Goal: Information Seeking & Learning: Learn about a topic

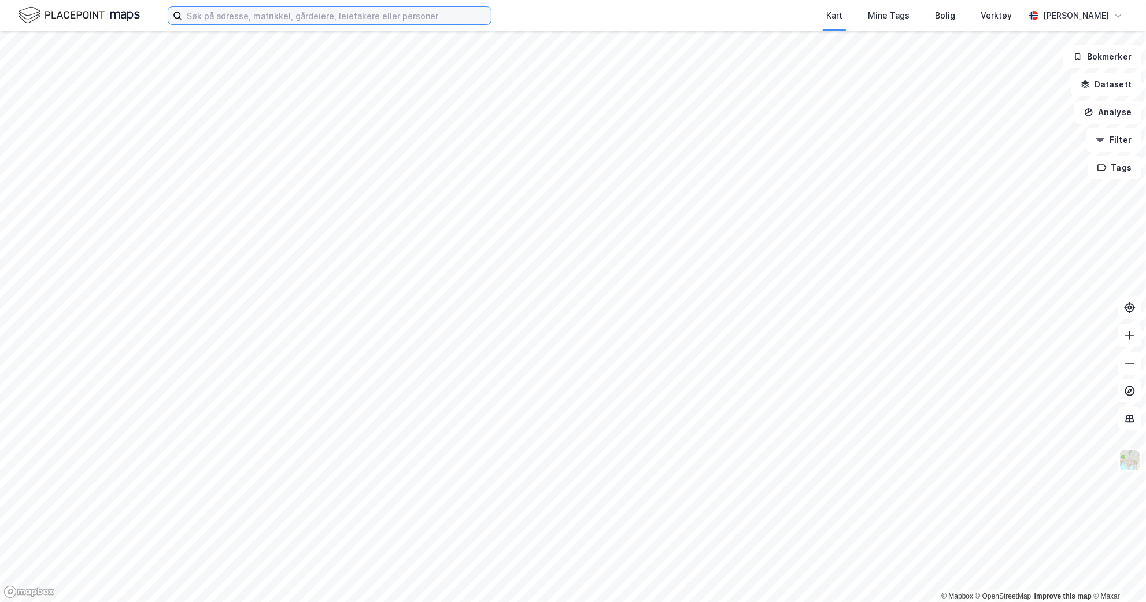
click at [267, 13] on input at bounding box center [336, 15] width 309 height 17
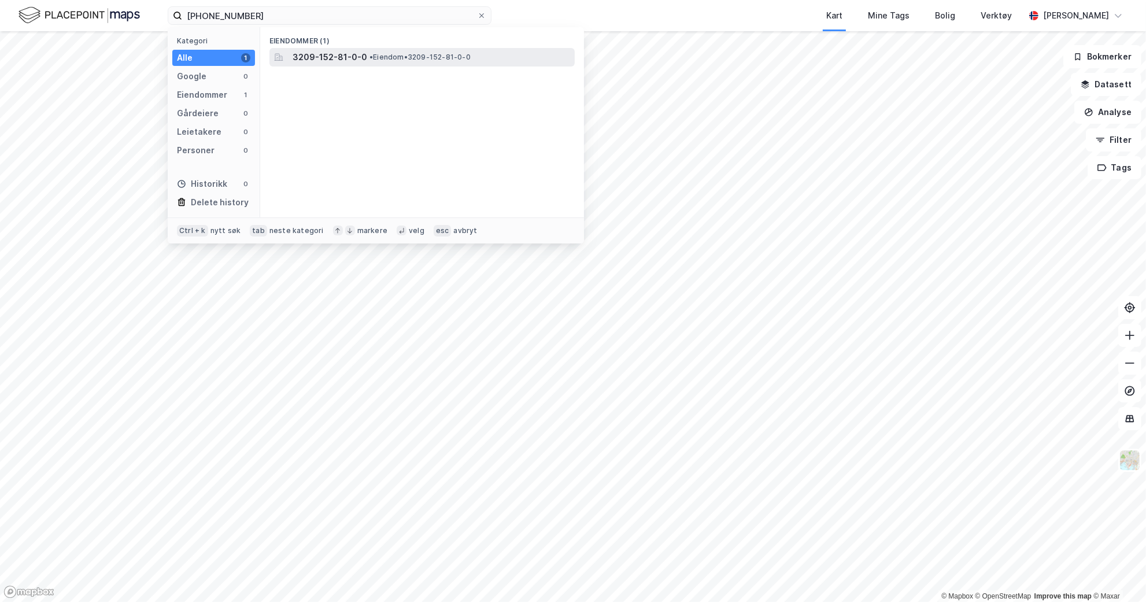
click at [355, 56] on span "3209-152-81-0-0" at bounding box center [330, 57] width 75 height 14
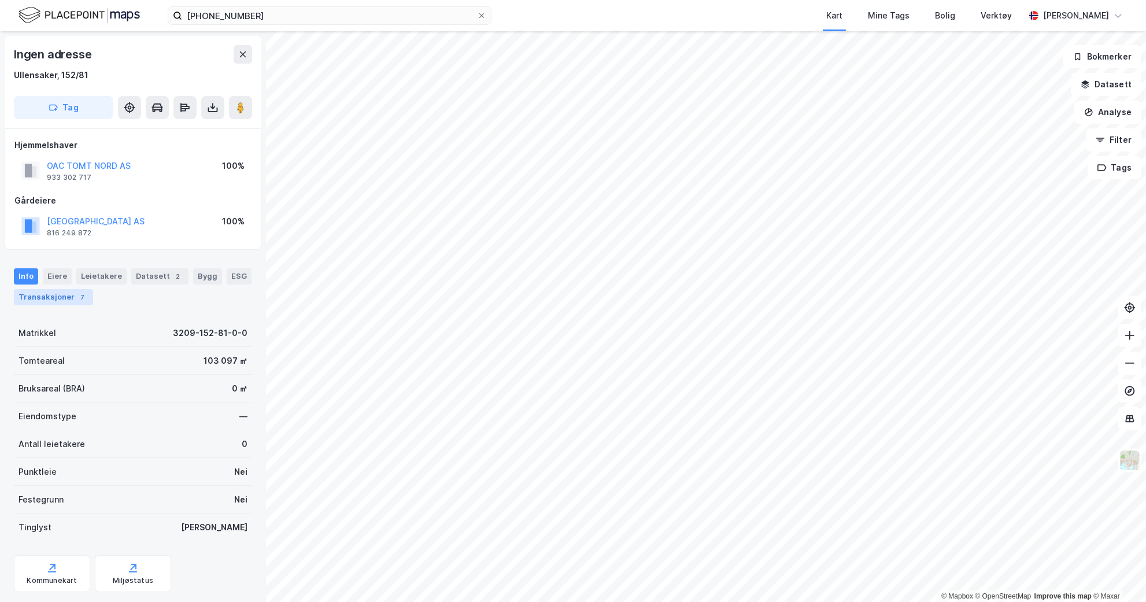
click at [50, 304] on div "Transaksjoner 7" at bounding box center [53, 297] width 79 height 16
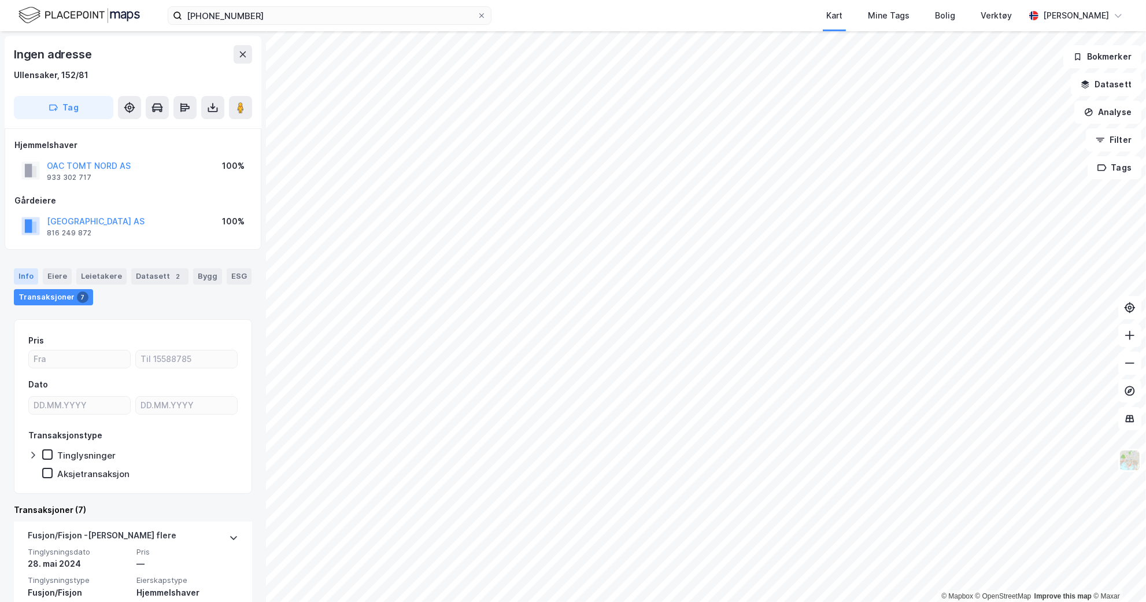
click at [31, 278] on div "Info" at bounding box center [26, 276] width 24 height 16
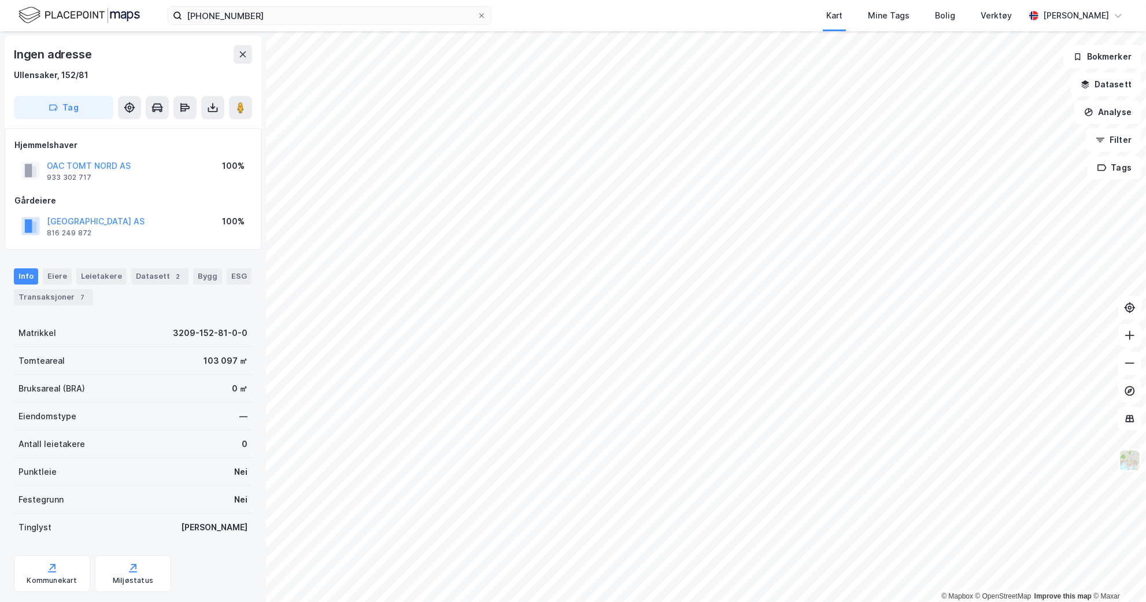
scroll to position [27, 0]
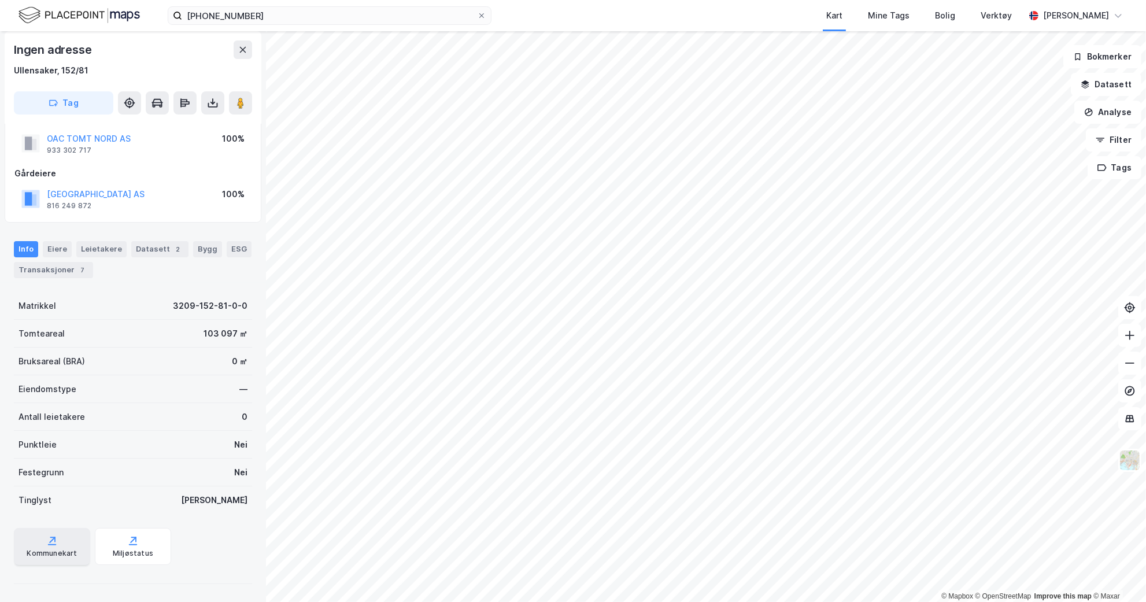
click at [60, 554] on div "Kommunekart" at bounding box center [52, 553] width 50 height 9
click at [0, 0] on button "OAC TOMT NORD AS" at bounding box center [0, 0] width 0 height 0
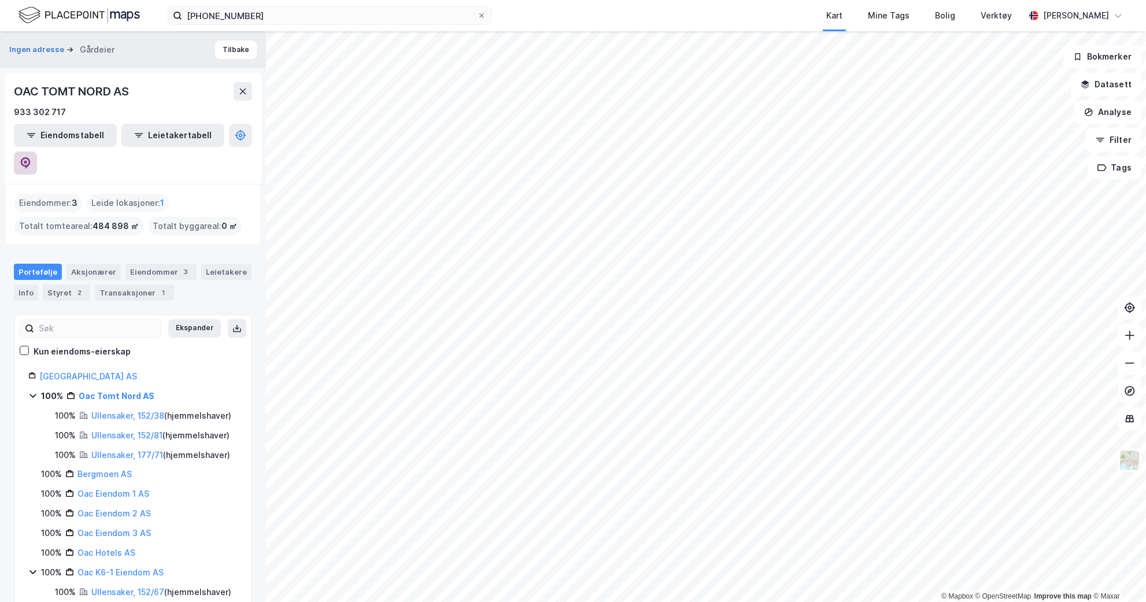
click at [31, 157] on icon at bounding box center [26, 163] width 12 height 12
click at [55, 54] on button "Ingen adresse" at bounding box center [37, 50] width 57 height 12
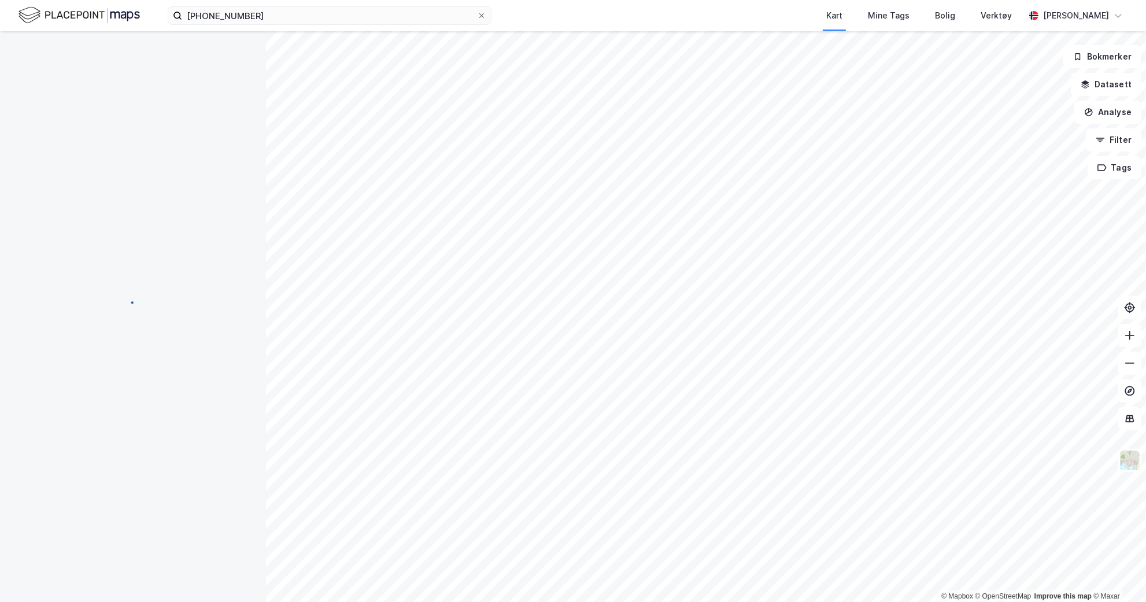
scroll to position [27, 0]
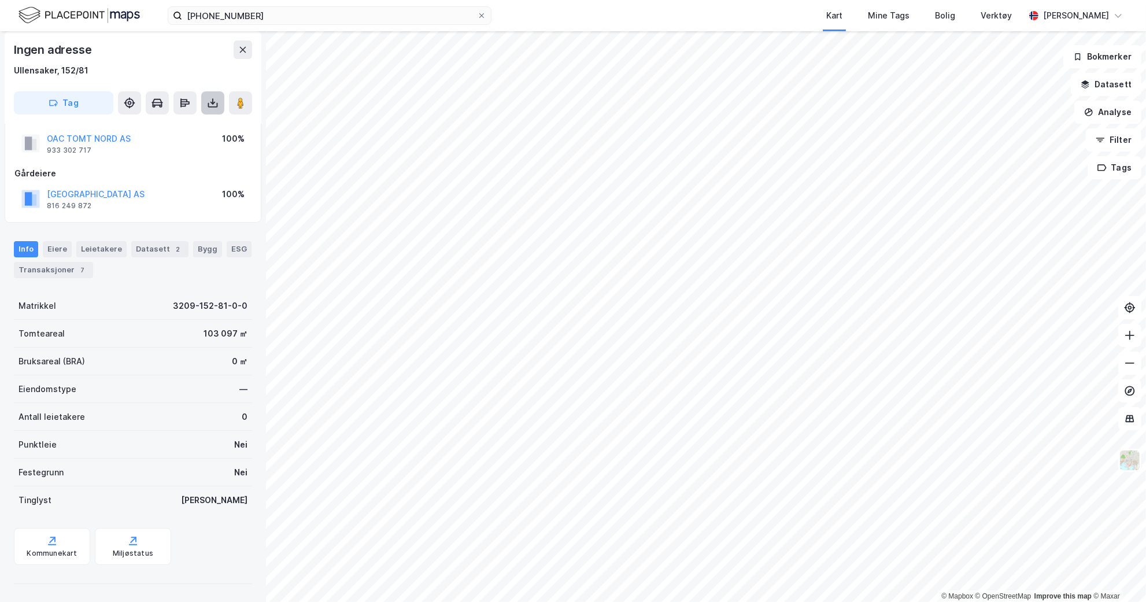
click at [211, 99] on icon at bounding box center [213, 103] width 12 height 12
click at [157, 125] on div "Last ned grunnbok" at bounding box center [155, 125] width 67 height 9
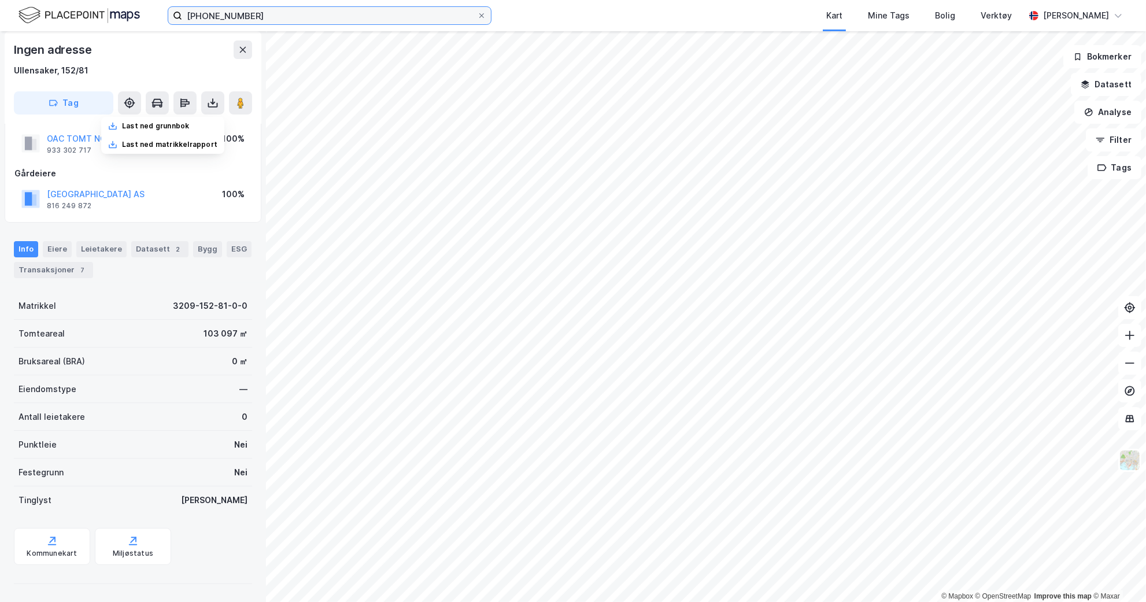
drag, startPoint x: 276, startPoint y: 14, endPoint x: 80, endPoint y: 8, distance: 196.1
click at [139, 9] on div "[PHONE_NUMBER] Kart Mine Tags Bolig Verktøy [PERSON_NAME]" at bounding box center [573, 15] width 1146 height 31
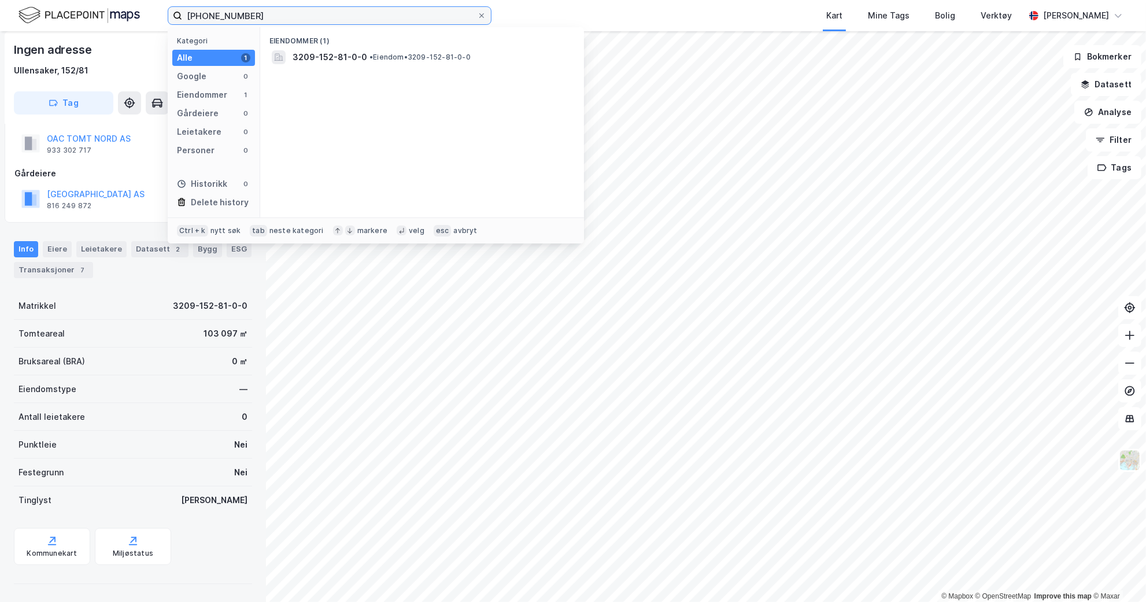
paste input "Rudsletta 90"
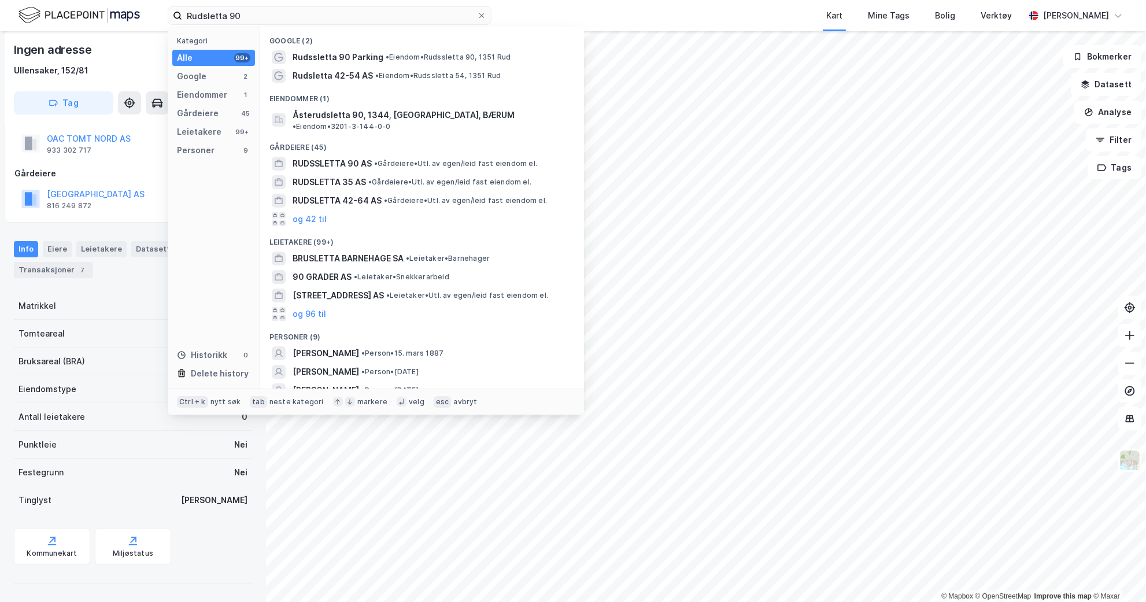
click at [368, 50] on span "Rudssletta 90 Parking" at bounding box center [338, 57] width 91 height 14
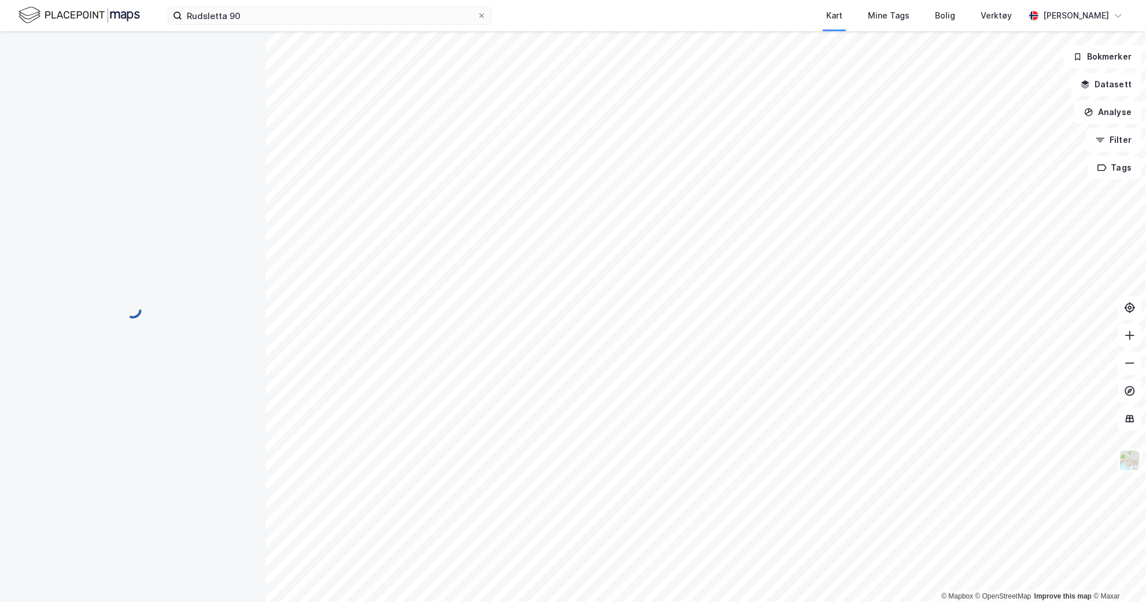
scroll to position [27, 0]
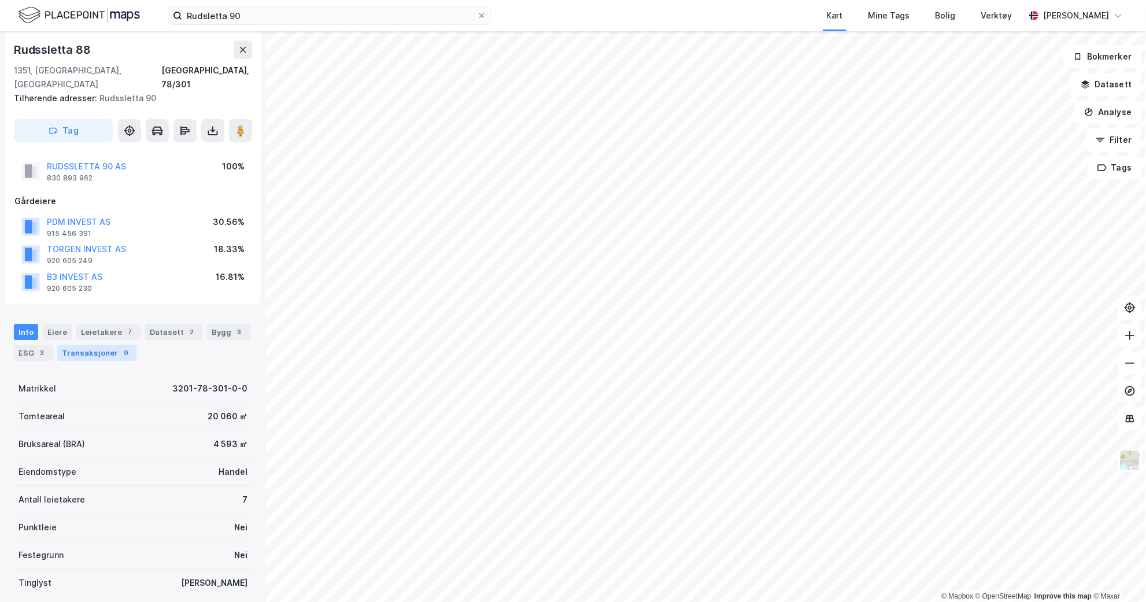
click at [105, 345] on div "Transaksjoner 9" at bounding box center [96, 353] width 79 height 16
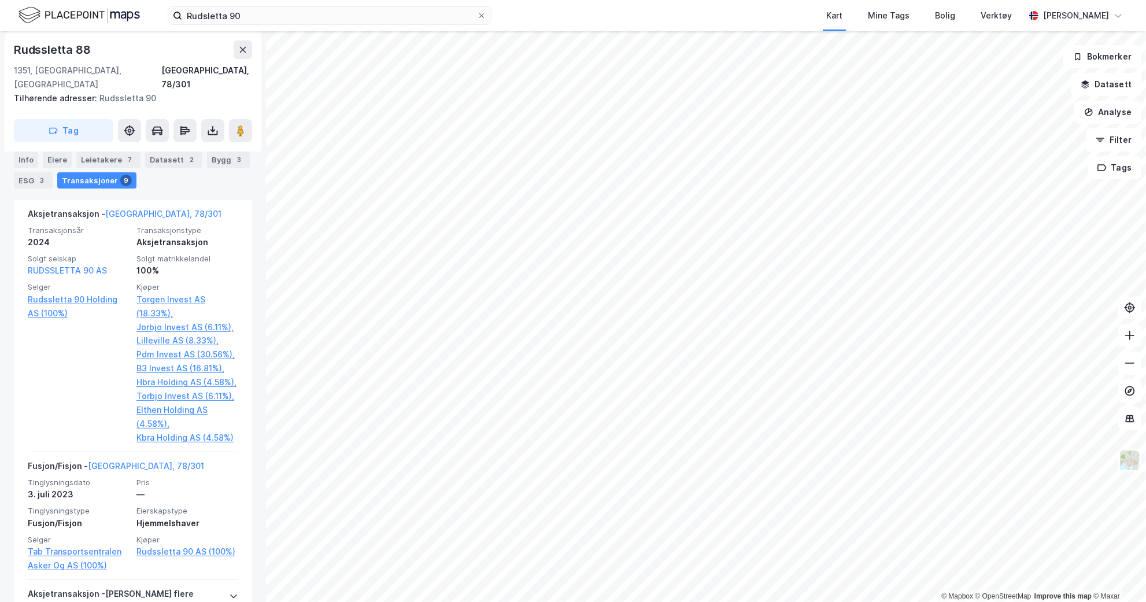
scroll to position [477, 0]
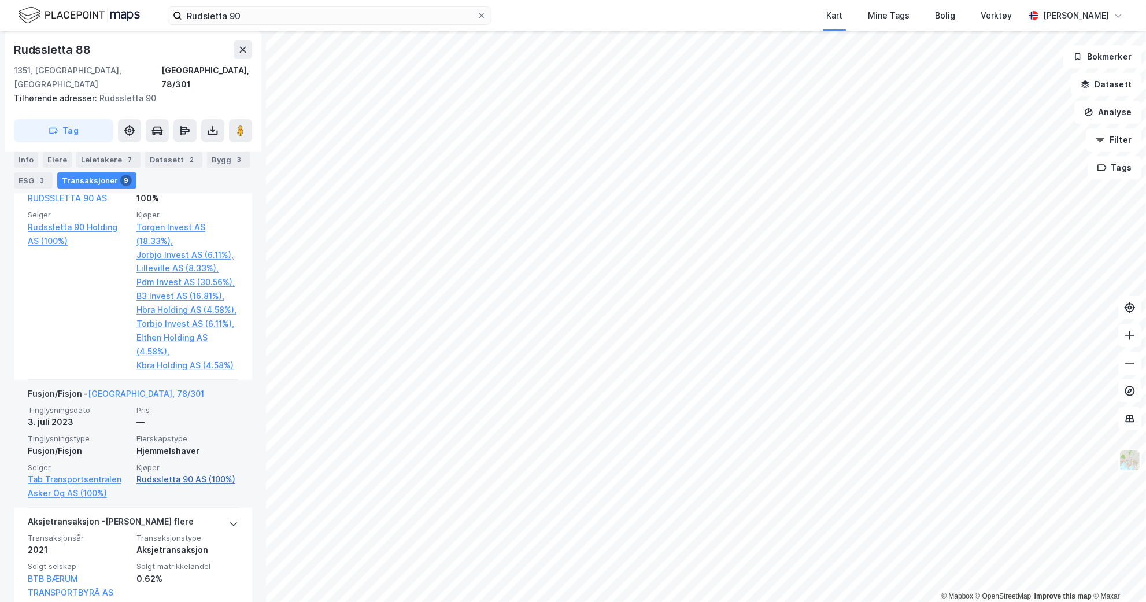
click at [168, 475] on link "Rudssletta 90 AS (100%)" at bounding box center [187, 479] width 102 height 14
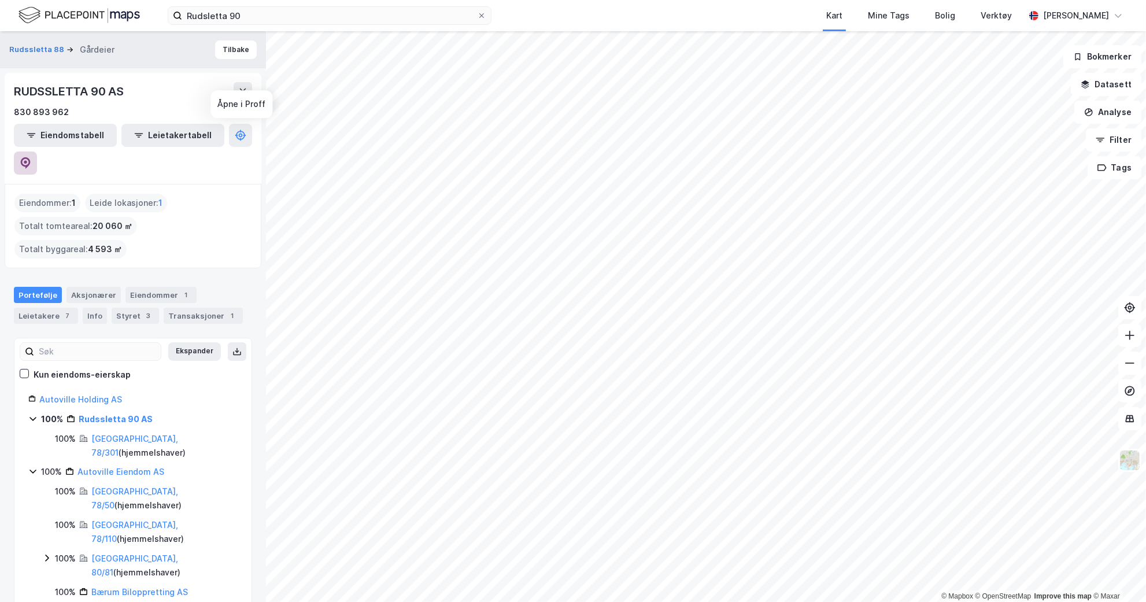
click at [31, 157] on icon at bounding box center [26, 163] width 12 height 12
click at [239, 88] on icon at bounding box center [242, 91] width 9 height 9
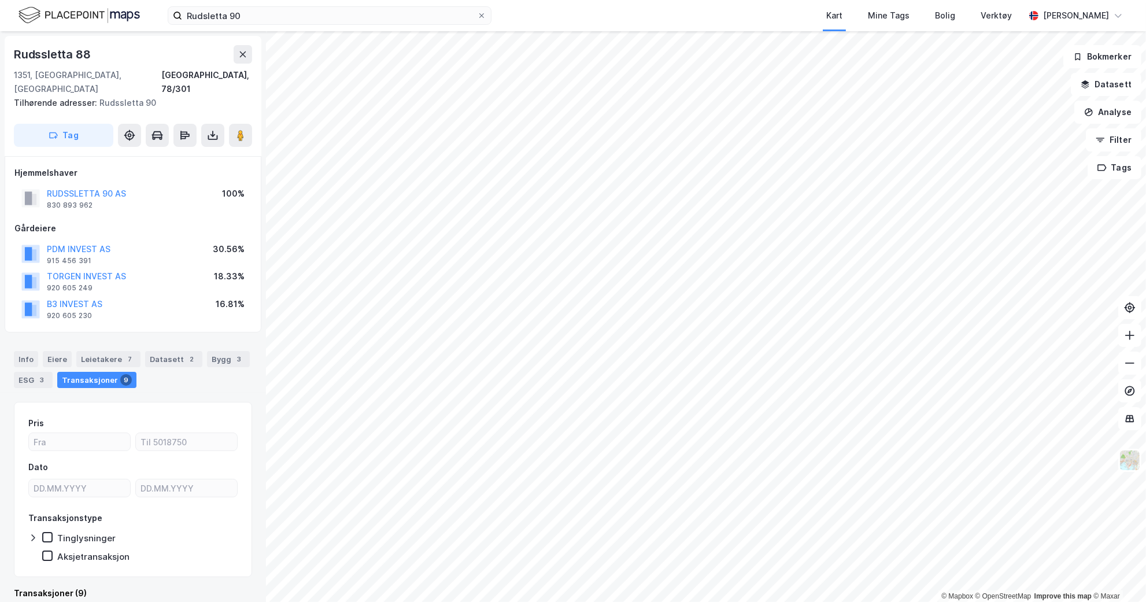
scroll to position [2, 0]
click at [27, 369] on div "ESG 3" at bounding box center [33, 377] width 39 height 16
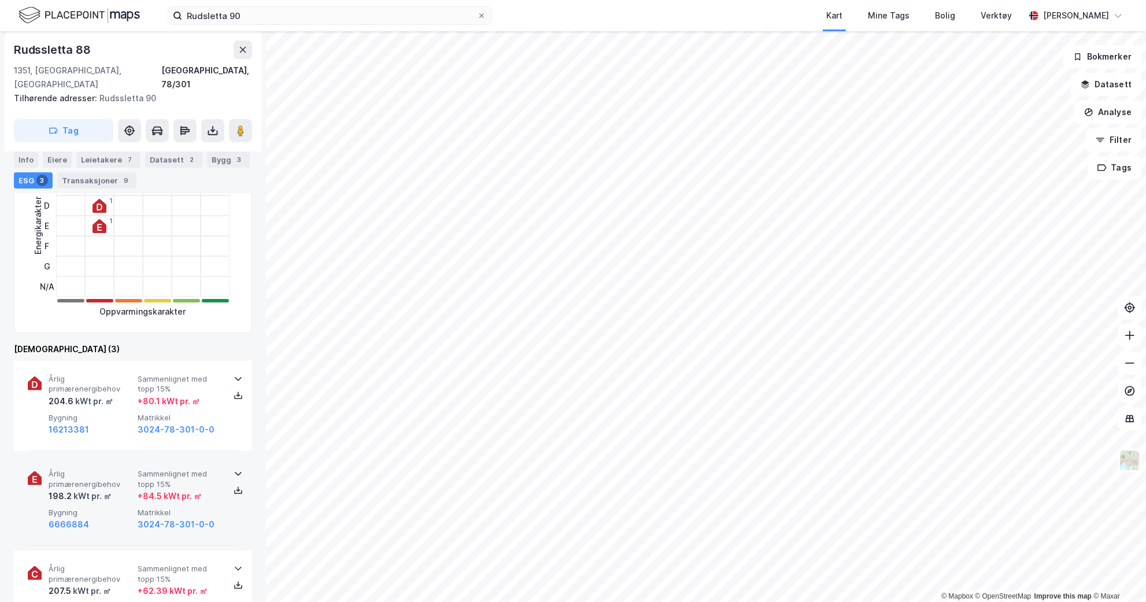
scroll to position [193, 0]
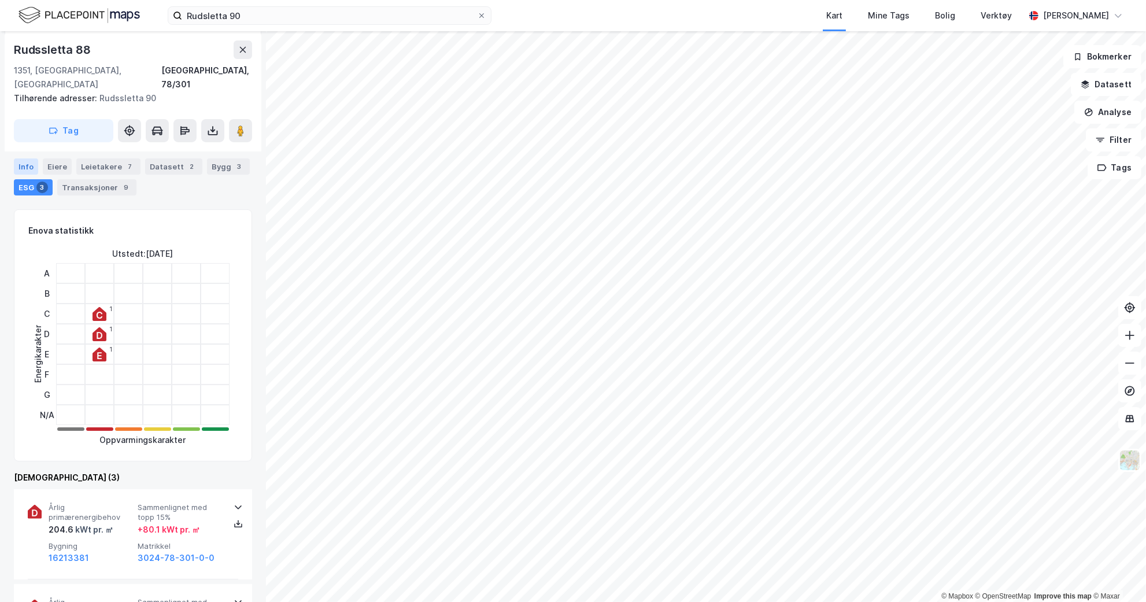
click at [35, 158] on div "Info" at bounding box center [26, 166] width 24 height 16
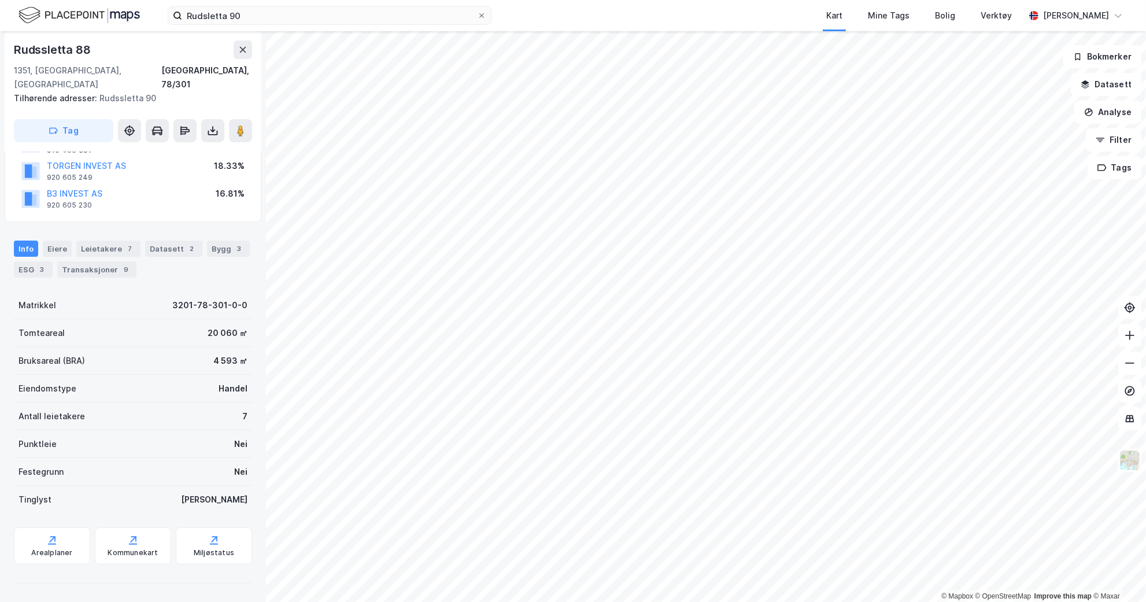
scroll to position [97, 0]
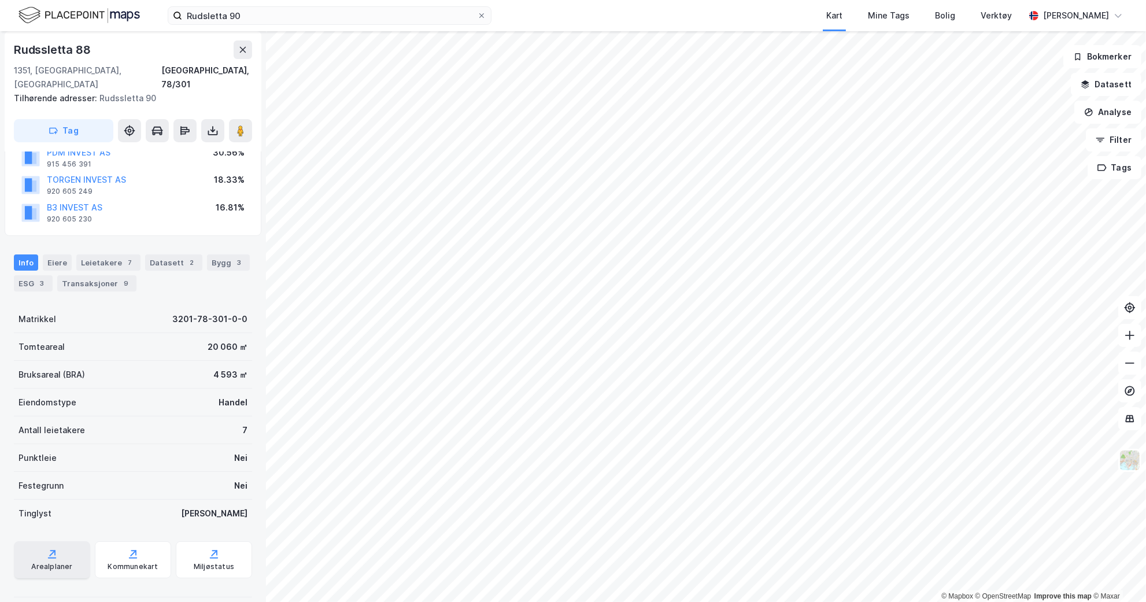
click at [55, 562] on div "Arealplaner" at bounding box center [51, 566] width 41 height 9
click at [64, 562] on div "Arealplaner" at bounding box center [51, 566] width 41 height 9
click at [1103, 79] on button "Datasett" at bounding box center [1106, 84] width 71 height 23
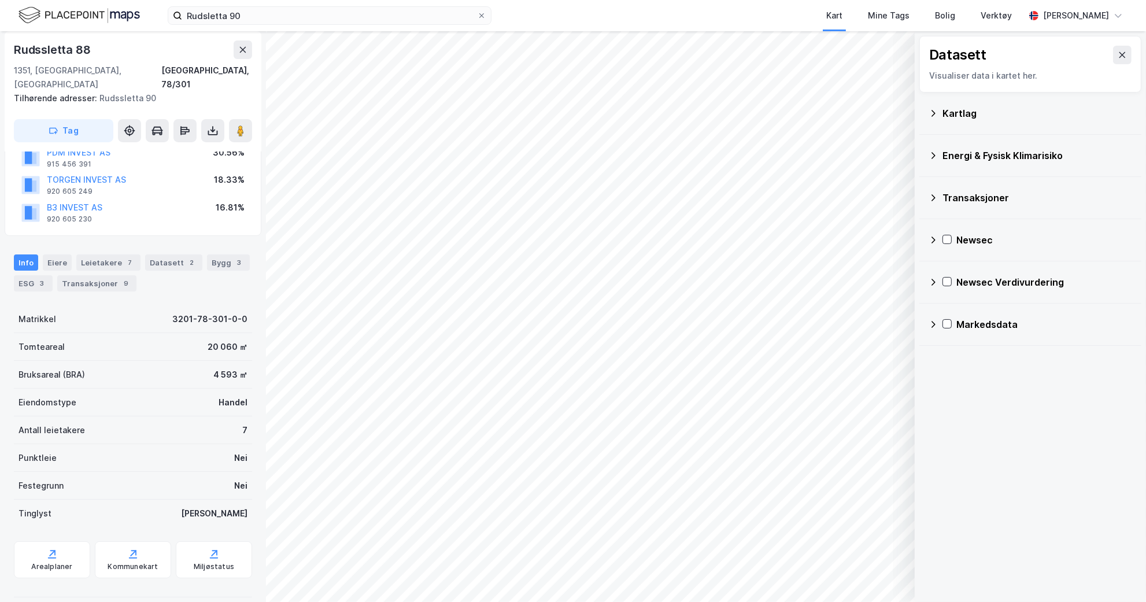
click at [983, 156] on div "Energi & Fysisk Klimarisiko" at bounding box center [1037, 156] width 190 height 14
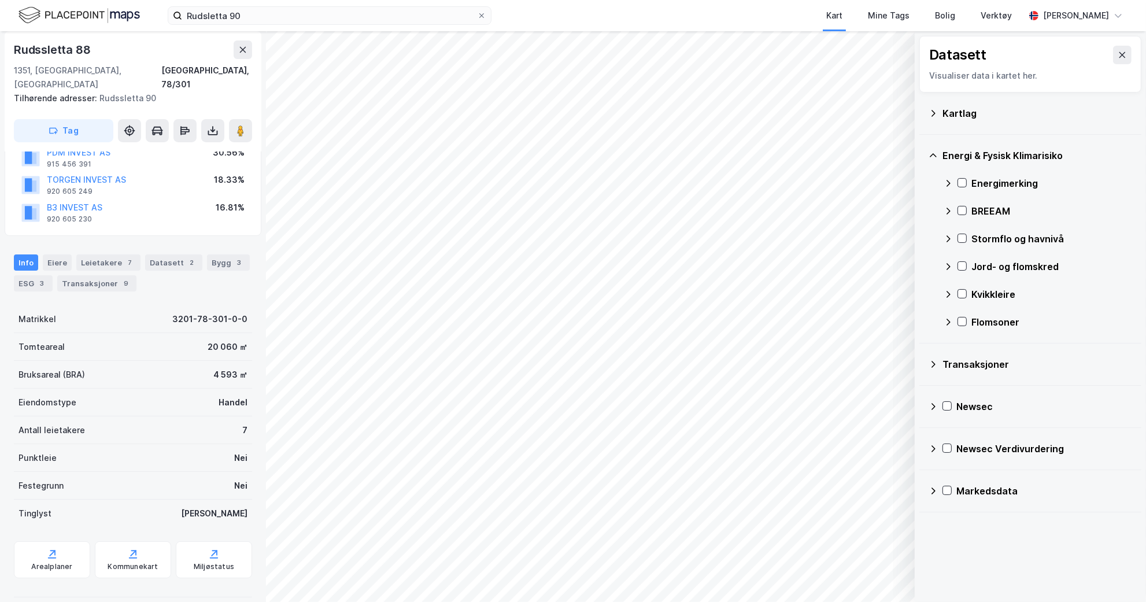
click at [951, 121] on div "Kartlag" at bounding box center [1031, 113] width 204 height 28
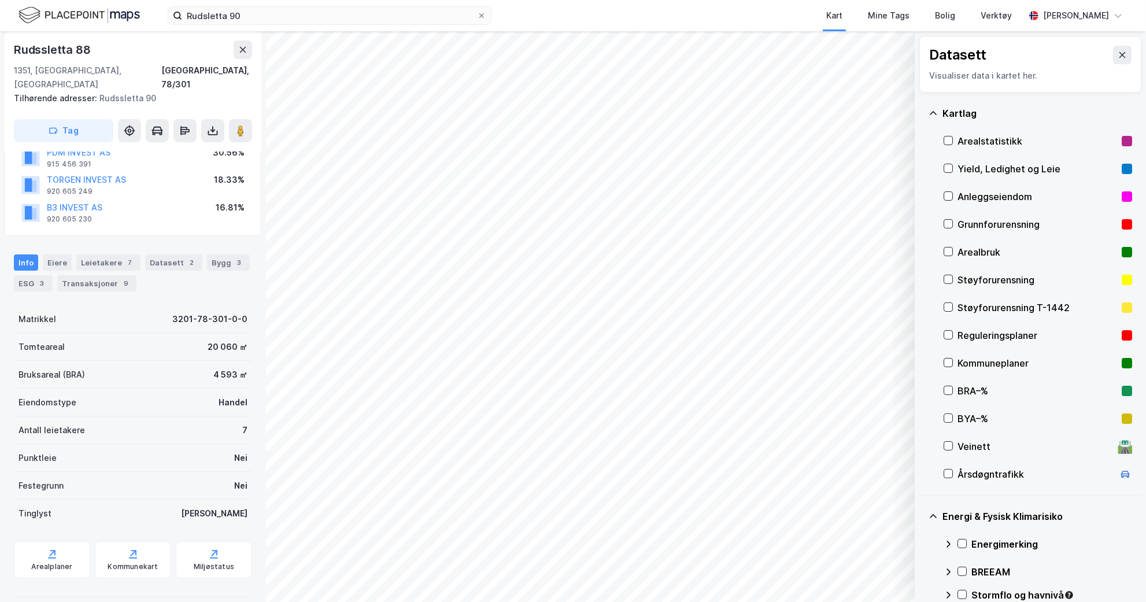
click at [995, 335] on div "Reguleringsplaner" at bounding box center [1037, 335] width 160 height 14
click at [979, 342] on div "Reguleringsplaner" at bounding box center [1037, 335] width 160 height 14
click at [973, 363] on div "Kommuneplaner" at bounding box center [1037, 363] width 160 height 14
drag, startPoint x: 286, startPoint y: 14, endPoint x: 47, endPoint y: 21, distance: 238.9
click at [90, 24] on div "Rudsletta 90 Kart Mine Tags Bolig Verktøy [PERSON_NAME]" at bounding box center [573, 15] width 1146 height 31
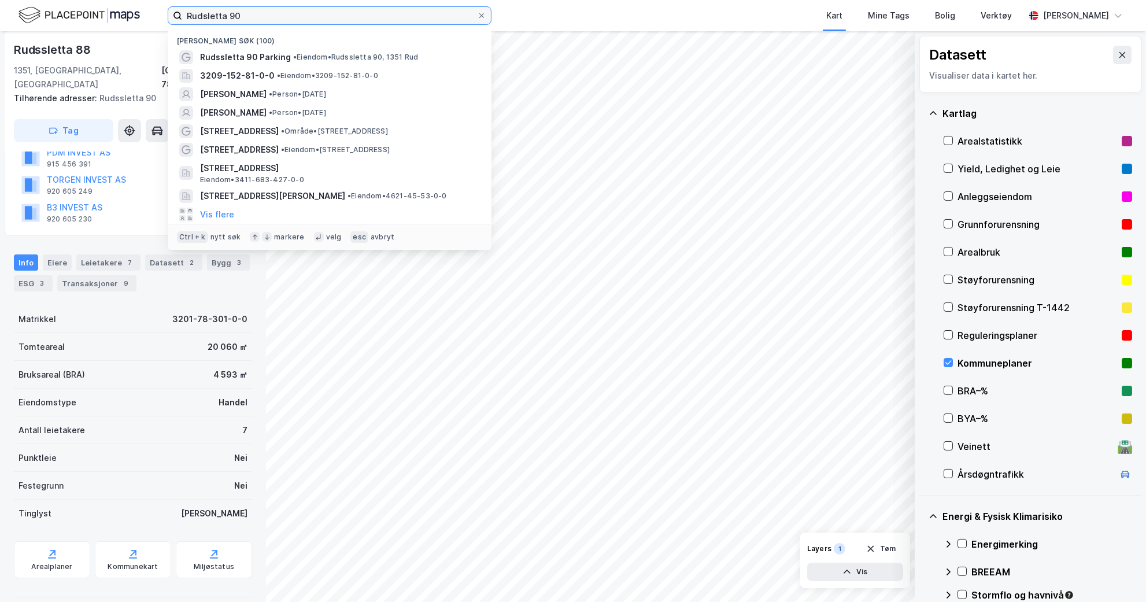
paste input "[URL][DOMAIN_NAME] OG [URL][DOMAIN_NAME]"
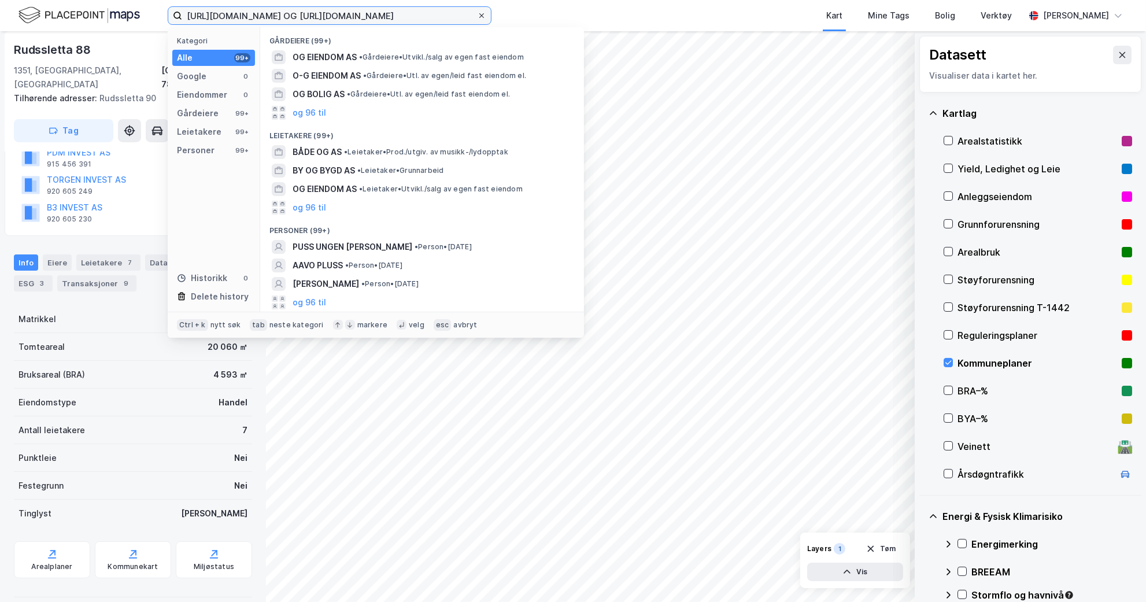
type input "[URL][DOMAIN_NAME] OG [URL][DOMAIN_NAME]"
click at [482, 17] on icon at bounding box center [481, 15] width 7 height 7
click at [477, 17] on input "[URL][DOMAIN_NAME] OG [URL][DOMAIN_NAME]" at bounding box center [329, 15] width 295 height 17
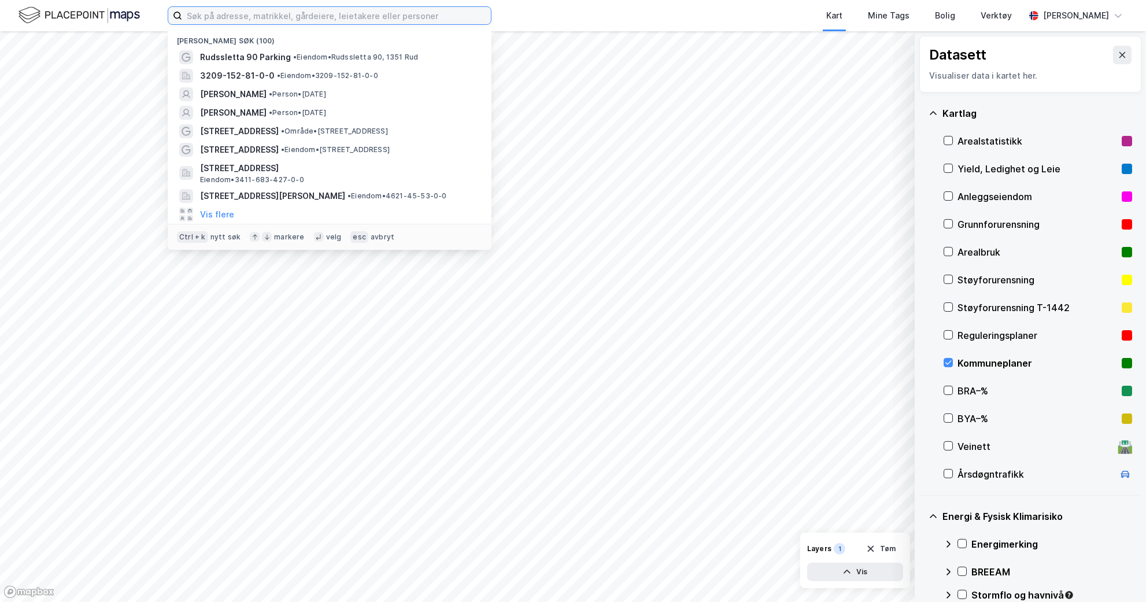
click at [280, 12] on input at bounding box center [336, 15] width 309 height 17
click at [954, 359] on div "Kommuneplaner" at bounding box center [1038, 363] width 188 height 28
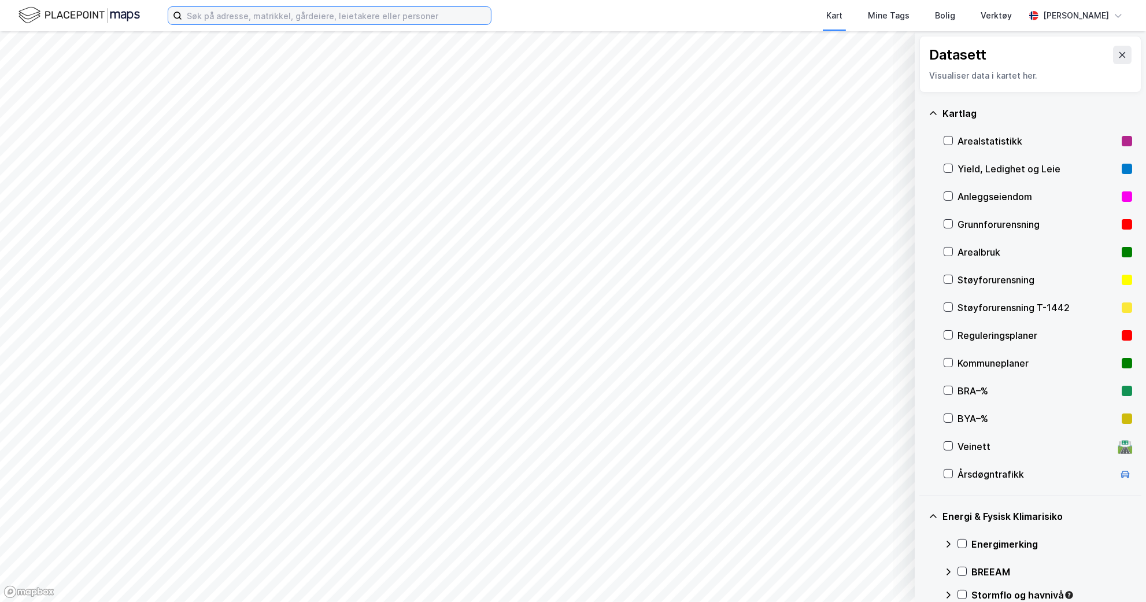
click at [310, 23] on input at bounding box center [336, 15] width 309 height 17
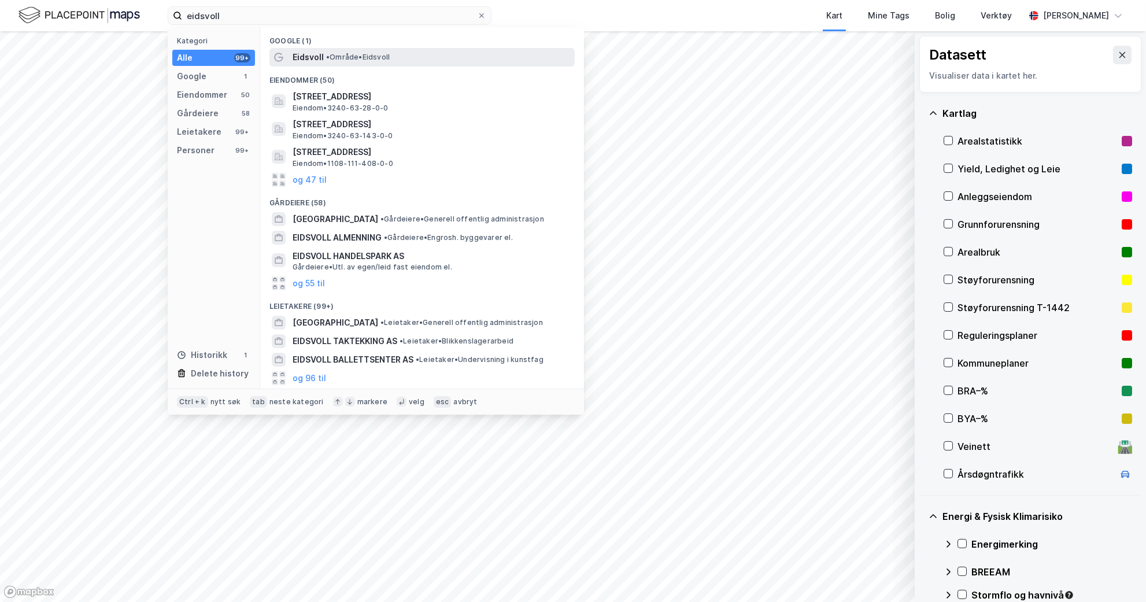
click at [315, 51] on span "Eidsvoll" at bounding box center [308, 57] width 31 height 14
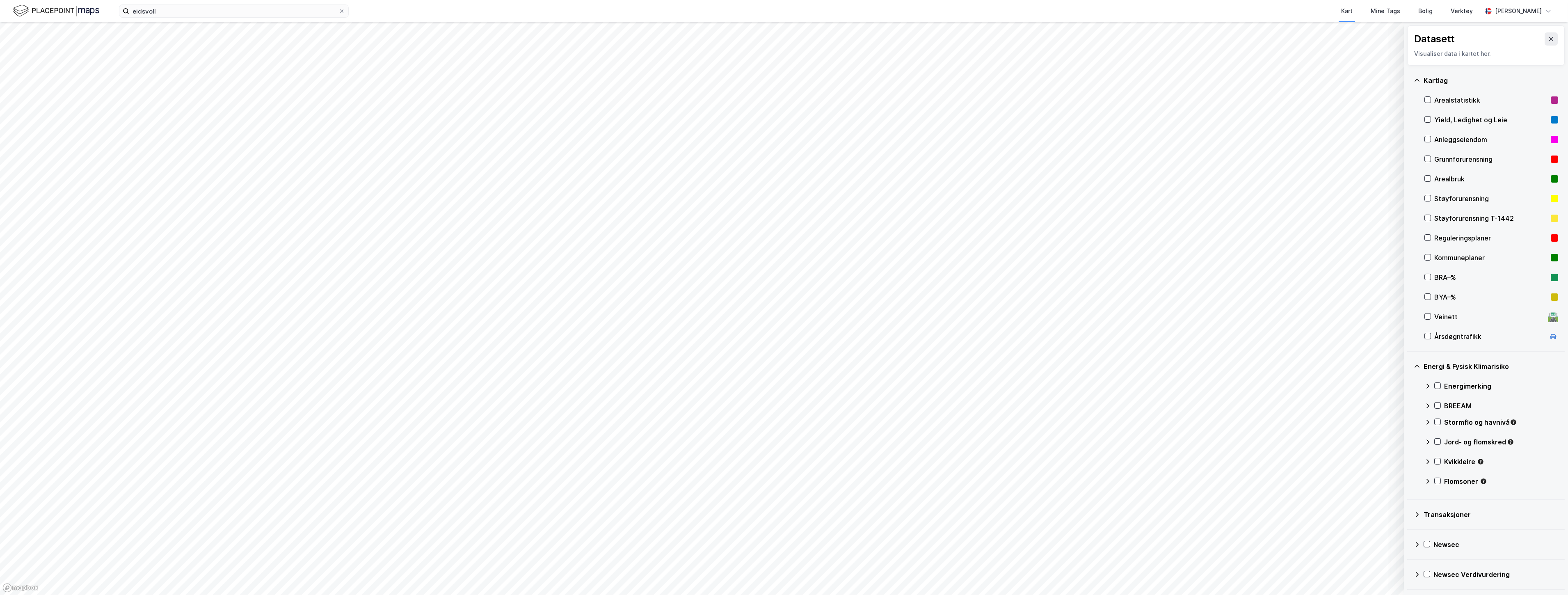
click at [783, 79] on icon at bounding box center [1416, 80] width 6 height 6
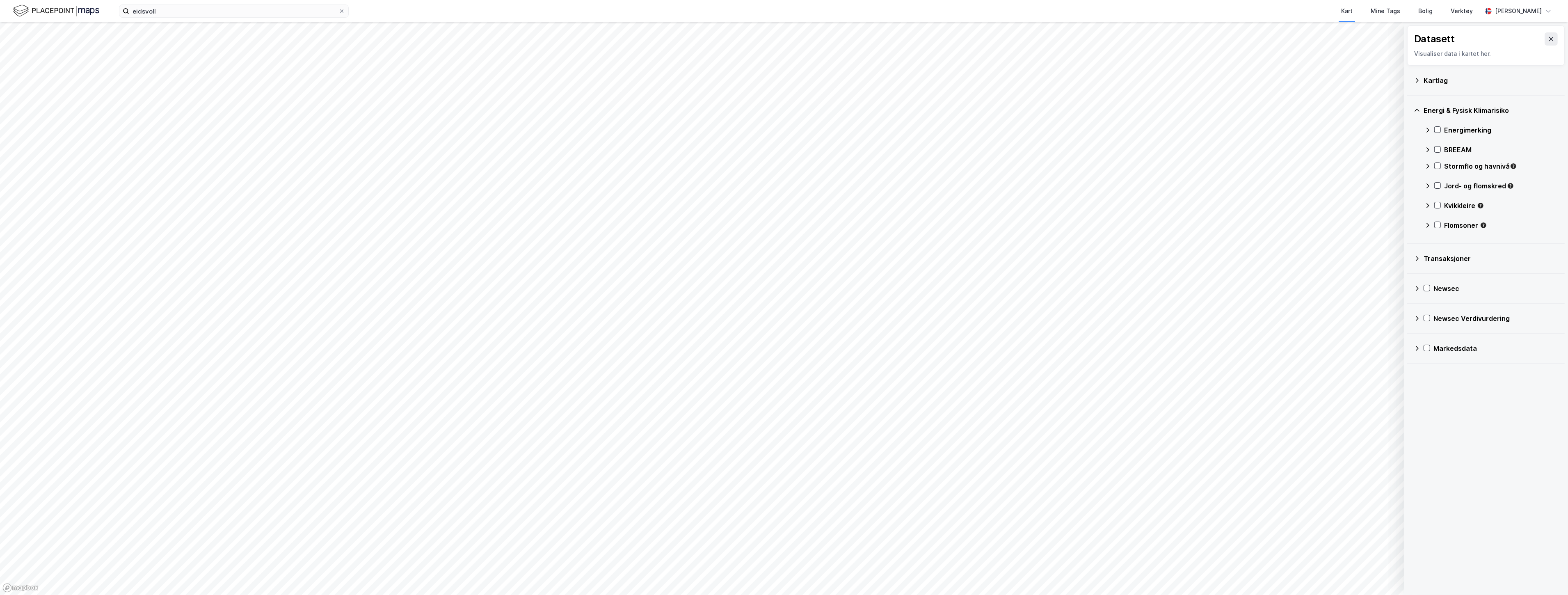
click at [783, 256] on div "Transaksjoner" at bounding box center [1491, 258] width 135 height 10
click at [783, 278] on div at bounding box center [1437, 274] width 6 height 6
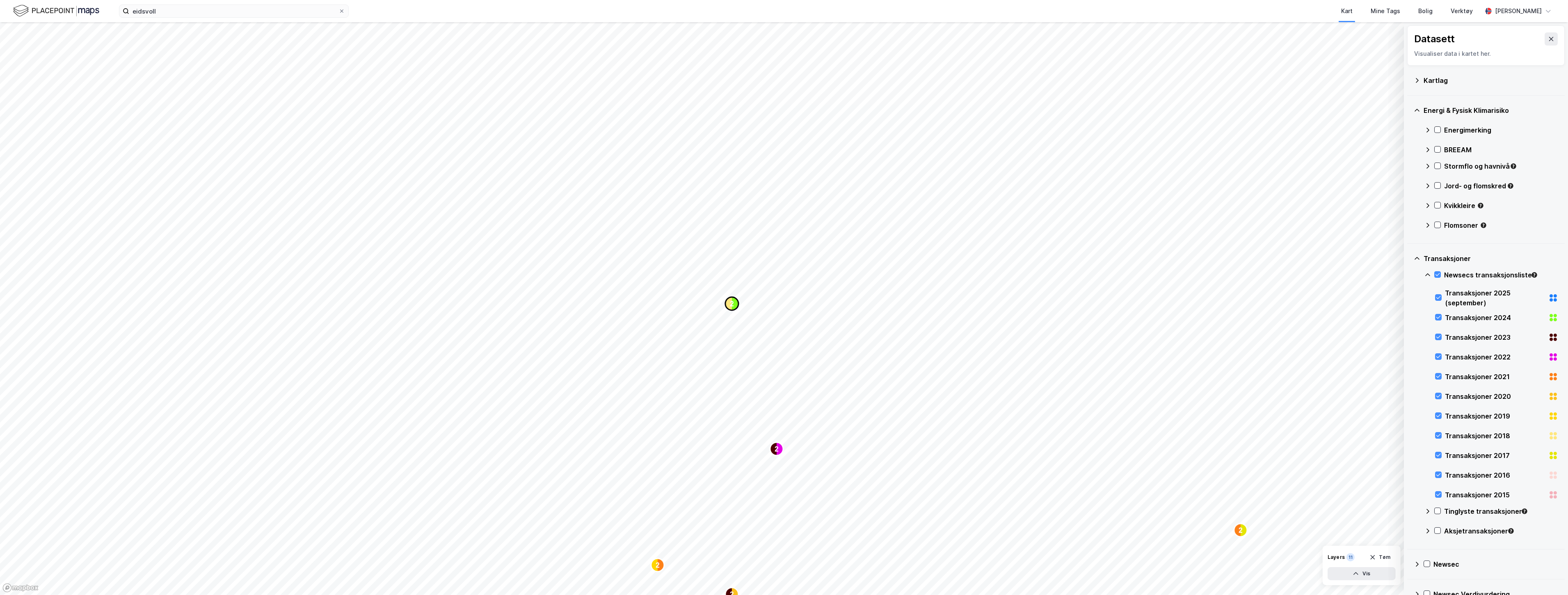
click at [734, 304] on icon "Map marker" at bounding box center [734, 304] width 6 height 13
click at [783, 290] on button "Lukk" at bounding box center [790, 288] width 22 height 13
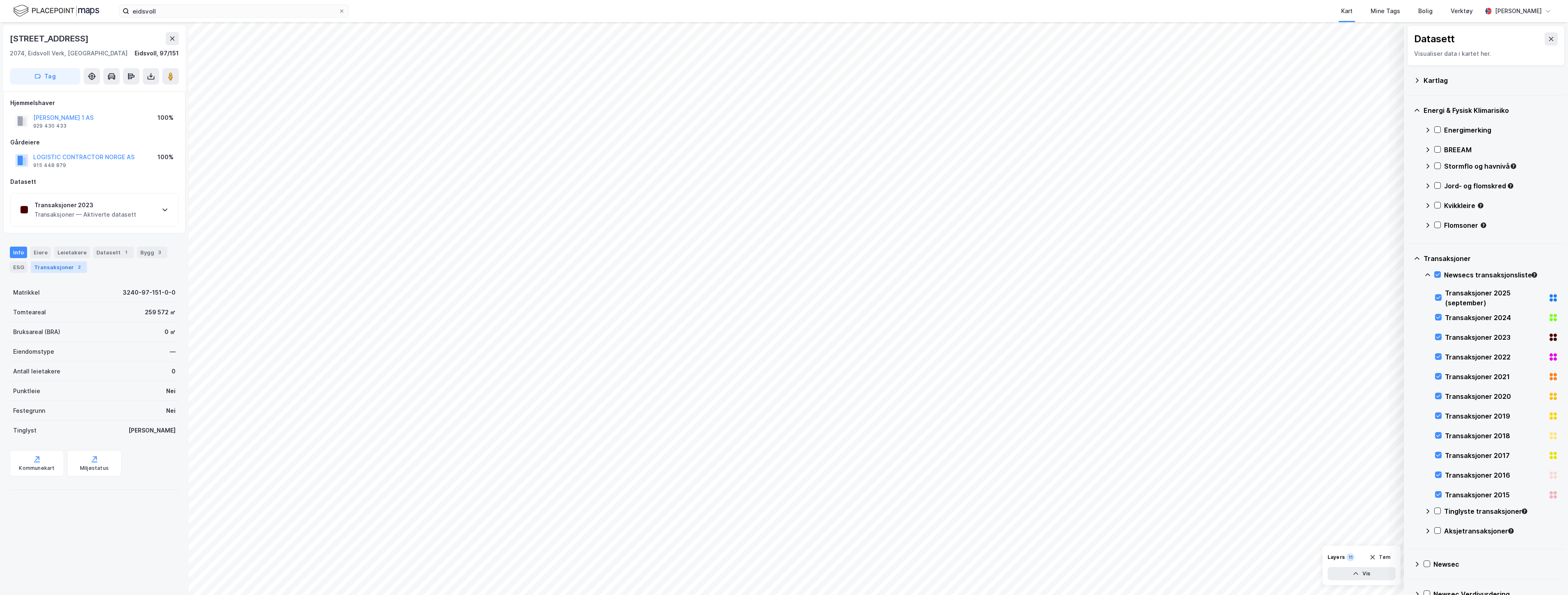
click at [77, 264] on div "2" at bounding box center [79, 268] width 9 height 9
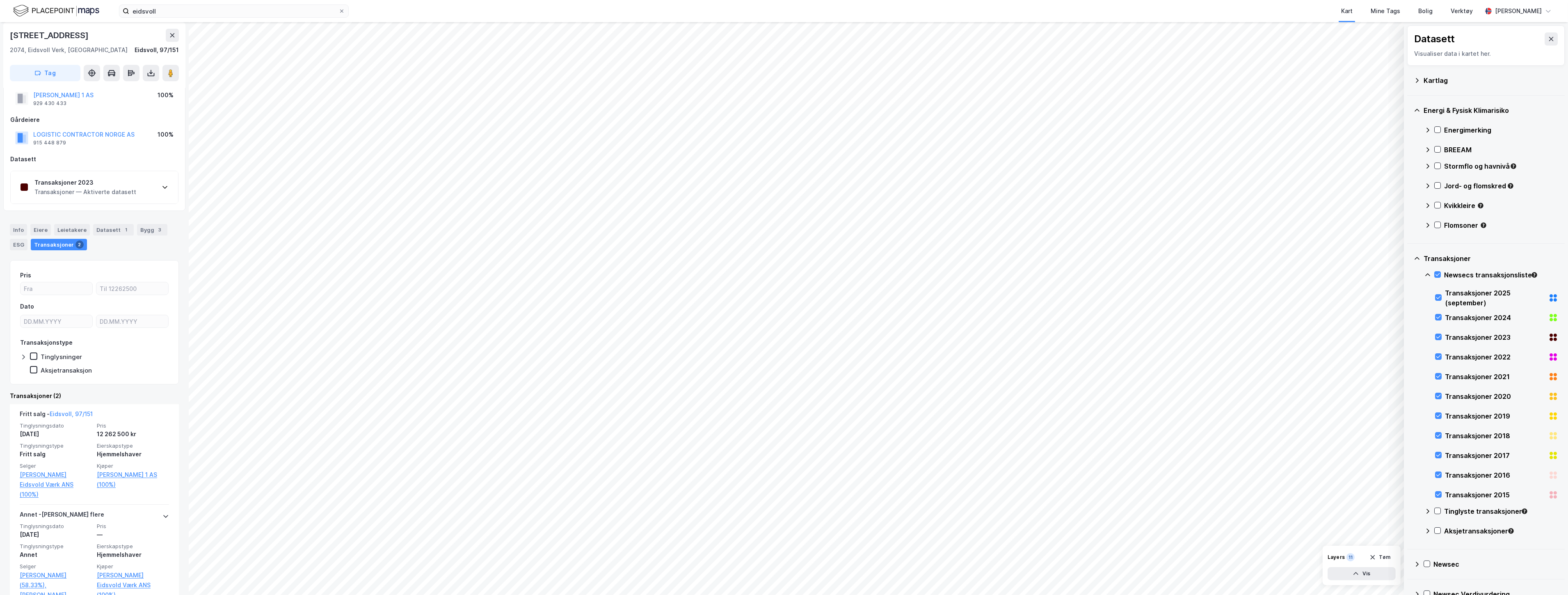
scroll to position [42, 0]
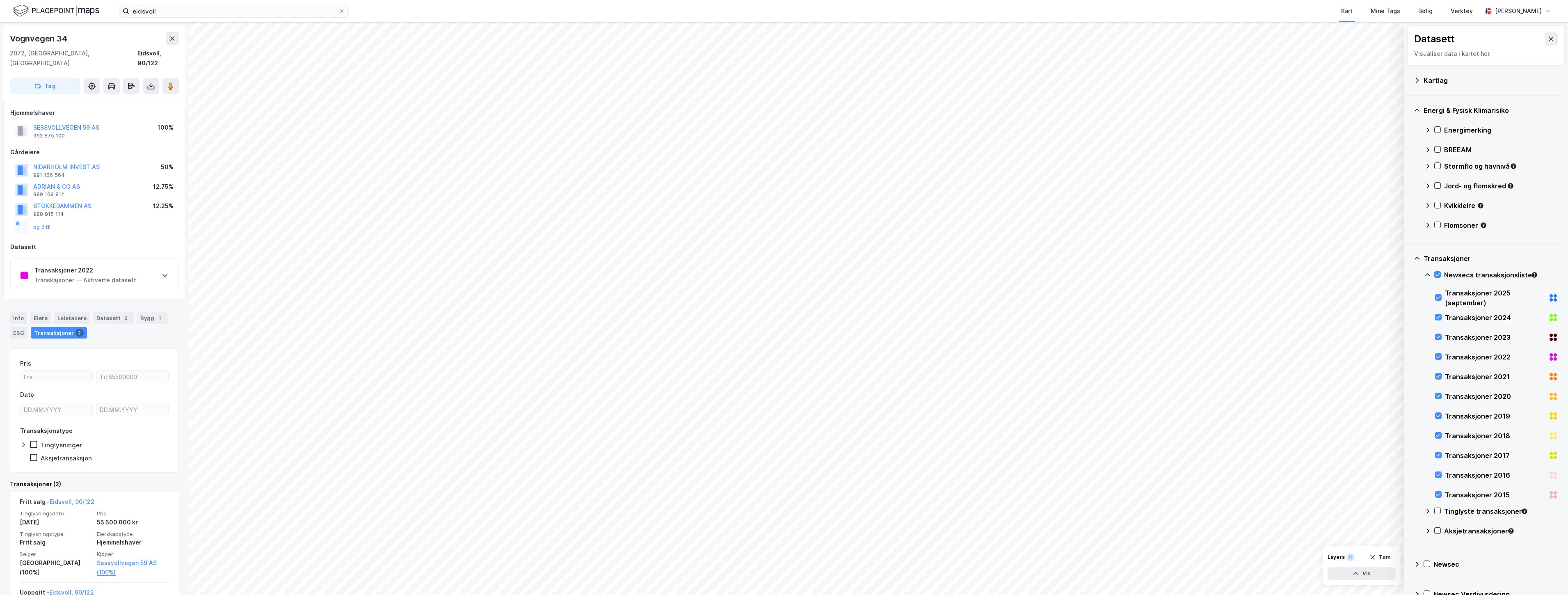
click at [74, 275] on div "Transkajsoner — Aktiverte datasett" at bounding box center [85, 280] width 101 height 10
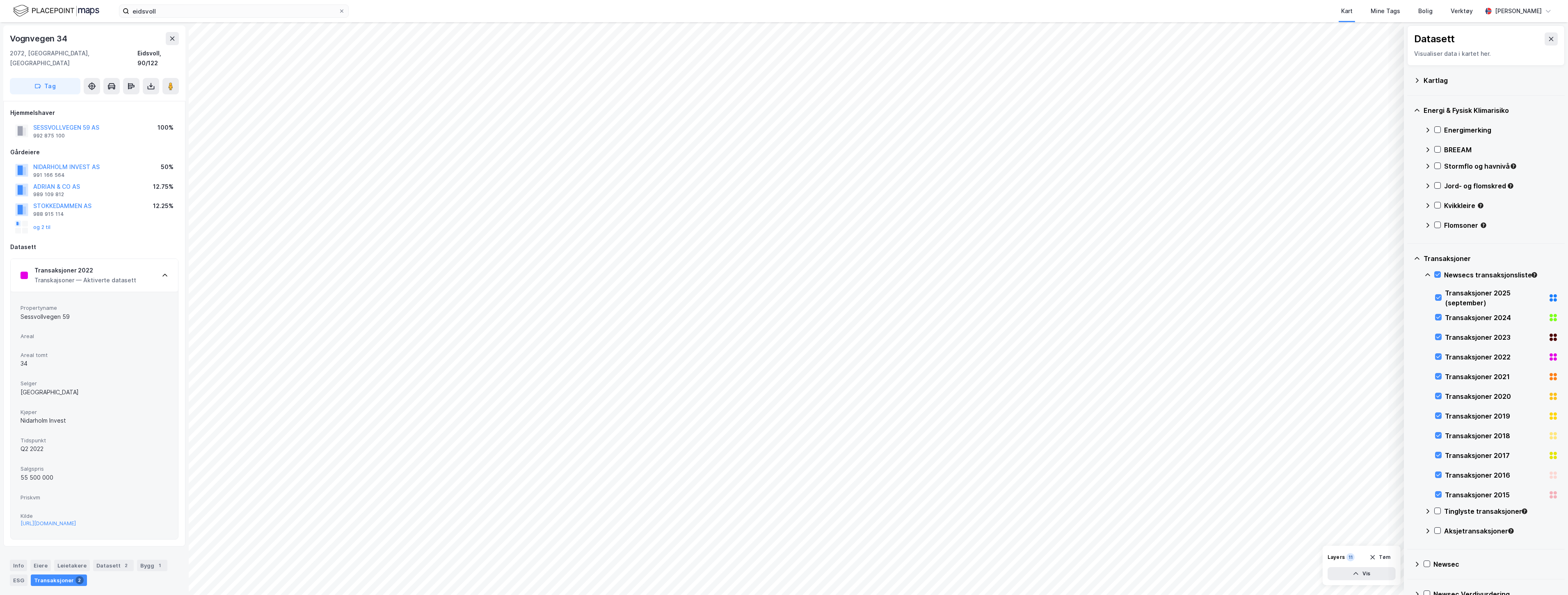
click at [67, 266] on div "Transaksjoner 2022" at bounding box center [85, 271] width 101 height 10
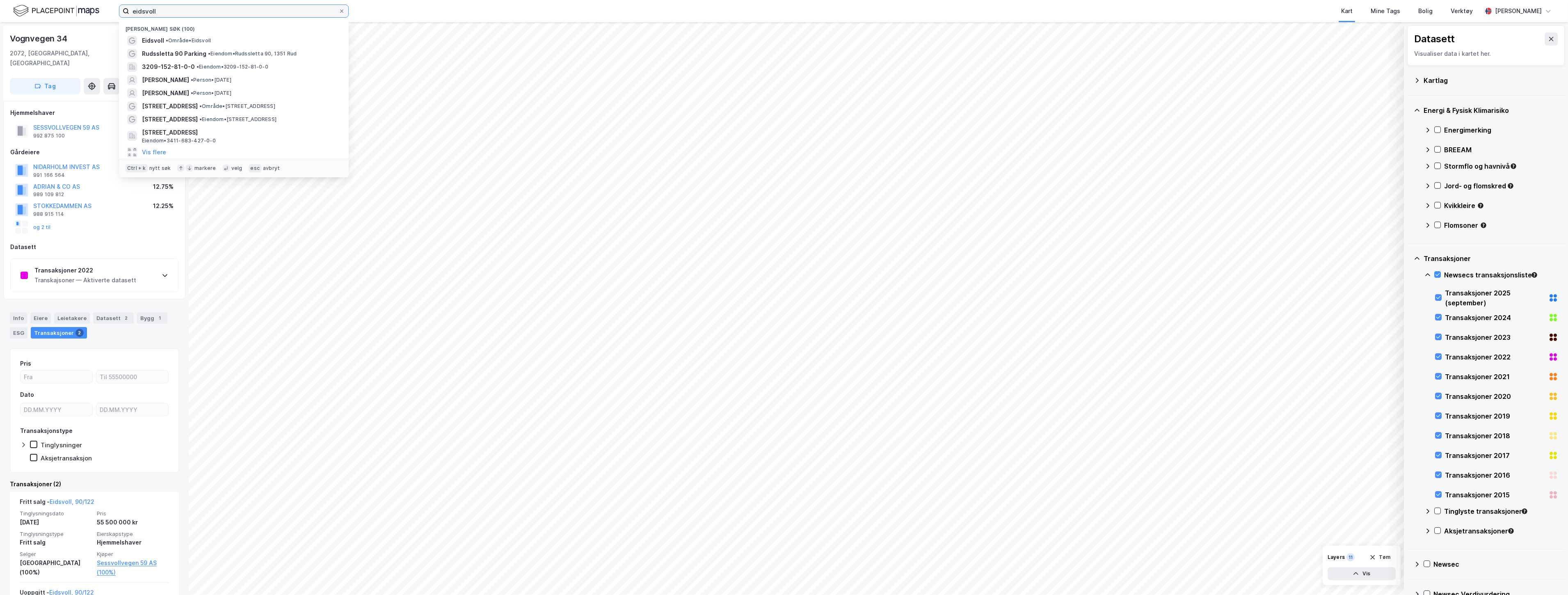
drag, startPoint x: 227, startPoint y: 11, endPoint x: 0, endPoint y: 4, distance: 227.1
click at [0, 4] on div "eidsvoll Nylige søk (100) Eidsvoll • Område • Eidsvoll Rudssletta 90 Parking • …" at bounding box center [784, 11] width 1568 height 22
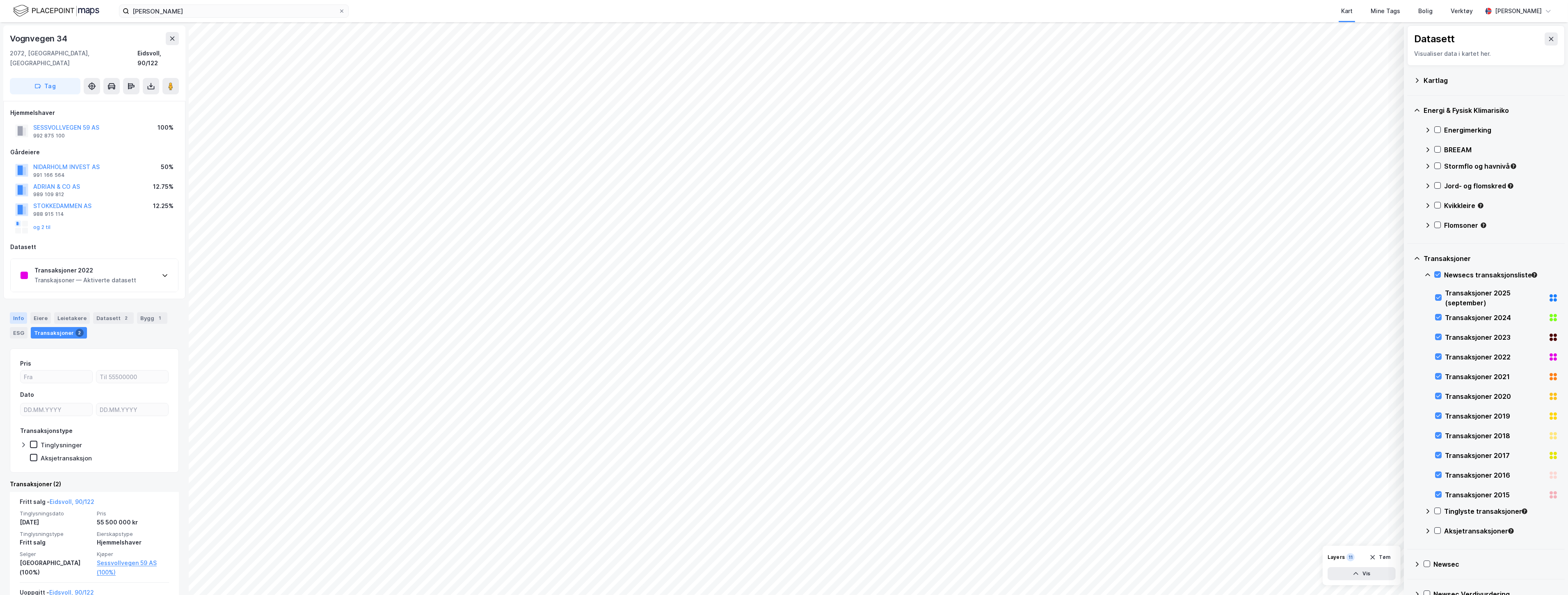
click at [23, 312] on div "Info" at bounding box center [18, 318] width 17 height 11
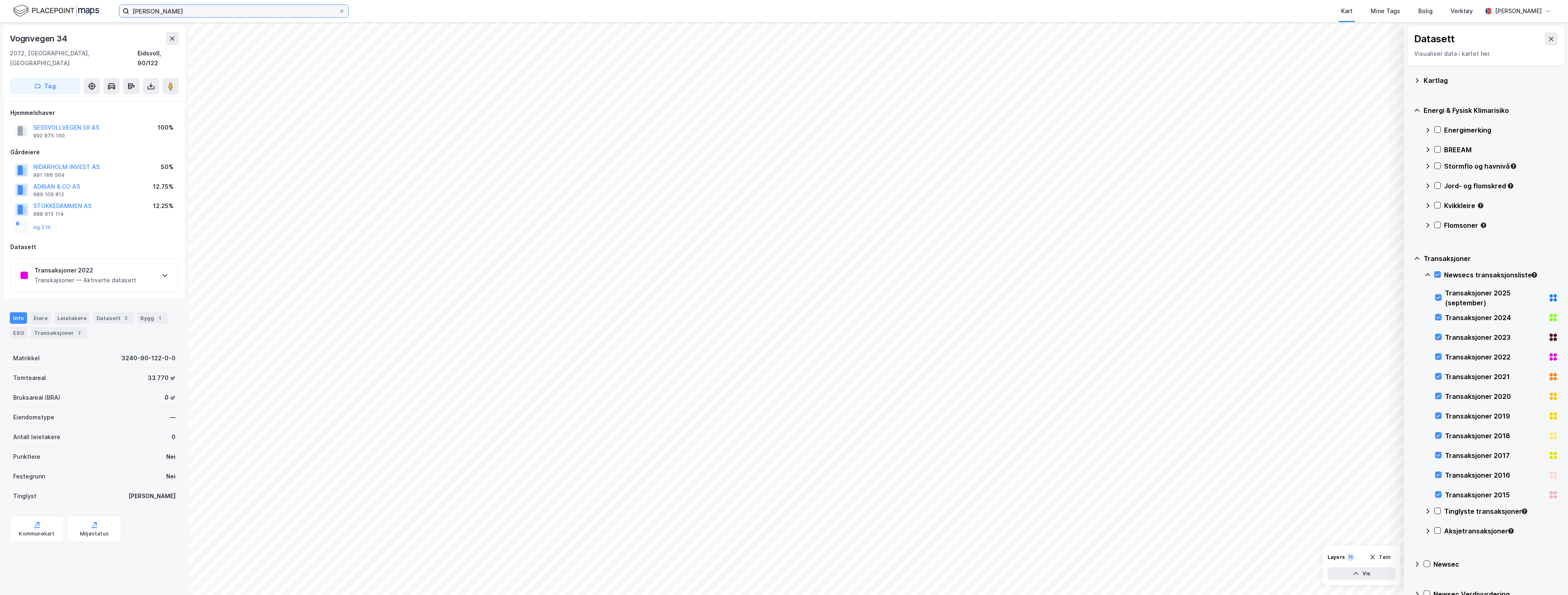
drag, startPoint x: 149, startPoint y: 9, endPoint x: 81, endPoint y: 6, distance: 68.1
click at [99, 9] on div "[PERSON_NAME] Kart Mine Tags Bolig Verktøy [PERSON_NAME]" at bounding box center [784, 11] width 1568 height 22
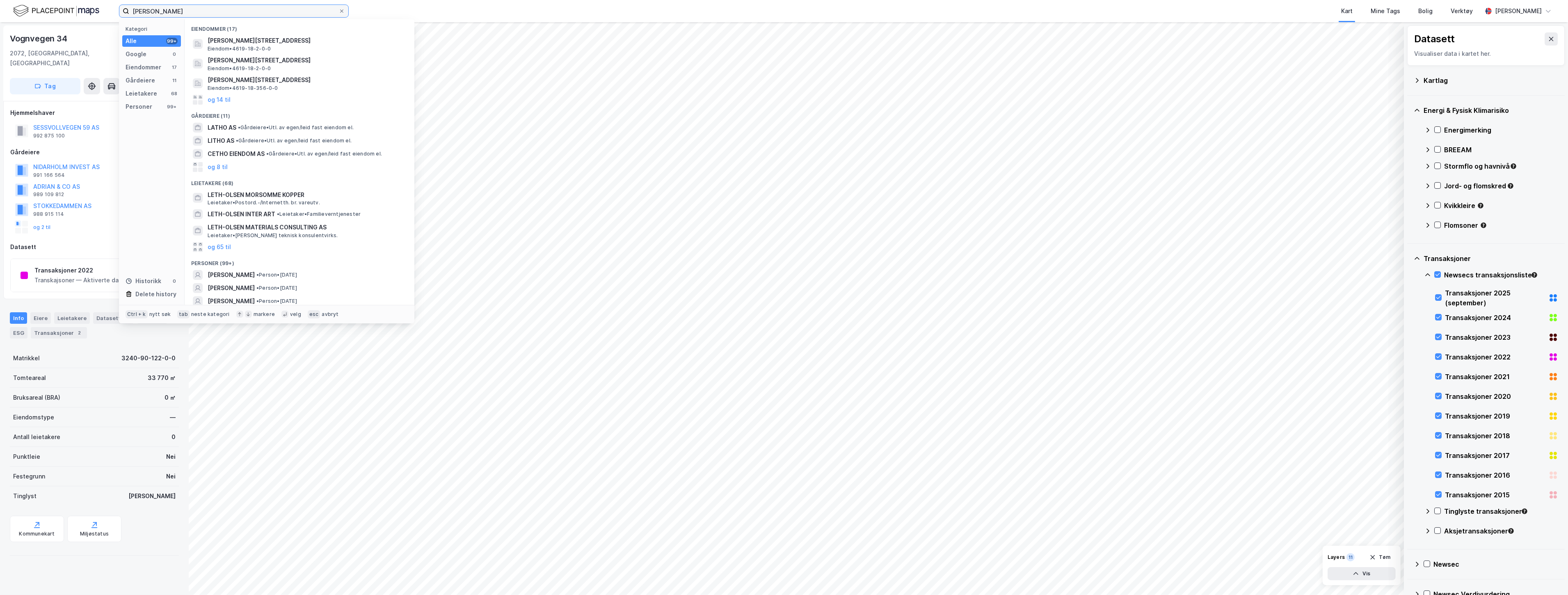
paste input "[STREET_ADDRESS]"
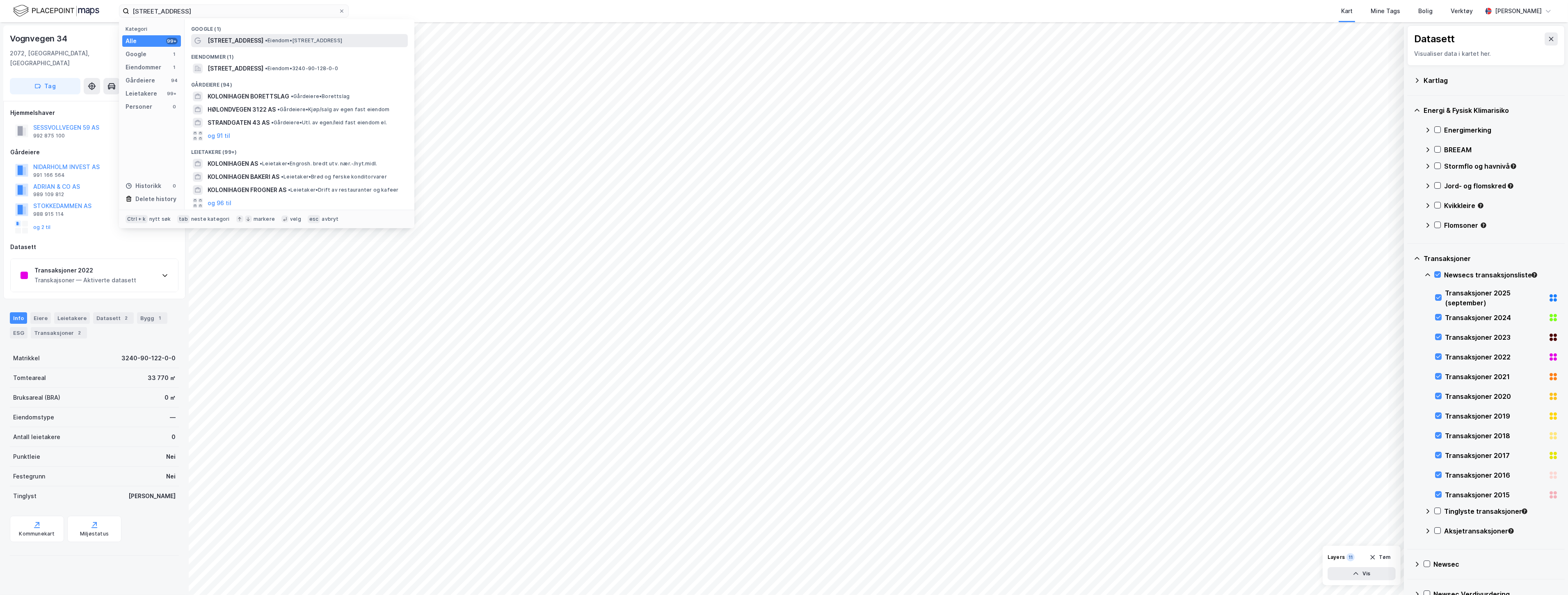
click at [225, 43] on span "[STREET_ADDRESS]" at bounding box center [236, 40] width 56 height 10
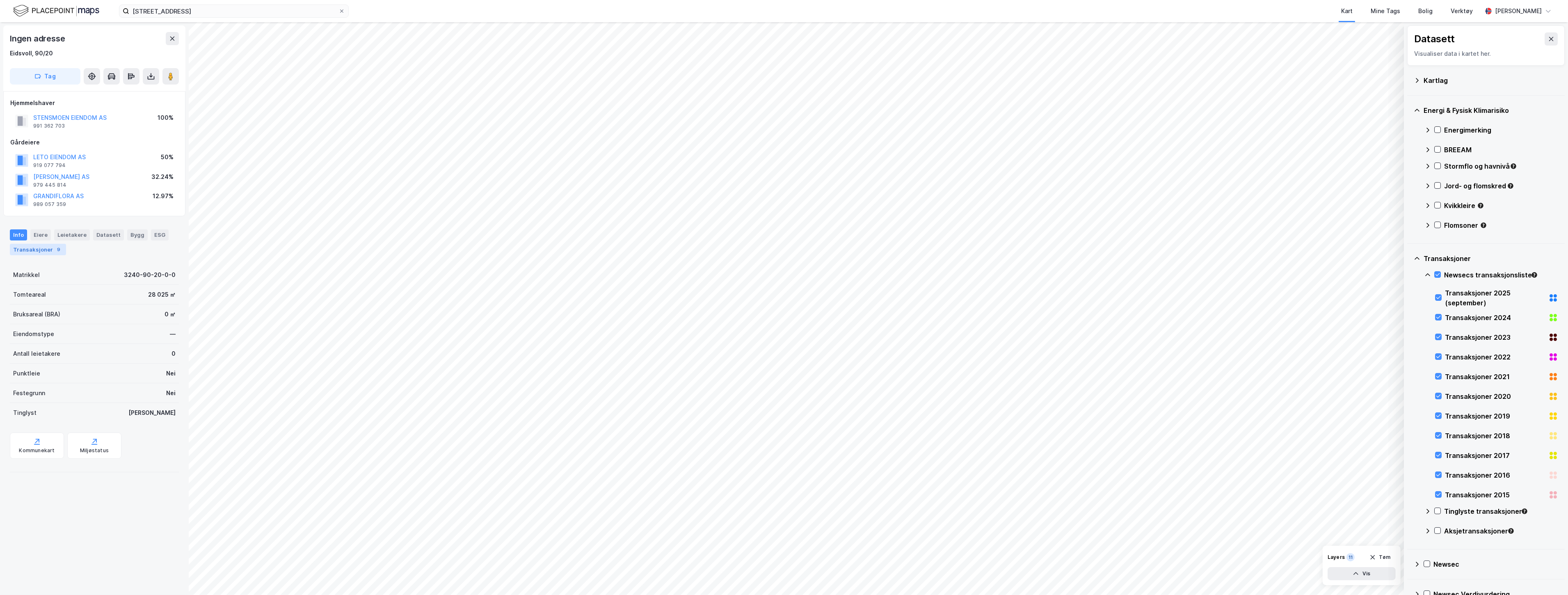
click at [38, 249] on div "Transaksjoner 9" at bounding box center [38, 249] width 56 height 11
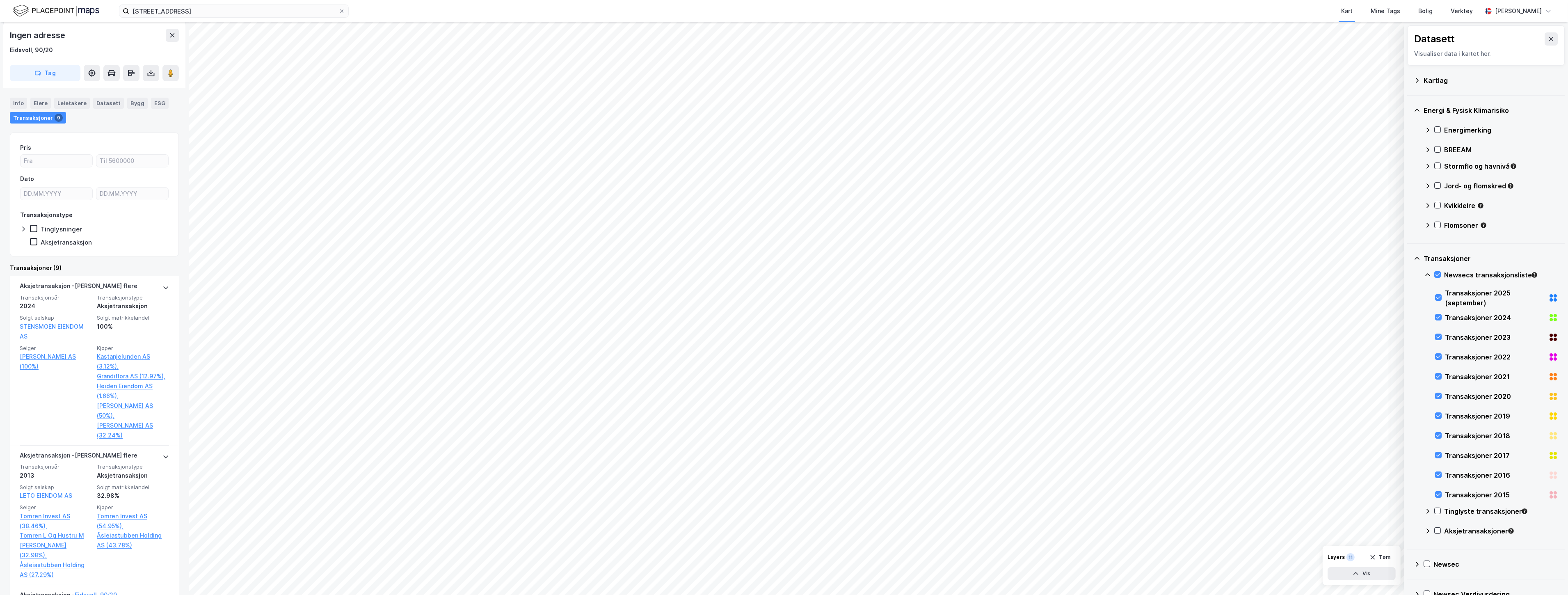
scroll to position [137, 0]
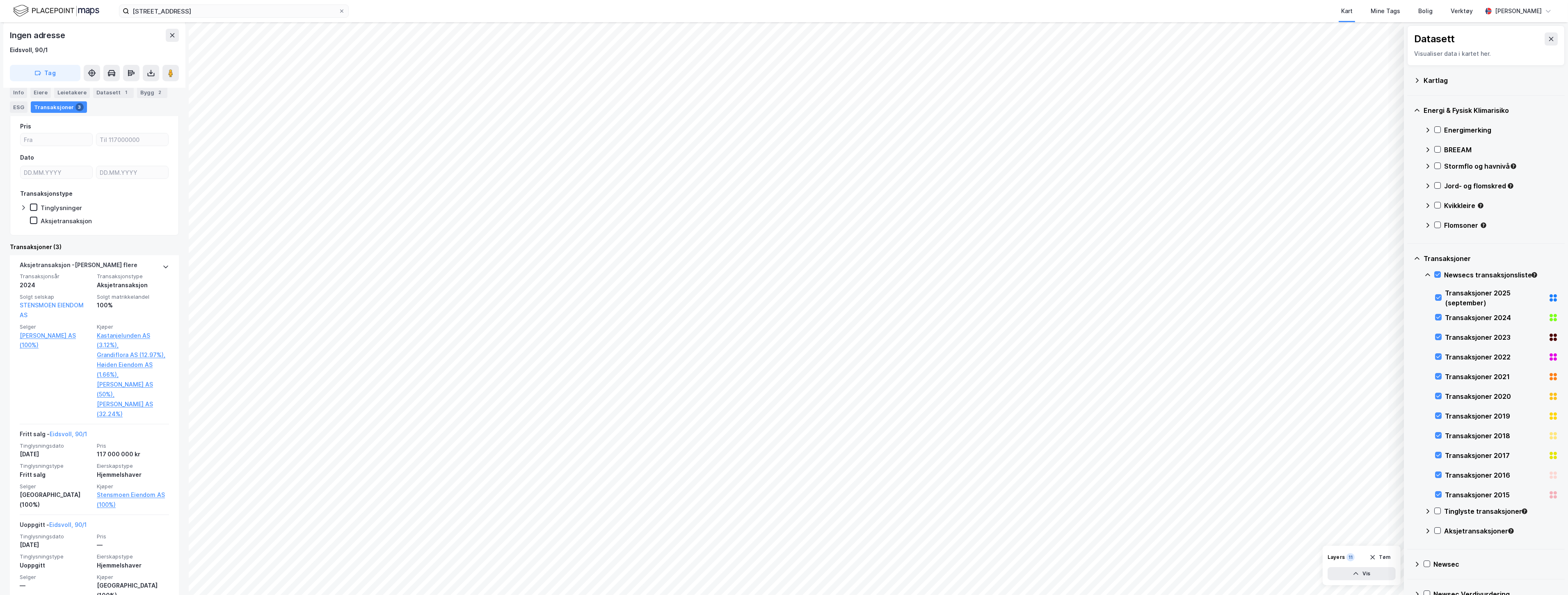
scroll to position [212, 0]
click at [14, 94] on div "Info" at bounding box center [18, 92] width 17 height 11
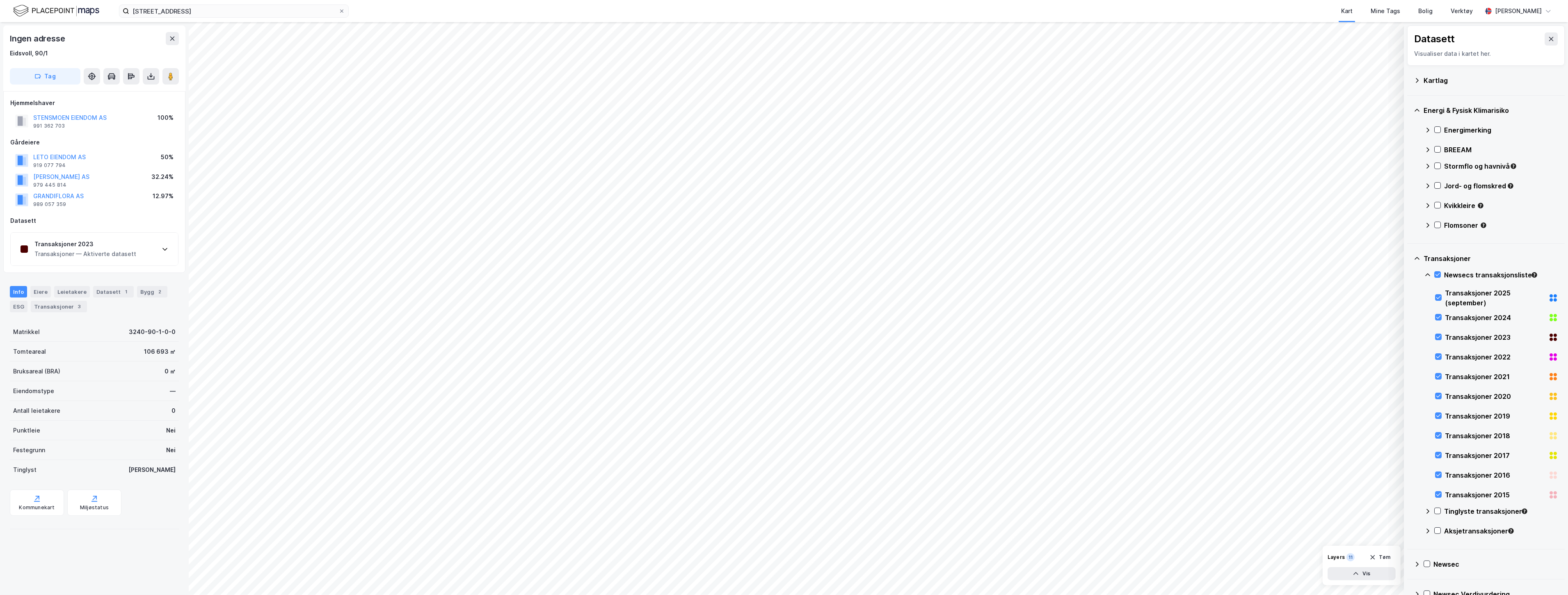
click at [783, 81] on icon at bounding box center [1417, 80] width 3 height 4
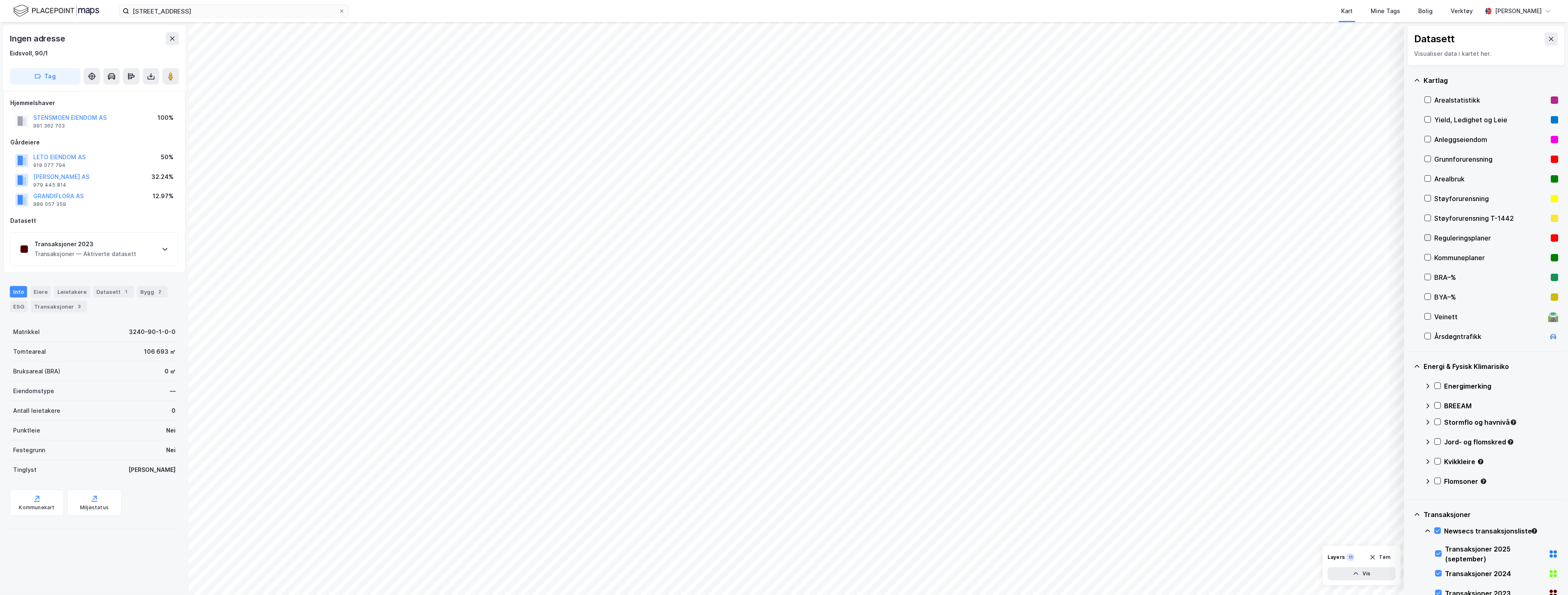
click at [783, 239] on icon at bounding box center [1428, 238] width 6 height 6
click at [24, 502] on div "Kommunekart" at bounding box center [37, 503] width 54 height 26
click at [0, 17] on div "Kolonivegen 43 [PERSON_NAME] søk (100) Kolonivegen 43 • Eiendom • [STREET_ADDRE…" at bounding box center [784, 11] width 1568 height 22
paste input "[STREET_ADDRESS]"
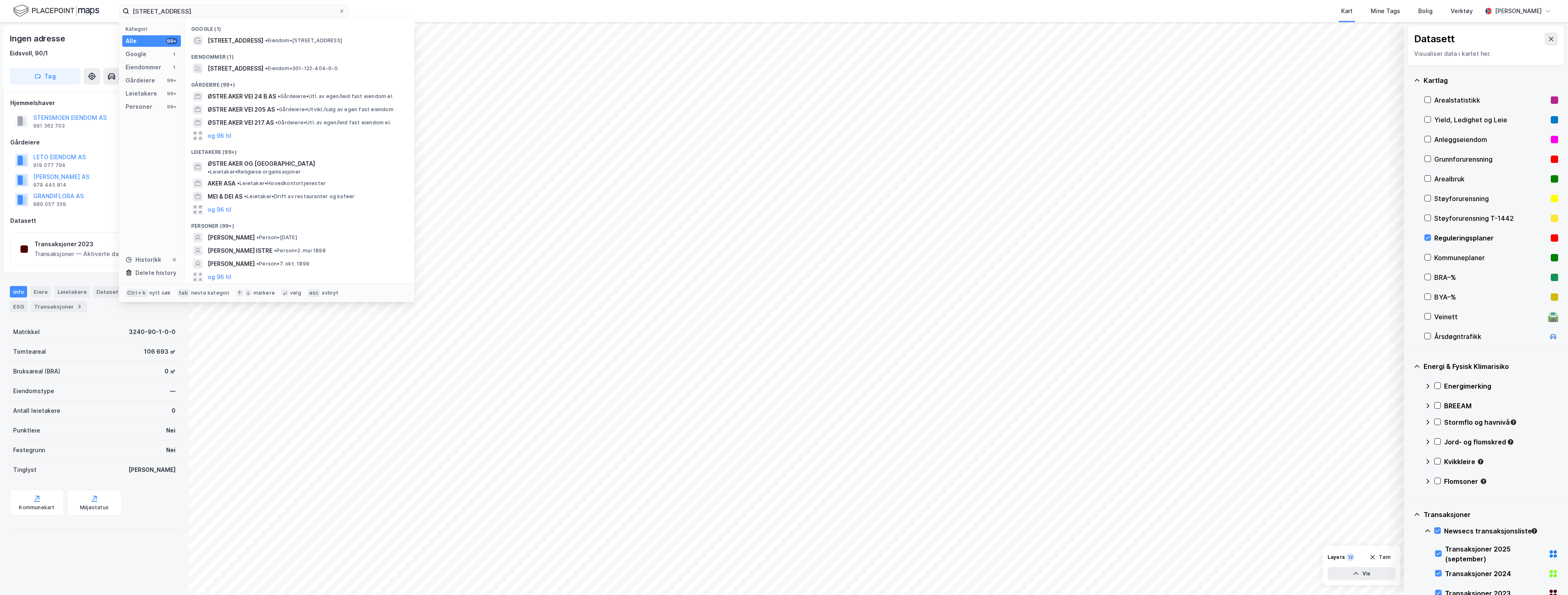
click at [783, 239] on div "Reguleringsplaner" at bounding box center [1491, 238] width 114 height 10
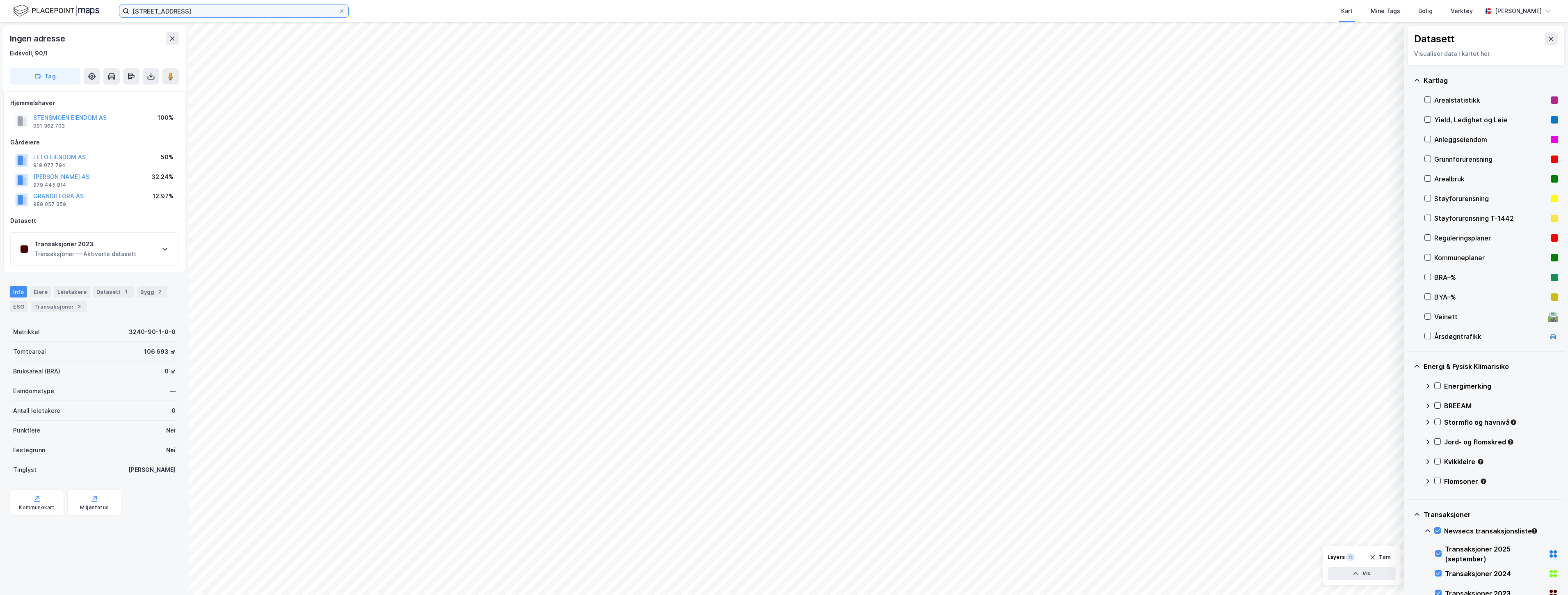
click at [243, 6] on input "[STREET_ADDRESS]" at bounding box center [233, 11] width 209 height 12
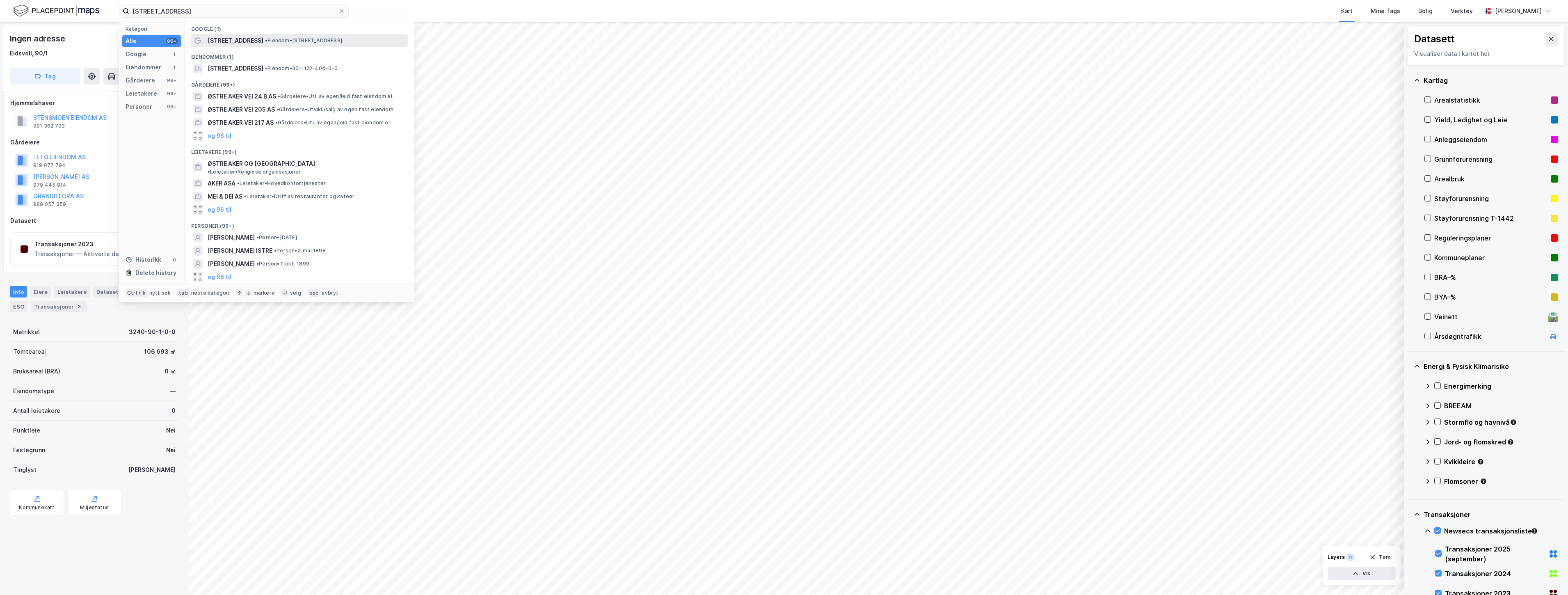
click at [245, 40] on span "[STREET_ADDRESS]" at bounding box center [236, 40] width 56 height 10
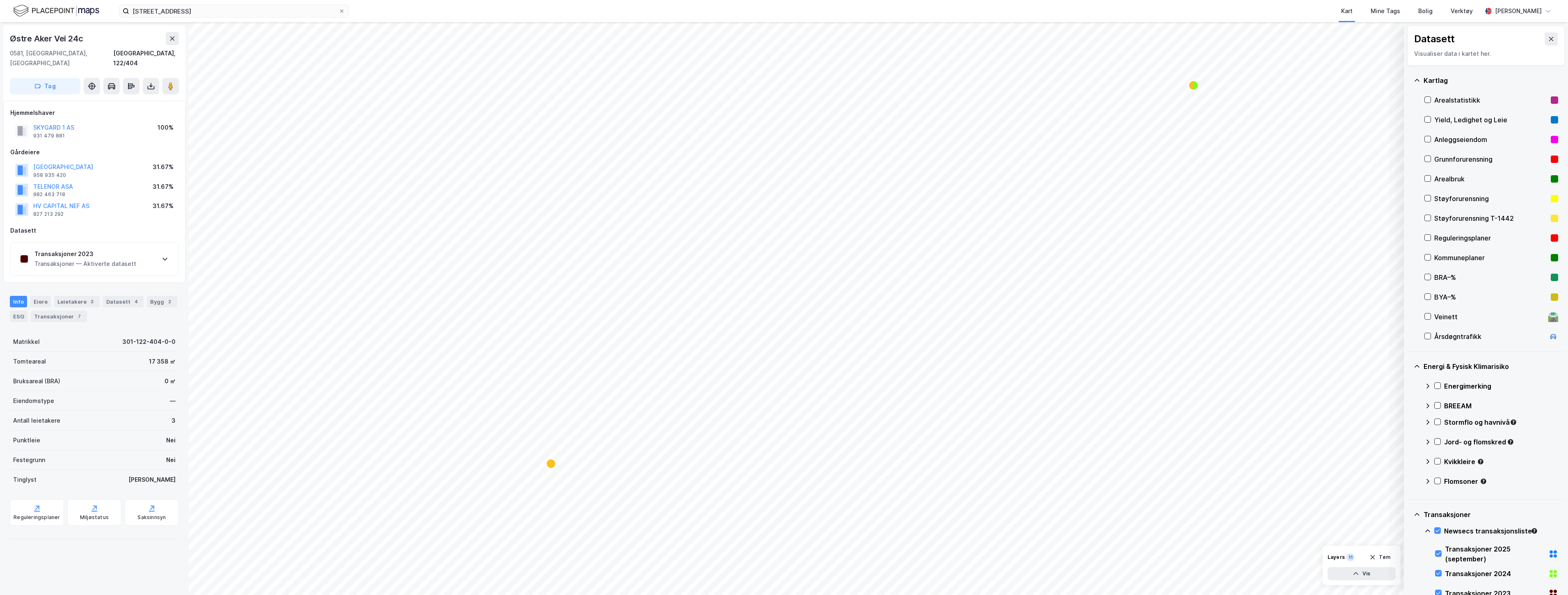
click at [783, 531] on div "Newsecs transaksjonsliste" at bounding box center [1491, 535] width 133 height 20
click at [783, 533] on icon at bounding box center [1437, 531] width 6 height 6
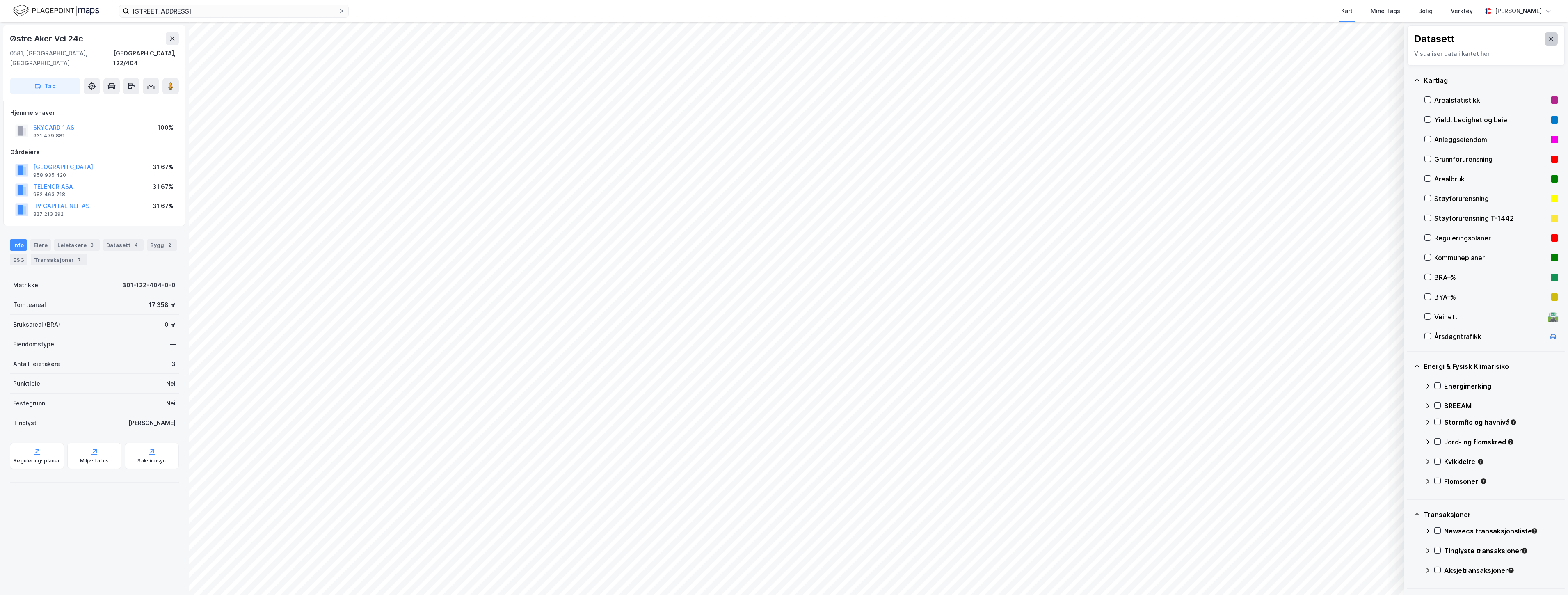
click at [783, 36] on icon at bounding box center [1551, 38] width 6 height 6
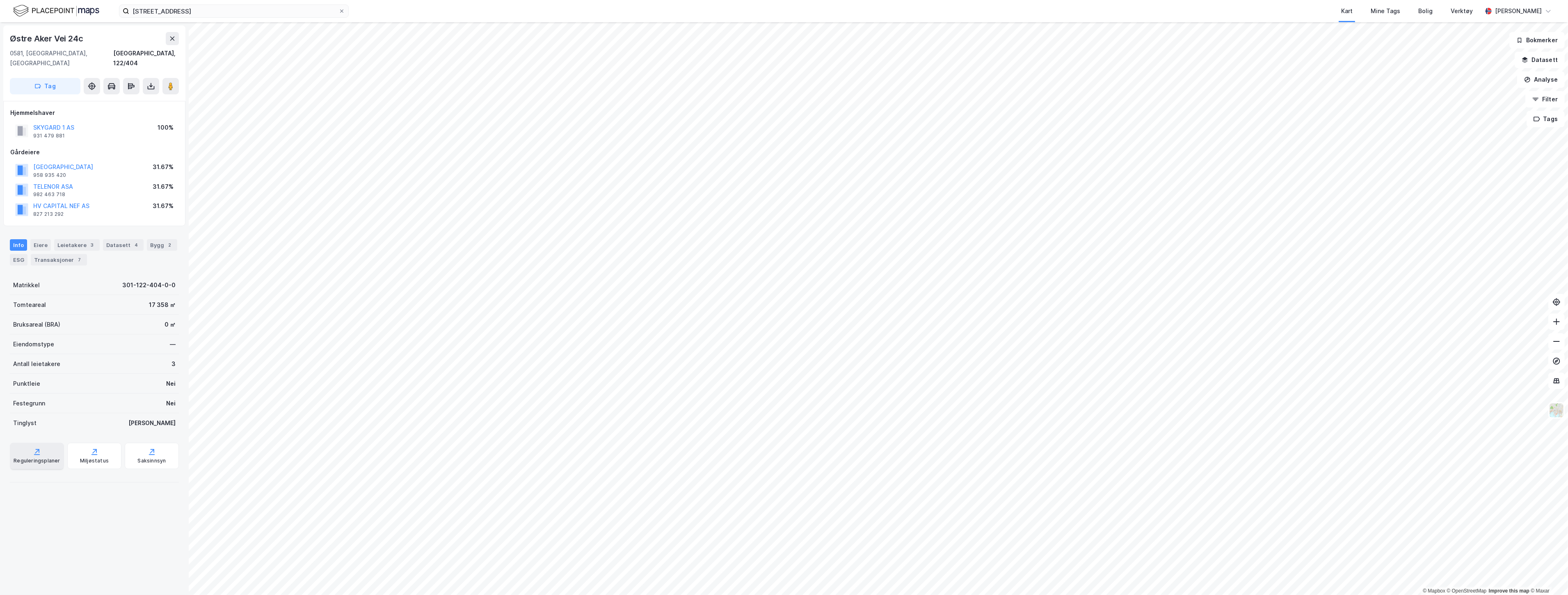
click at [33, 446] on div "Reguleringsplaner" at bounding box center [37, 456] width 54 height 26
click at [70, 254] on div "Transaksjoner 7" at bounding box center [58, 260] width 56 height 11
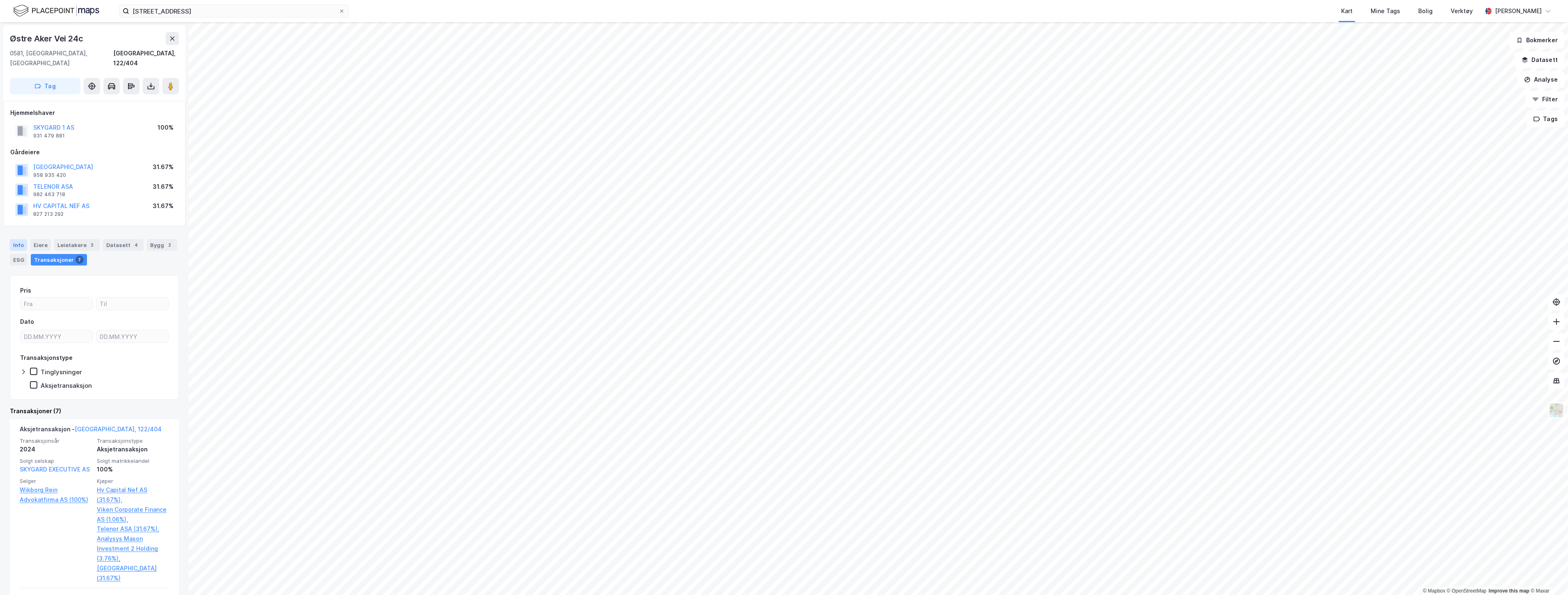
click at [11, 239] on div "Info" at bounding box center [18, 245] width 17 height 11
click at [17, 239] on div "Info" at bounding box center [18, 245] width 17 height 11
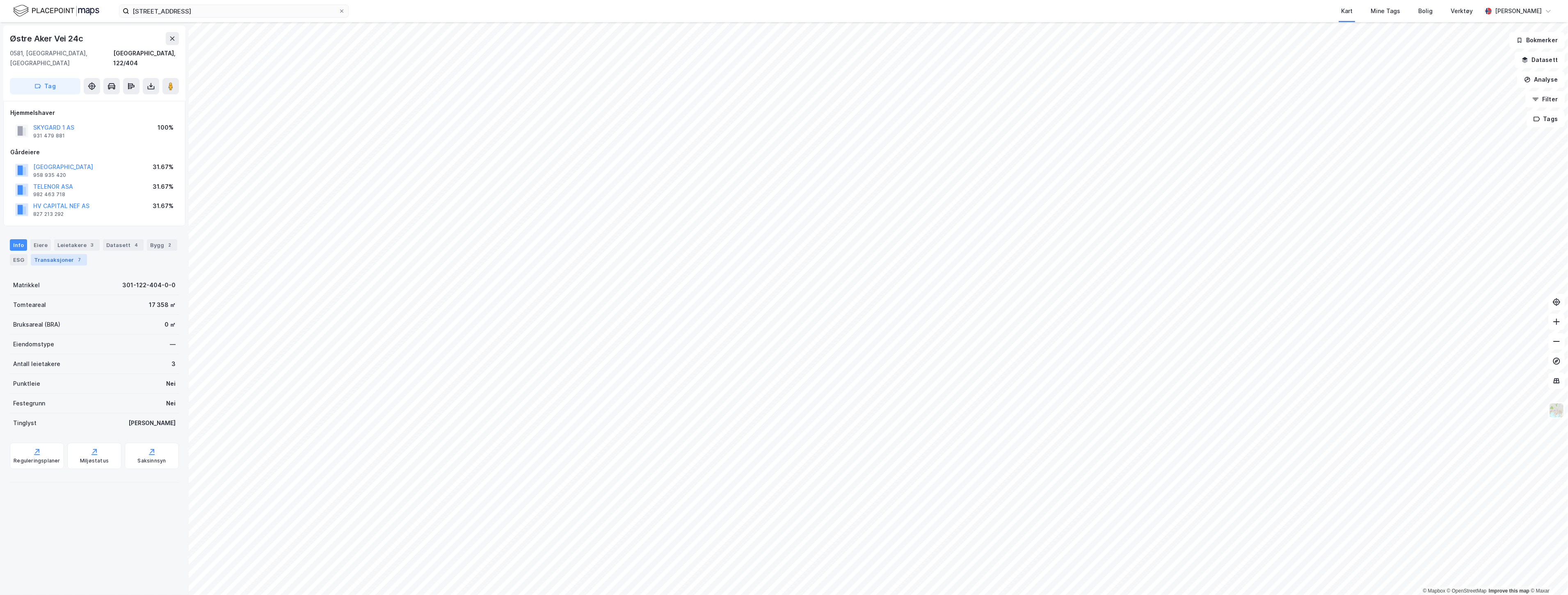
click at [55, 254] on div "Transaksjoner 7" at bounding box center [58, 260] width 56 height 11
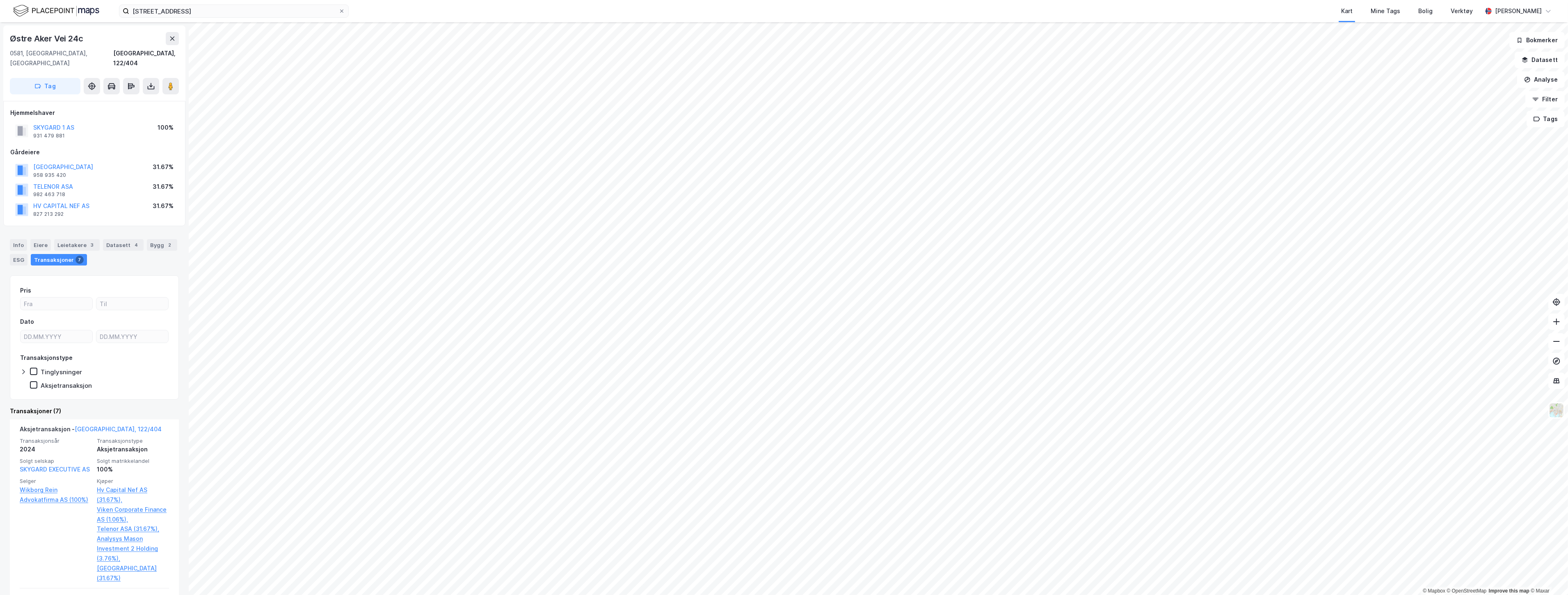
scroll to position [182, 0]
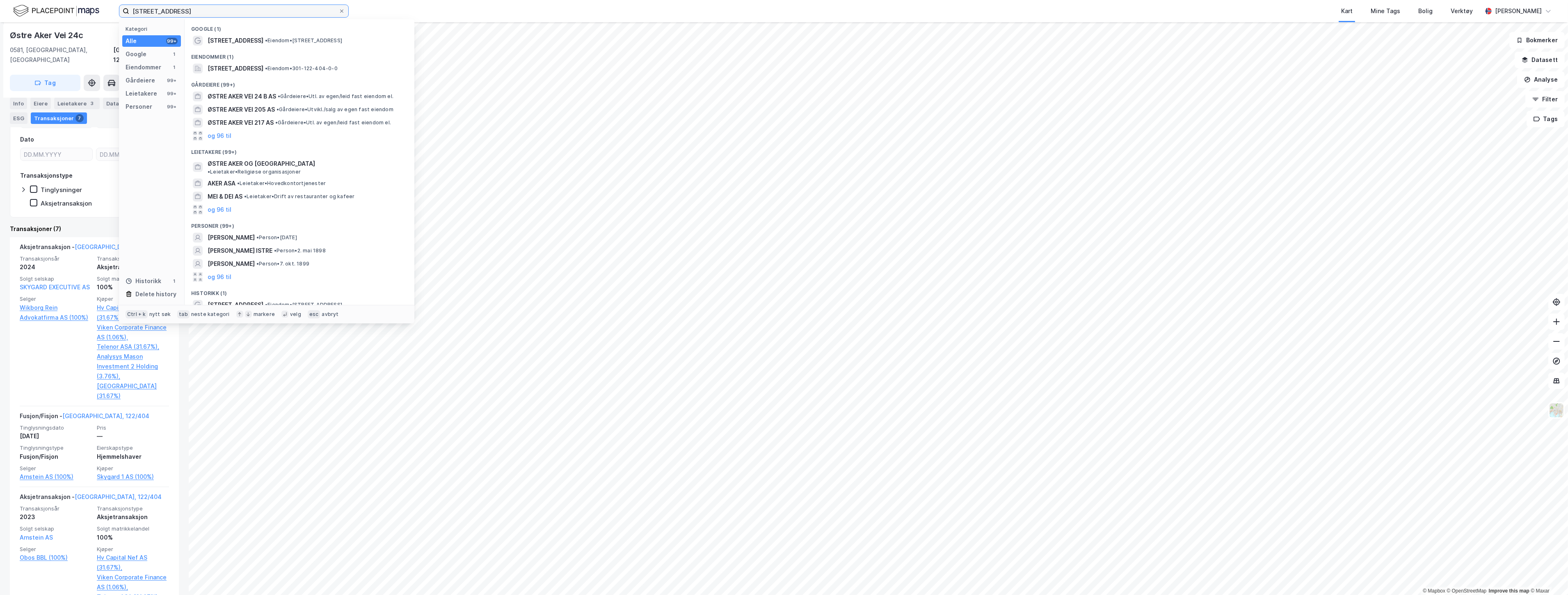
drag, startPoint x: 252, startPoint y: 14, endPoint x: 98, endPoint y: 12, distance: 154.0
click at [98, 12] on div "Østre Aker vei 24c Kategori Alle 99+ Google 1 Eiendommer 1 Gårdeiere 99+ Leieta…" at bounding box center [784, 11] width 1568 height 22
paste input "[STREET_ADDRESS]"
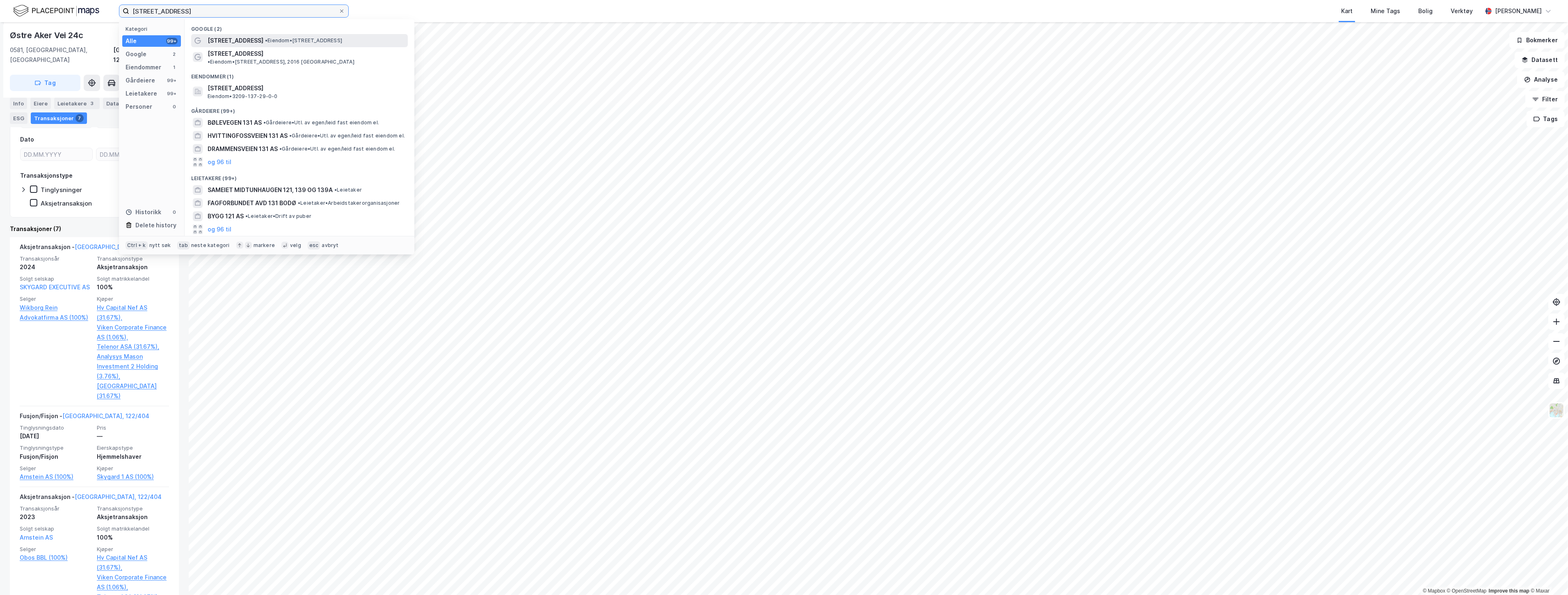
type input "[STREET_ADDRESS]"
click at [261, 35] on div "[STREET_ADDRESS] • Eiendom • [STREET_ADDRESS]" at bounding box center [299, 40] width 216 height 13
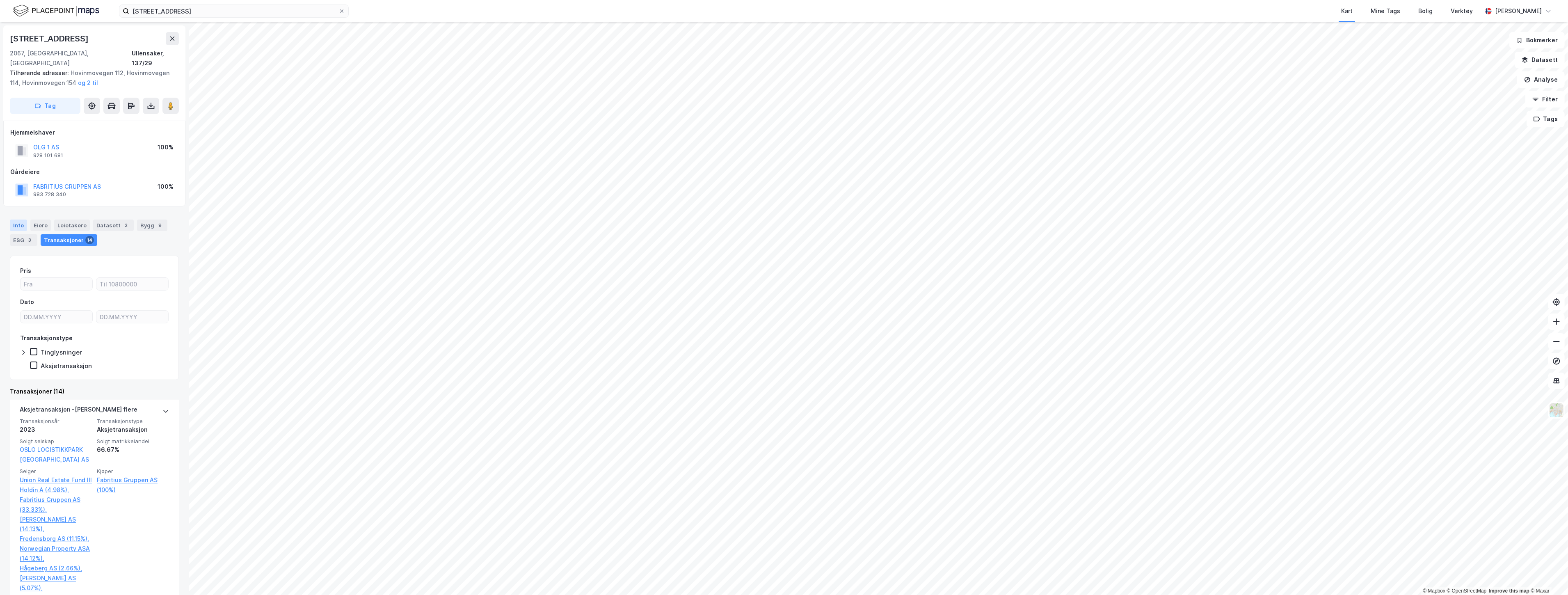
click at [21, 219] on div "Info" at bounding box center [18, 225] width 17 height 11
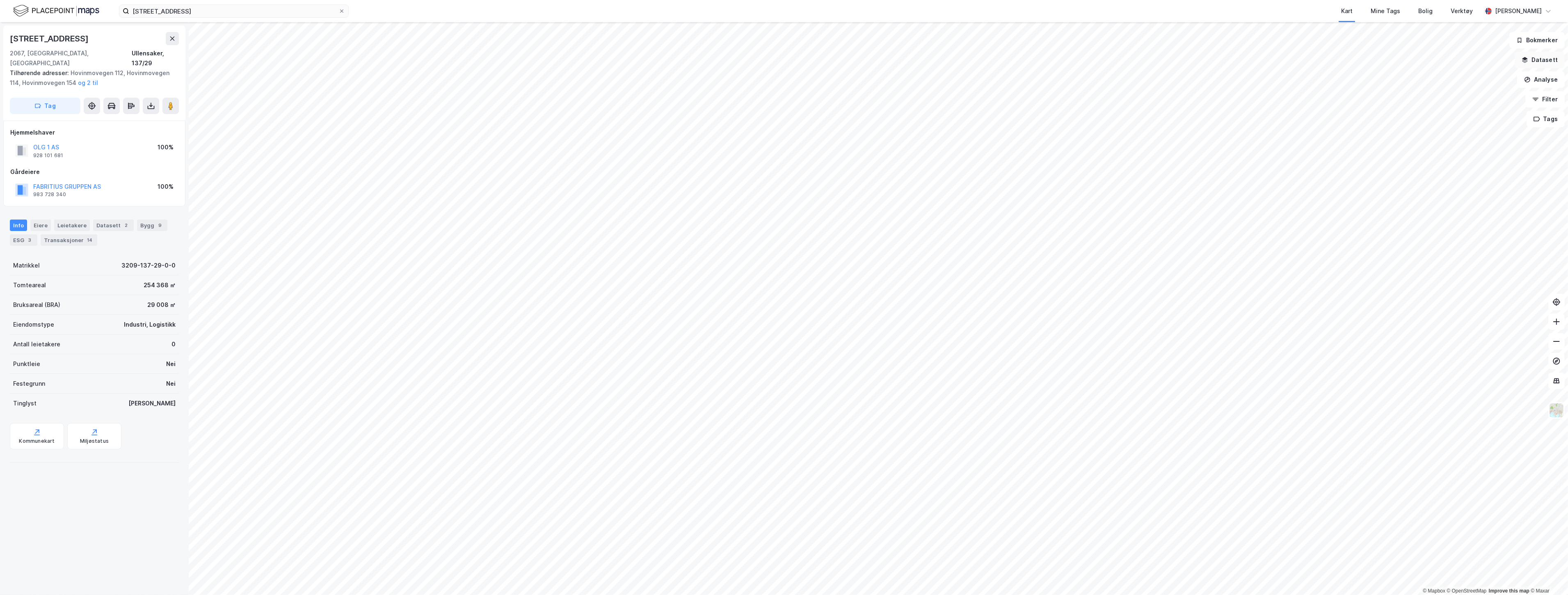
click at [783, 57] on button "Datasett" at bounding box center [1540, 60] width 50 height 16
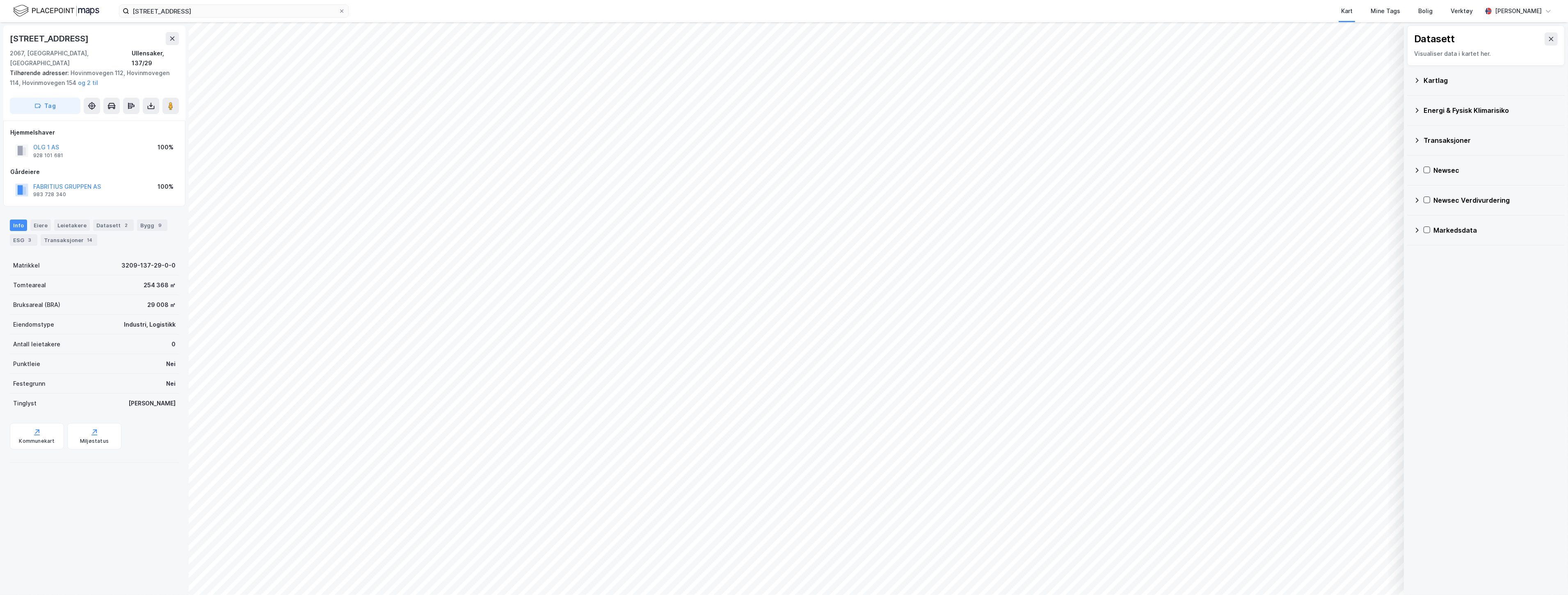
click at [783, 80] on div "Kartlag" at bounding box center [1491, 80] width 135 height 10
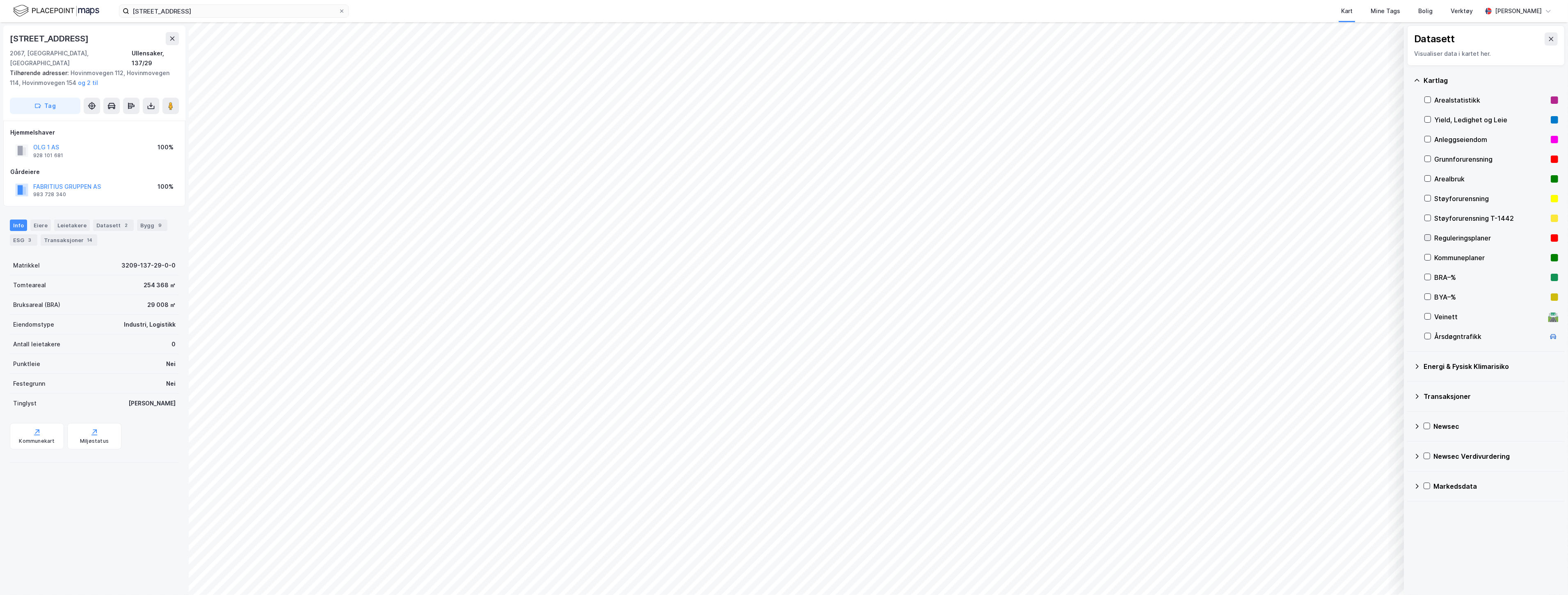
click at [783, 235] on icon at bounding box center [1428, 238] width 6 height 6
click at [342, 10] on icon at bounding box center [341, 11] width 4 height 4
click at [338, 10] on input "[STREET_ADDRESS]" at bounding box center [233, 11] width 209 height 12
click at [277, 10] on input at bounding box center [233, 11] width 209 height 12
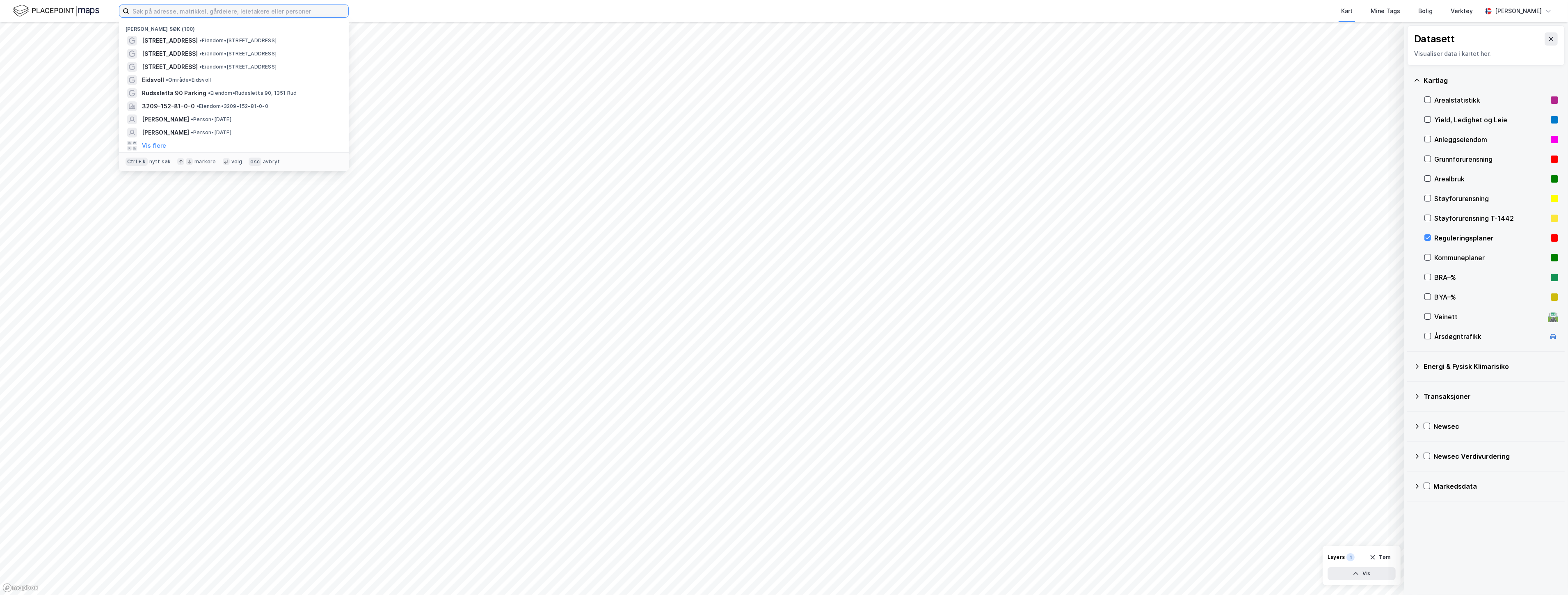
paste input "Orkidehøgda"
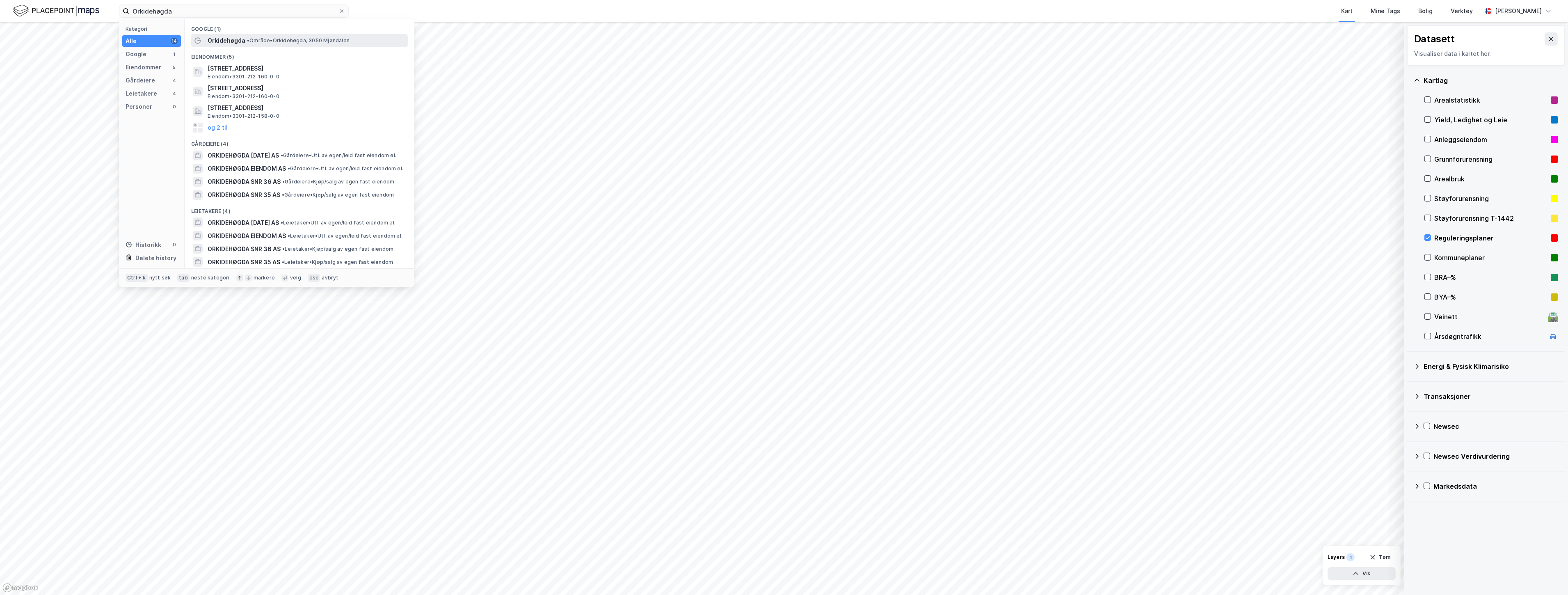
click at [285, 41] on span "• Område • Orkidehøgda, 3050 Mjøndalen" at bounding box center [298, 40] width 103 height 6
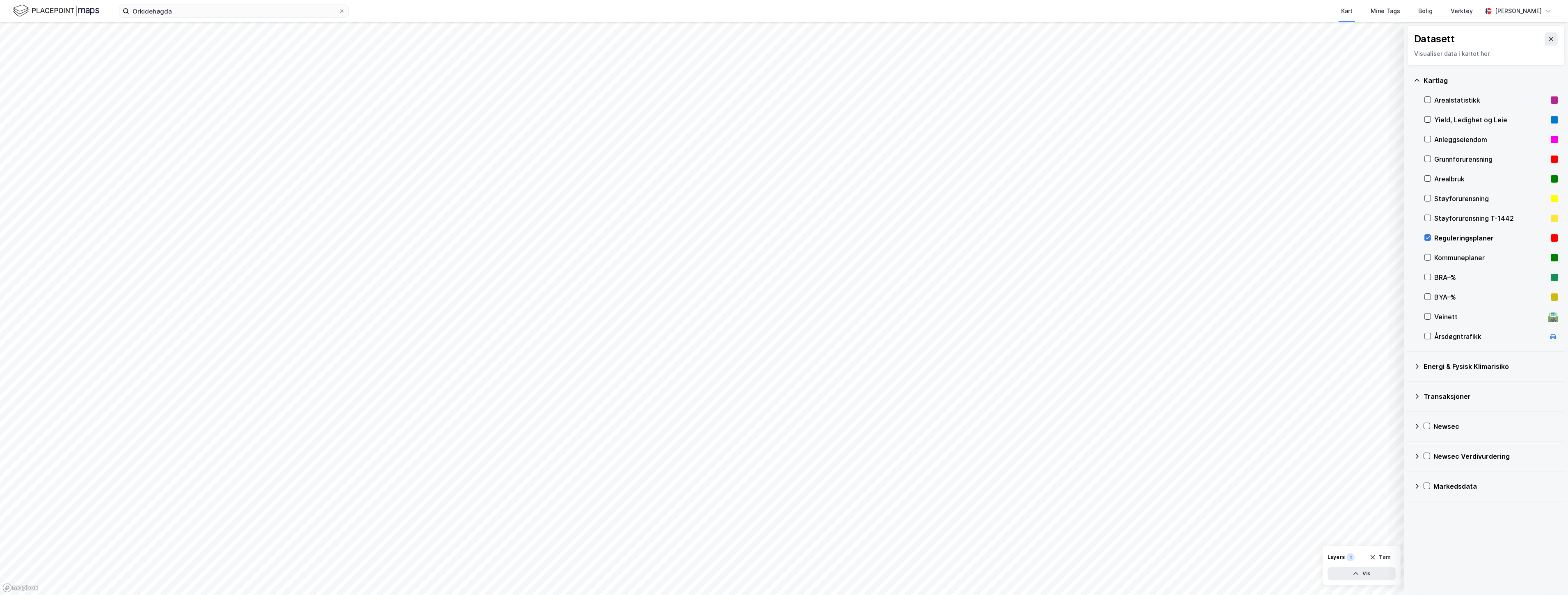
click at [783, 239] on icon at bounding box center [1428, 238] width 6 height 6
click at [783, 42] on button at bounding box center [1551, 39] width 13 height 13
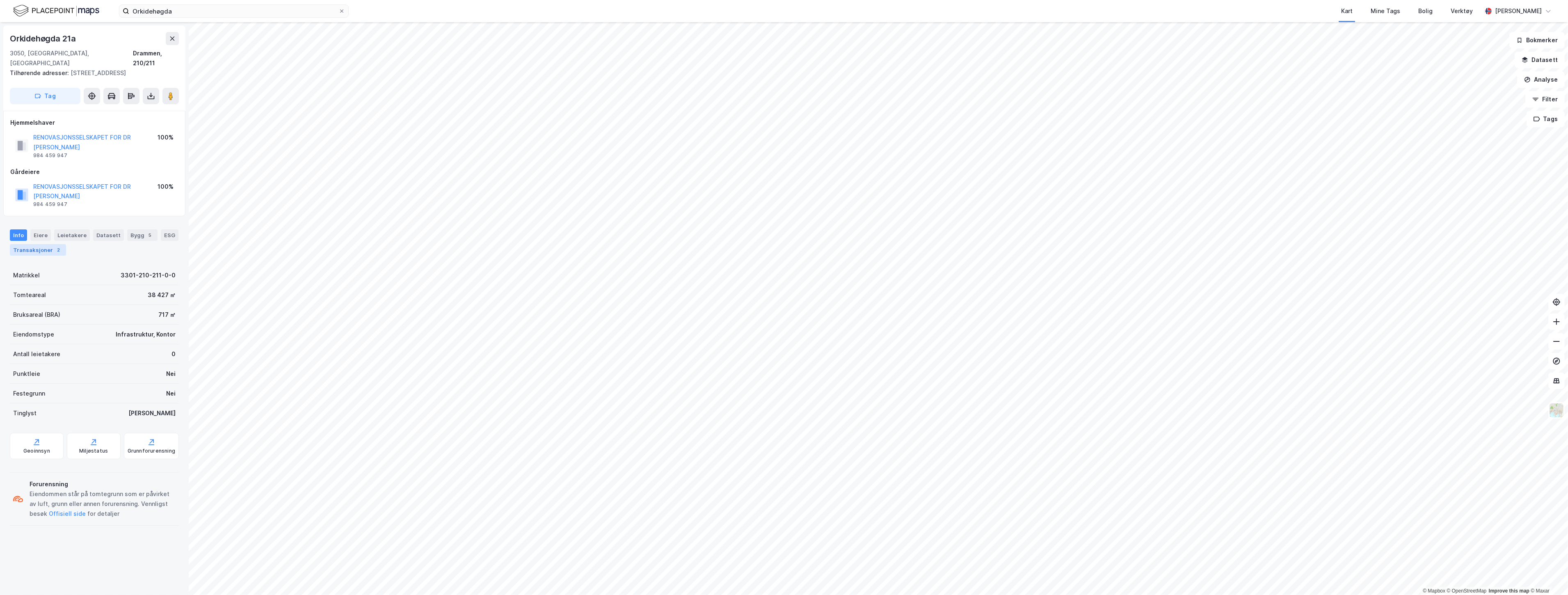
click at [49, 244] on div "Transaksjoner 2" at bounding box center [38, 250] width 56 height 11
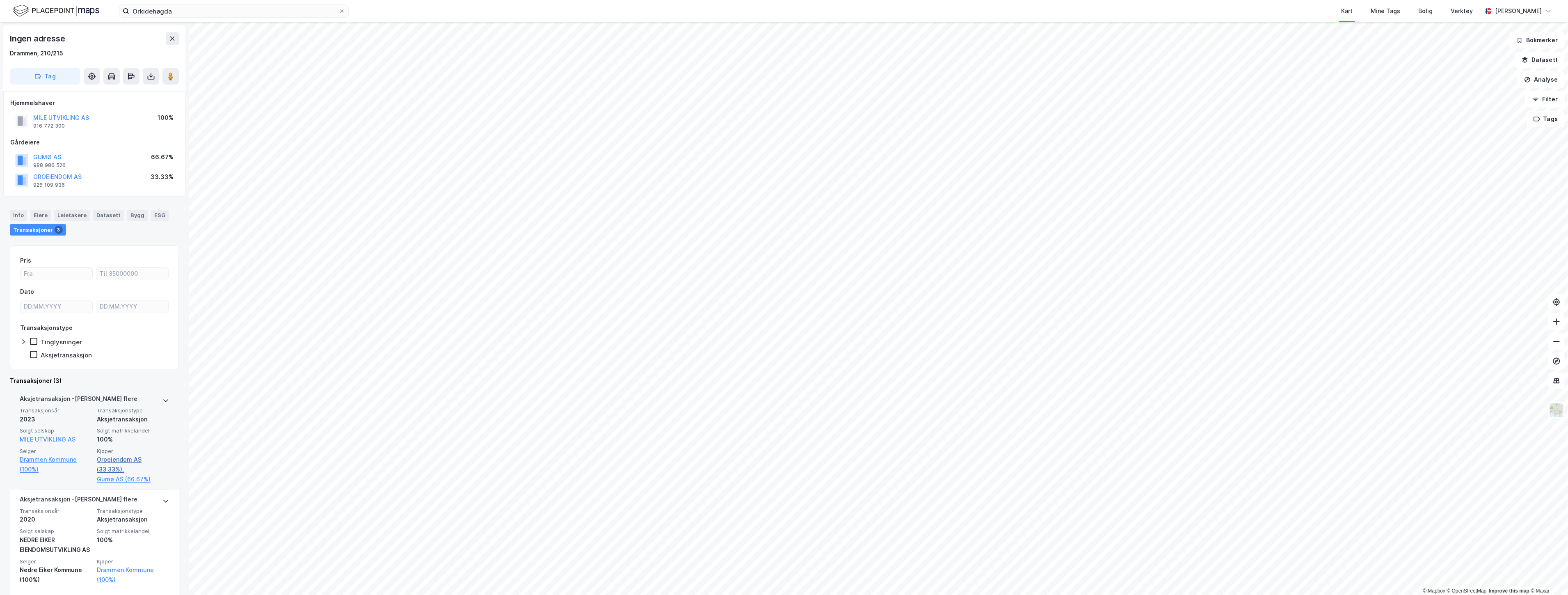
scroll to position [91, 0]
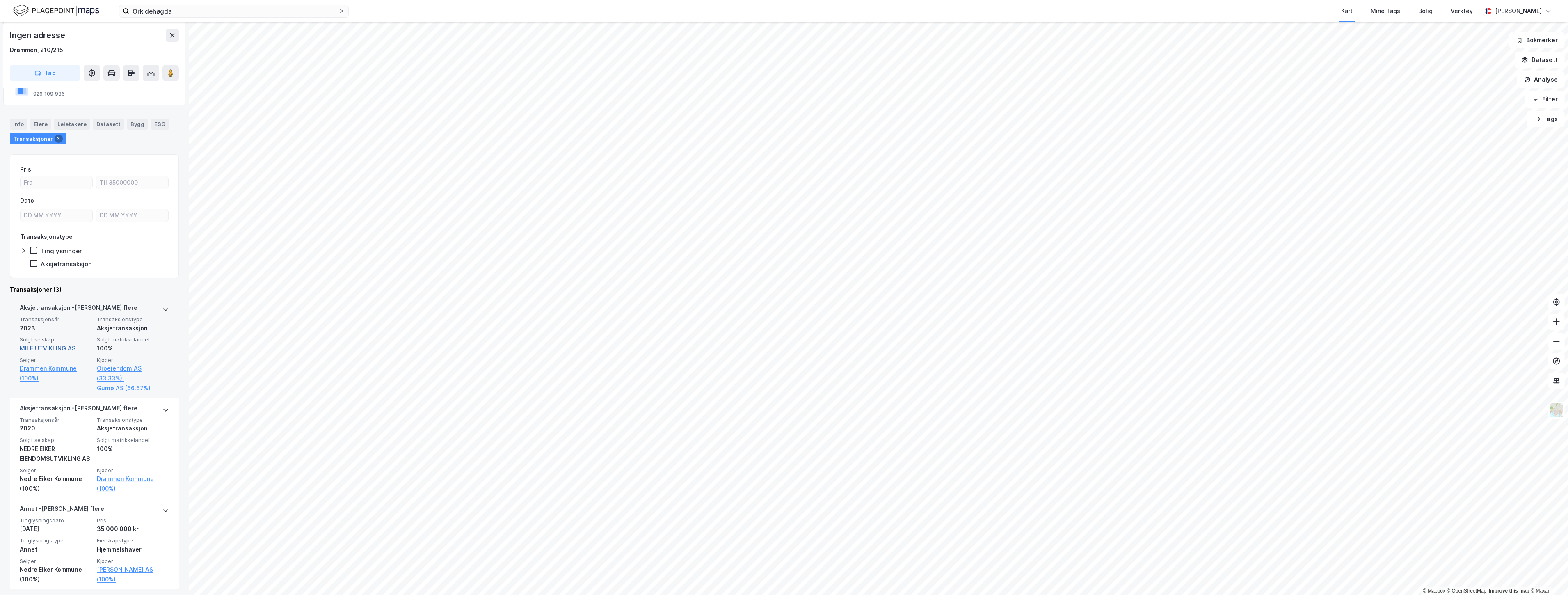
click at [65, 350] on link "MILE UTVIKLING AS" at bounding box center [48, 349] width 56 height 7
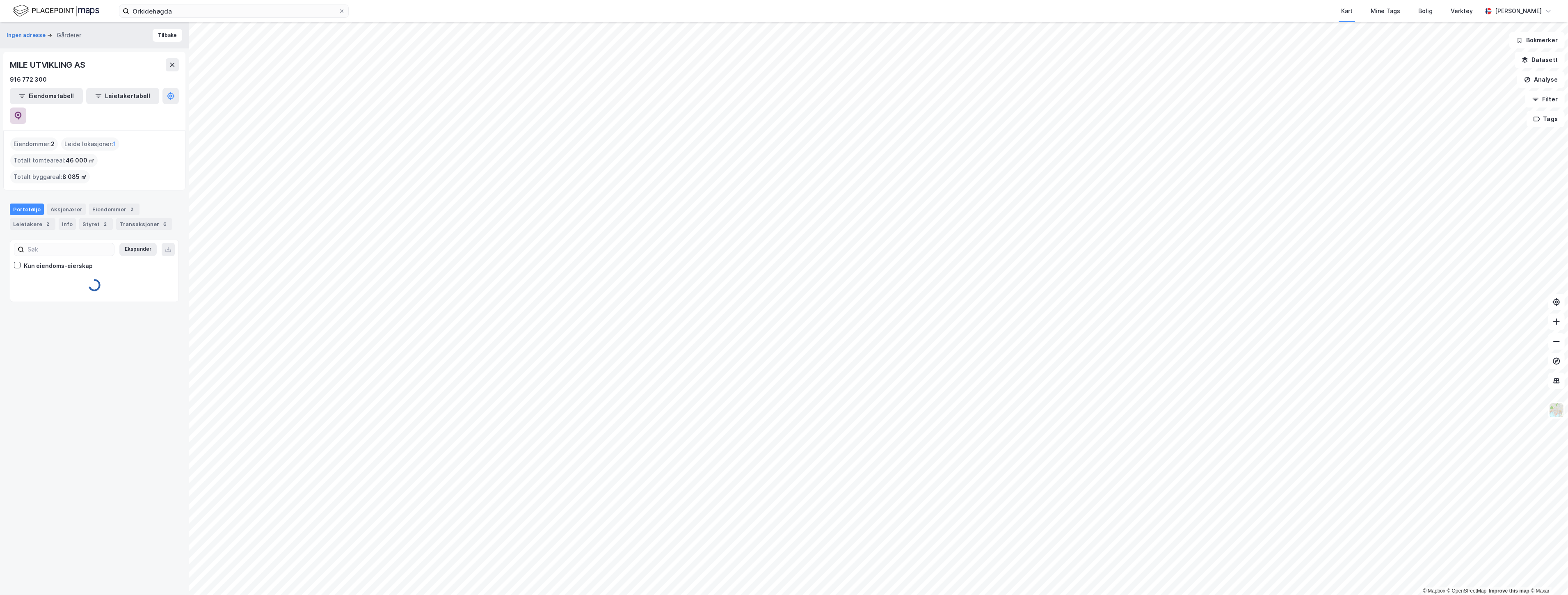
click at [22, 111] on icon at bounding box center [18, 116] width 9 height 9
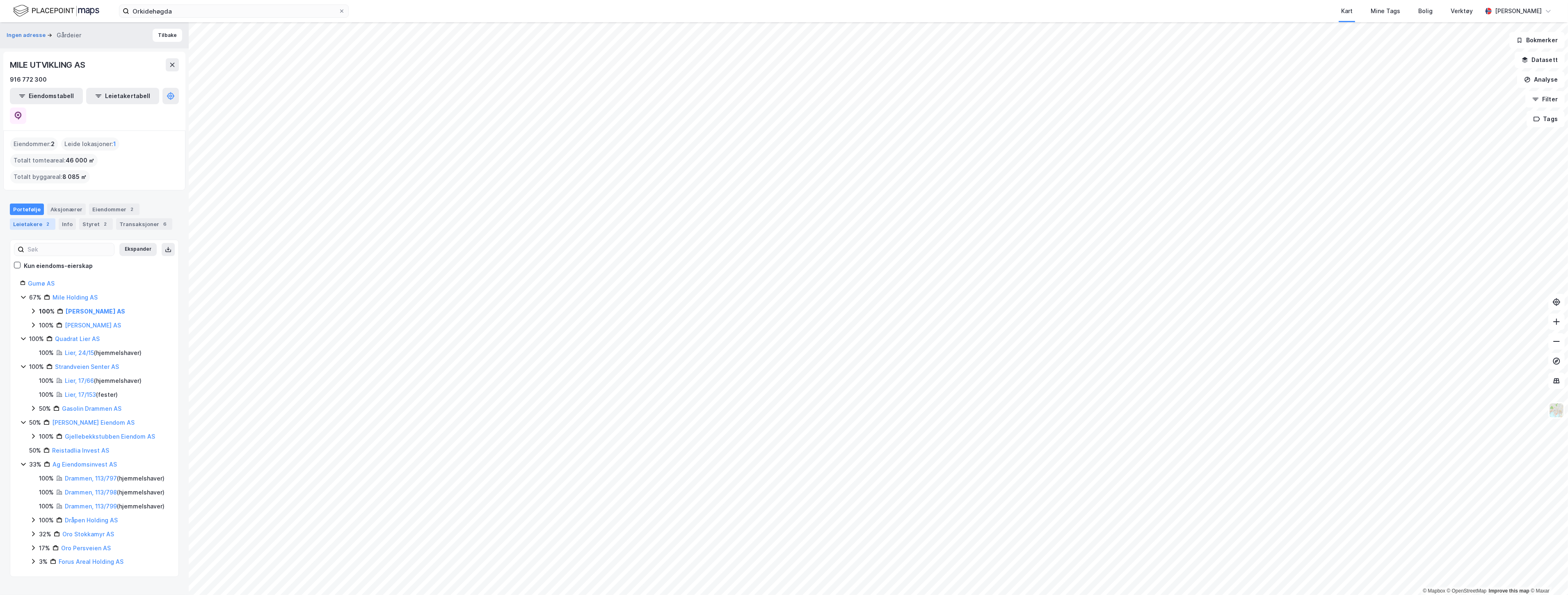
click at [28, 219] on div "Leietakere 2" at bounding box center [33, 224] width 45 height 11
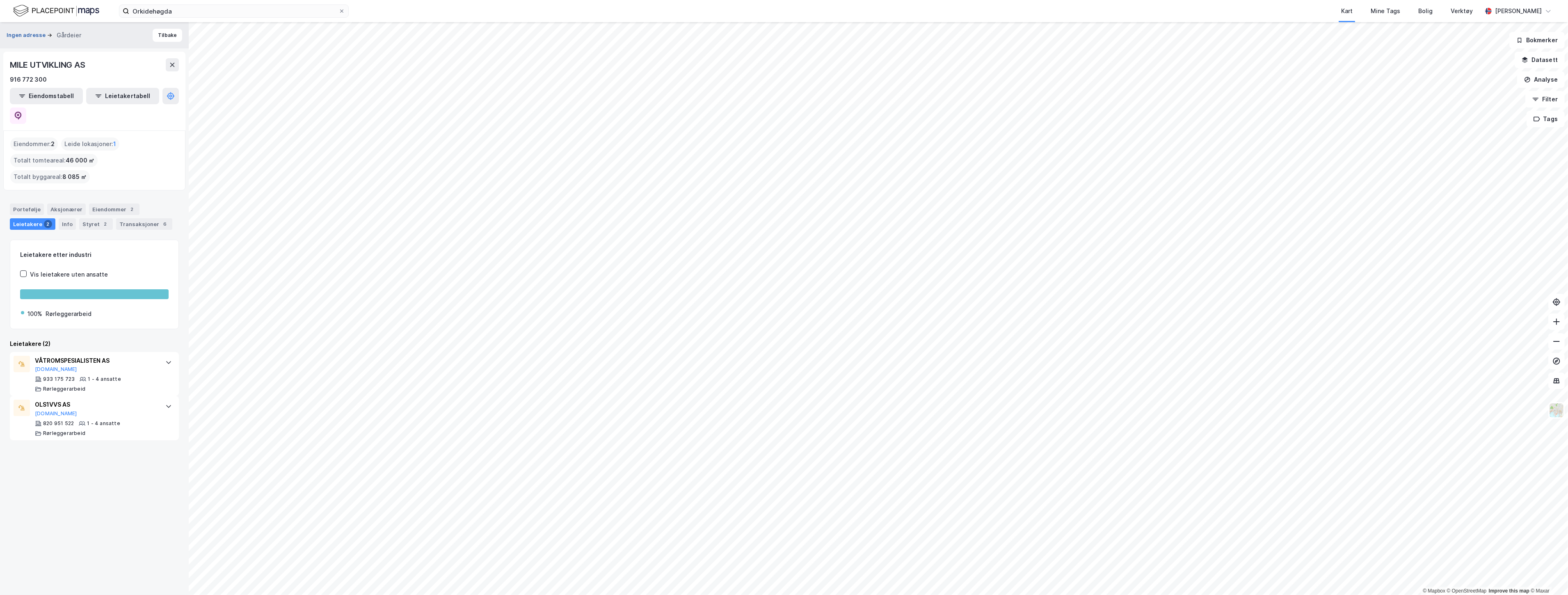
click at [25, 36] on button "Ingen adresse" at bounding box center [26, 36] width 40 height 9
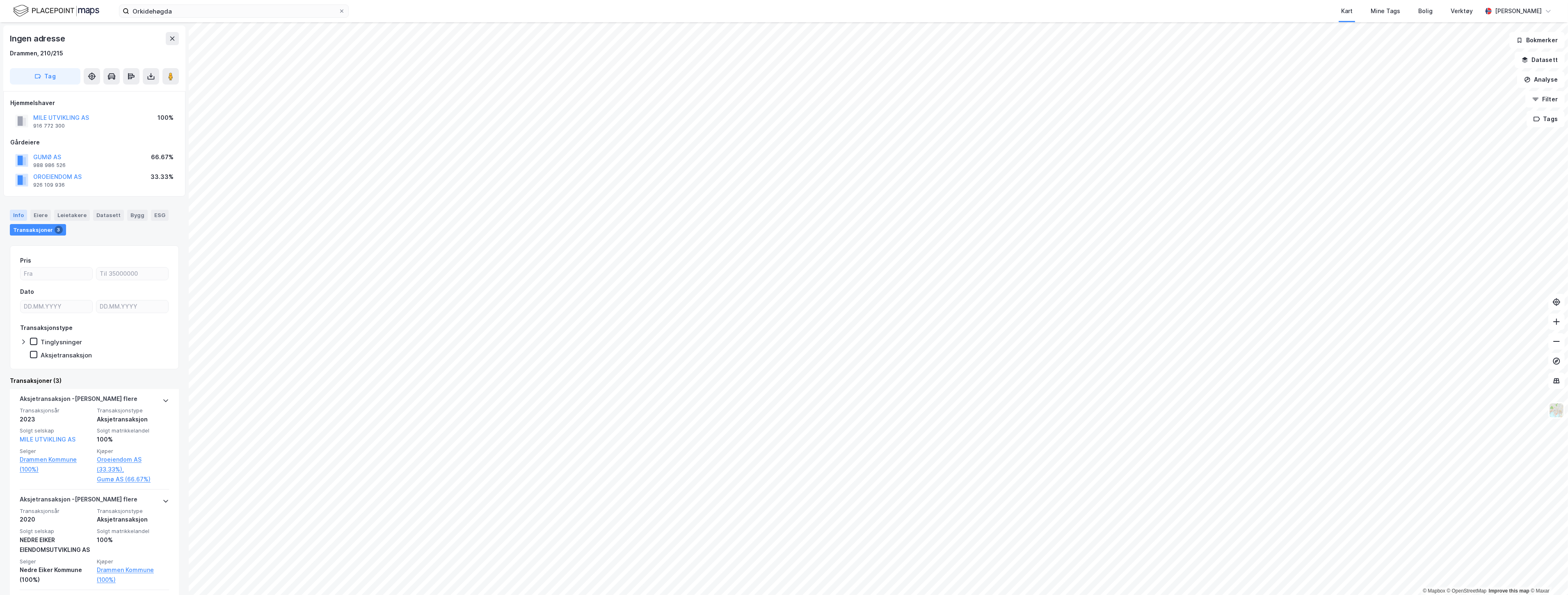
click at [17, 214] on div "Info" at bounding box center [18, 214] width 17 height 11
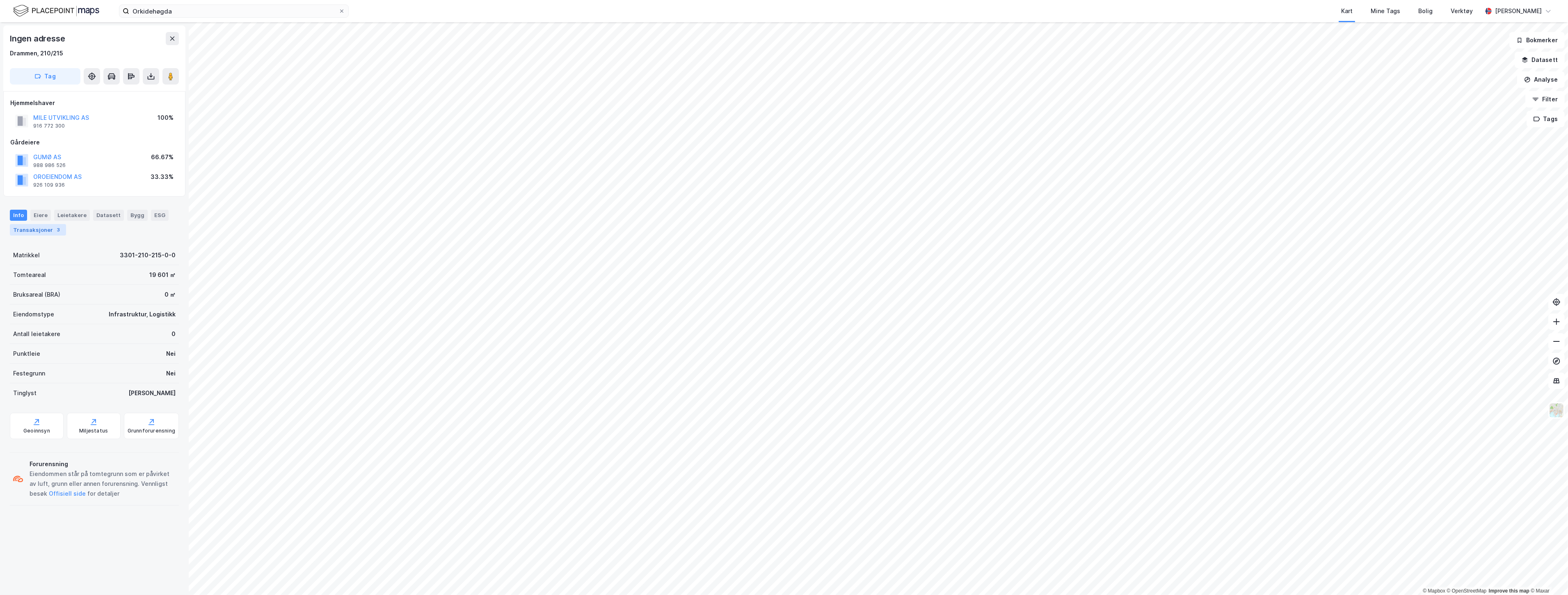
click at [41, 227] on div "Transaksjoner 3" at bounding box center [38, 230] width 56 height 11
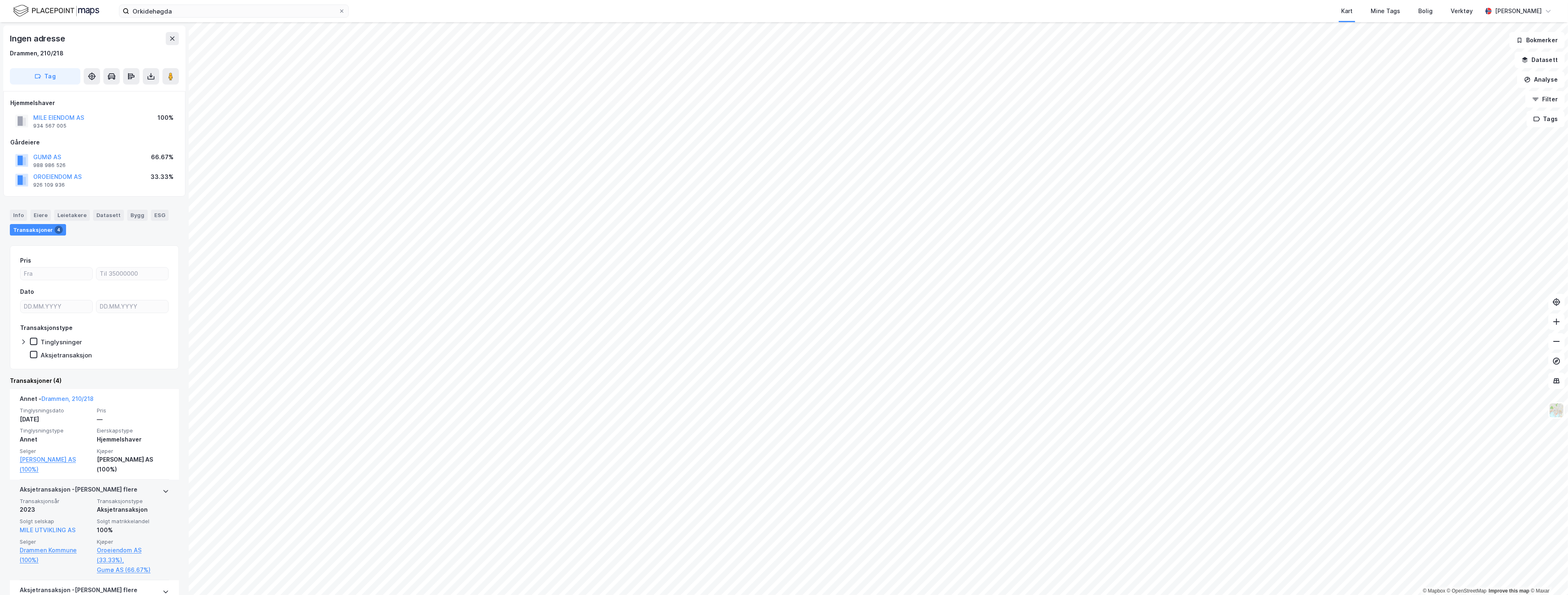
scroll to position [45, 0]
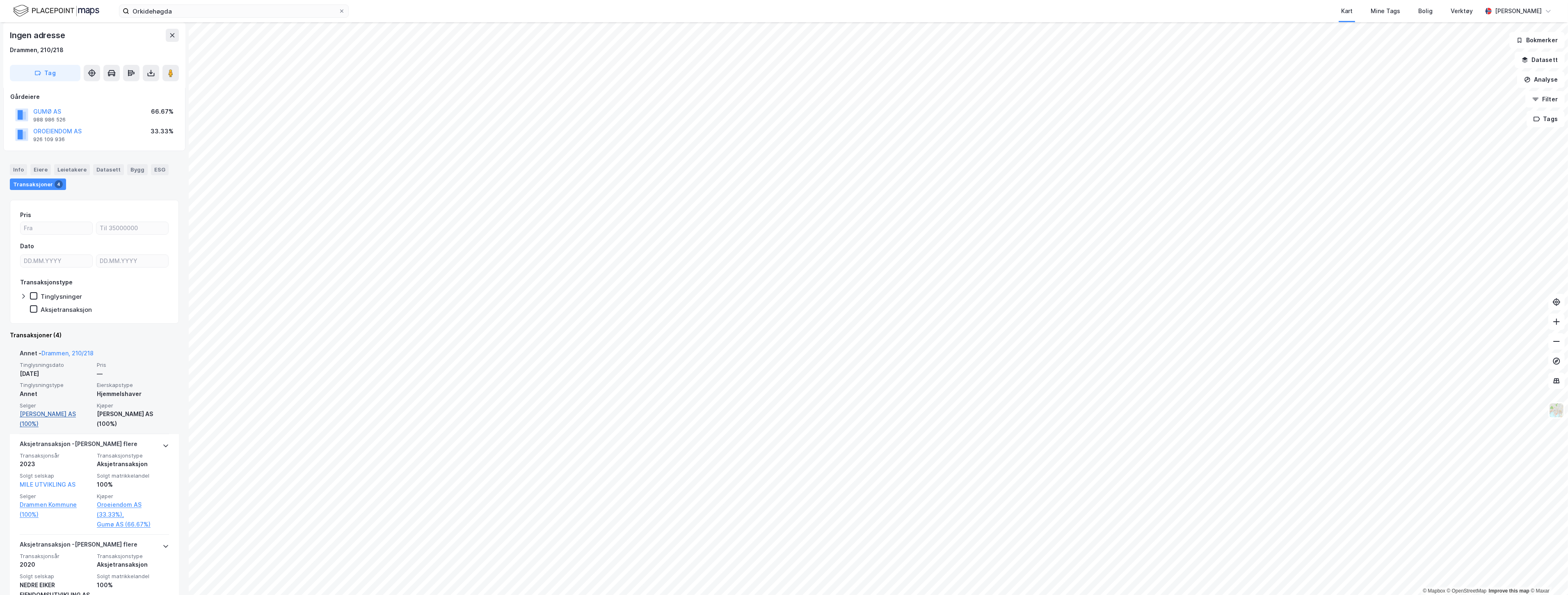
click at [48, 415] on link "[PERSON_NAME] AS (100%)" at bounding box center [56, 419] width 72 height 20
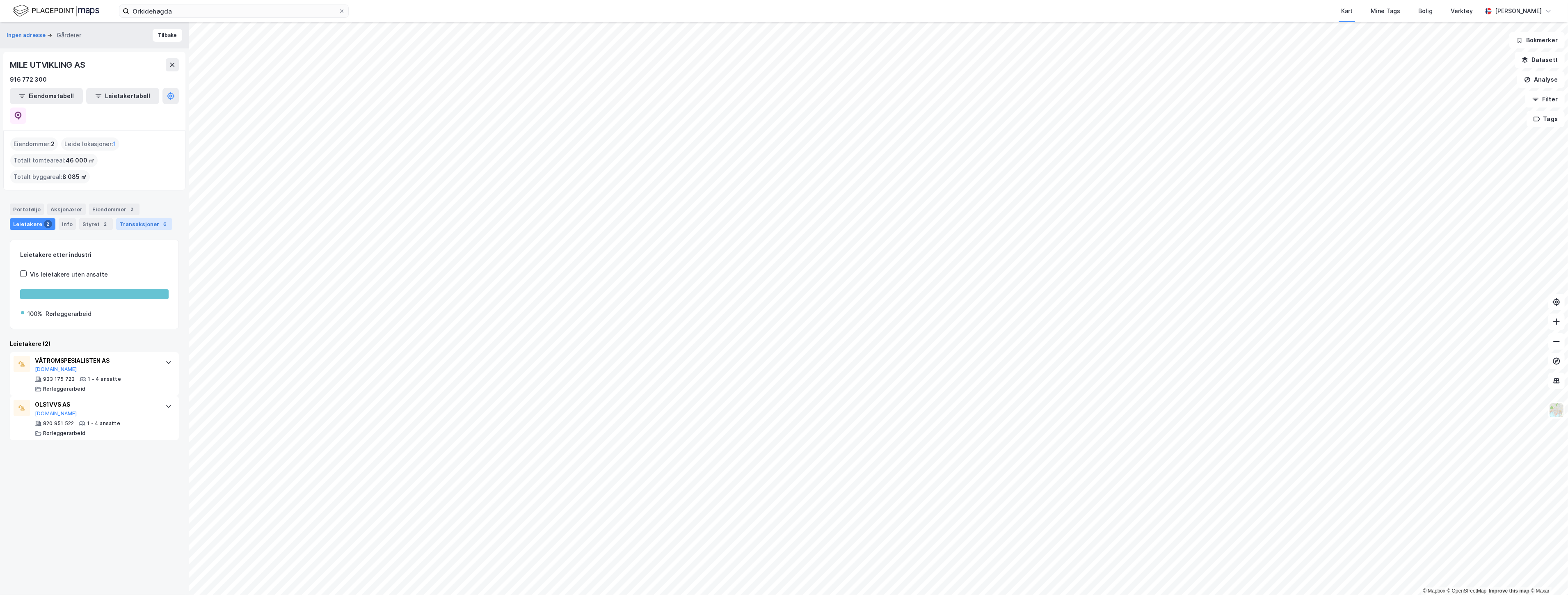
click at [116, 219] on div "Transaksjoner 6" at bounding box center [144, 224] width 56 height 11
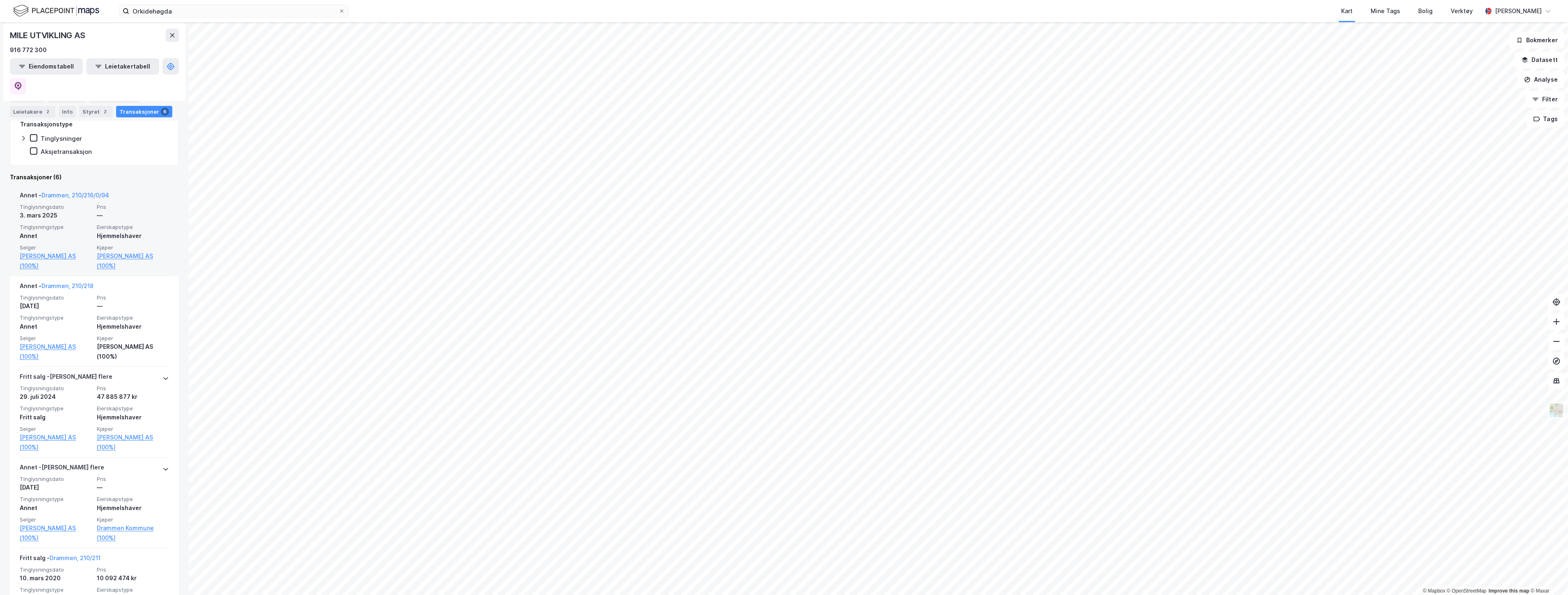
scroll to position [182, 0]
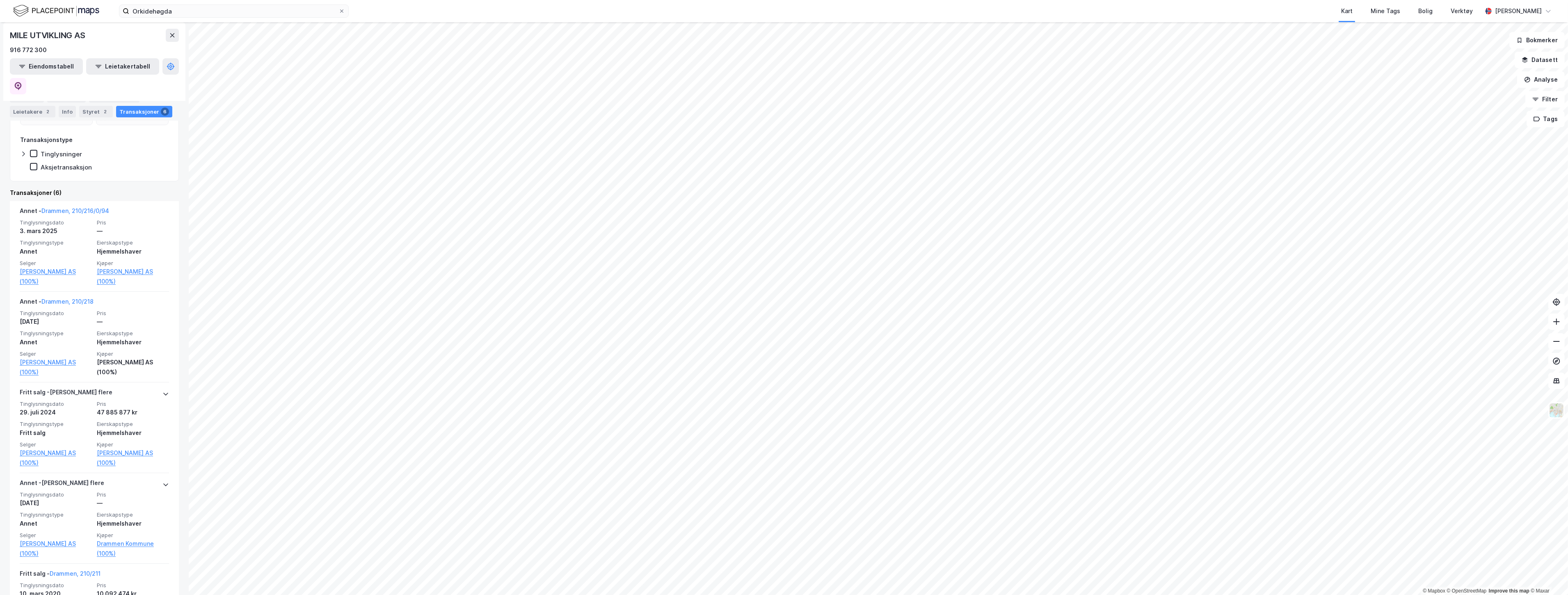
click at [124, 87] on div "Portefølje Aksjonærer Eiendommer 2 Leietakere 2 Info Styret 2 Transaksjoner 6" at bounding box center [94, 101] width 189 height 40
click at [115, 95] on div "Eiendommer 2" at bounding box center [114, 97] width 50 height 11
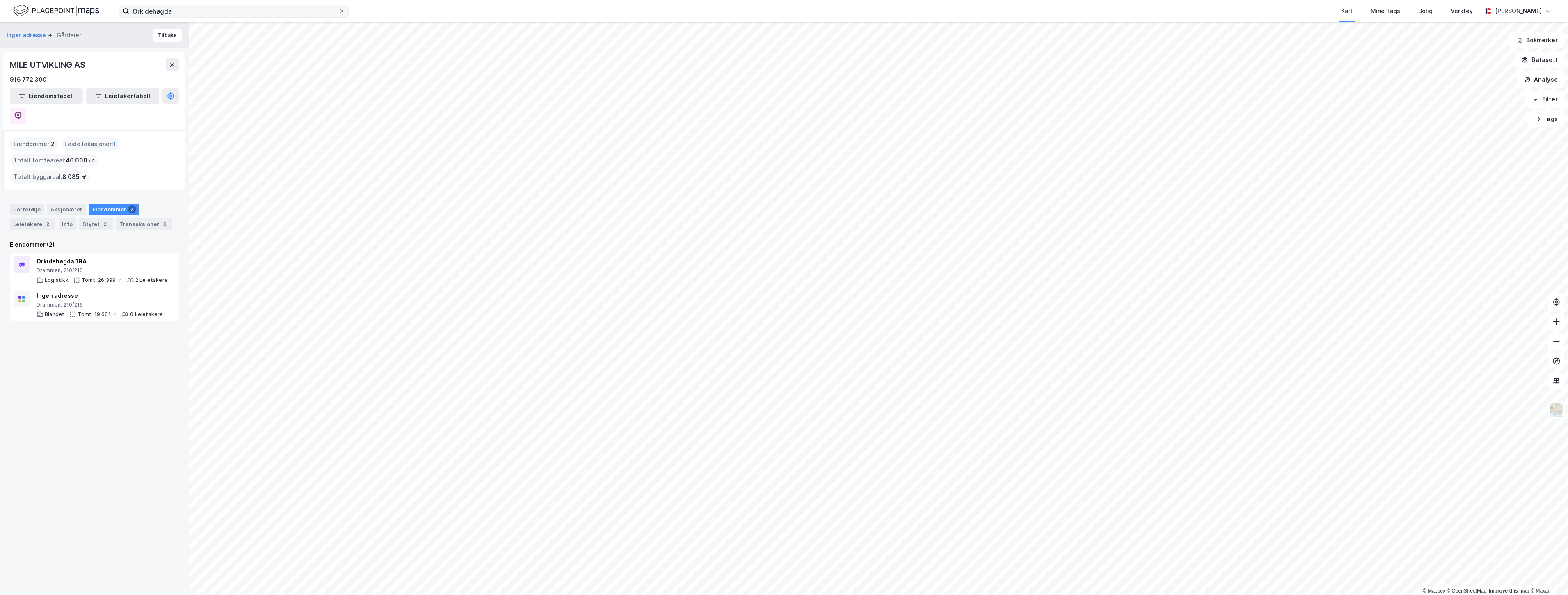
click at [129, 13] on div "Orkidehøgda Kart Mine Tags Bolig Verktøy [PERSON_NAME]" at bounding box center [784, 11] width 1568 height 22
click at [214, 16] on input "Orkidehøgda" at bounding box center [233, 11] width 209 height 12
click at [239, 34] on div "[STREET_ADDRESS], EIDSVOLL Eiendom • 3240-97-151-0-0" at bounding box center [299, 44] width 216 height 20
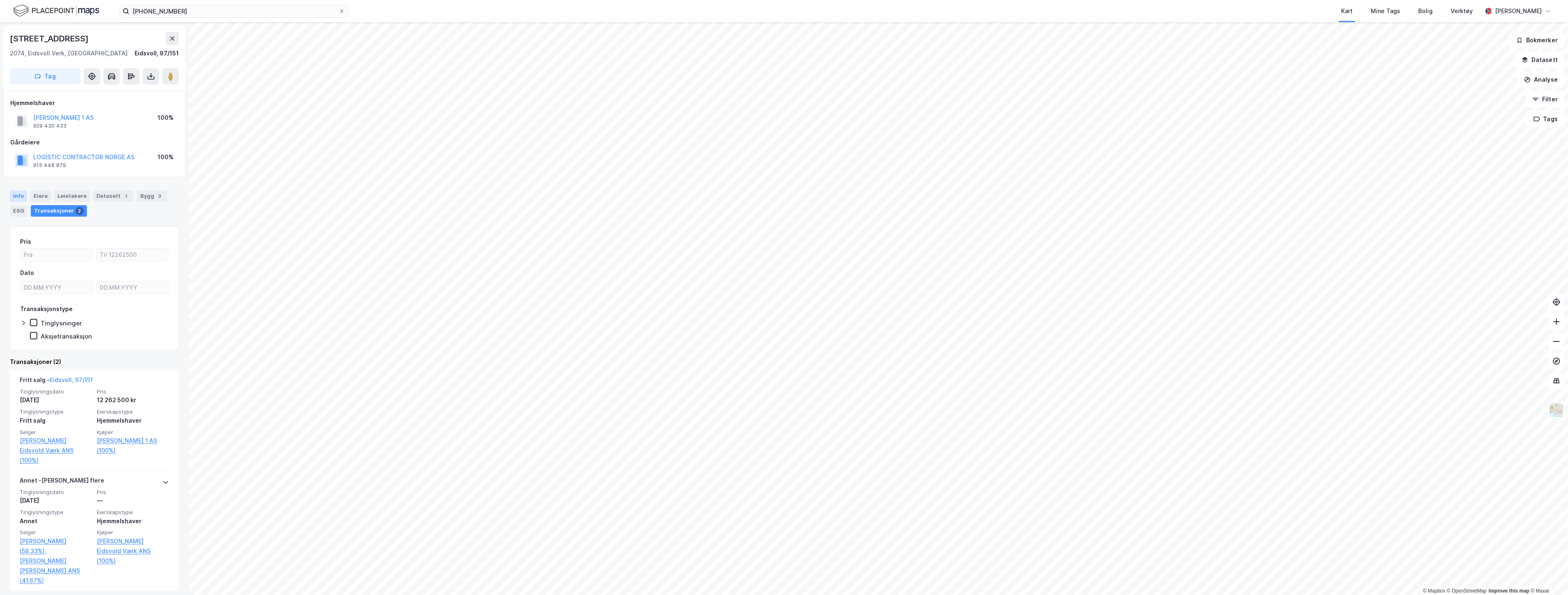
click at [19, 195] on div "Info" at bounding box center [18, 196] width 17 height 11
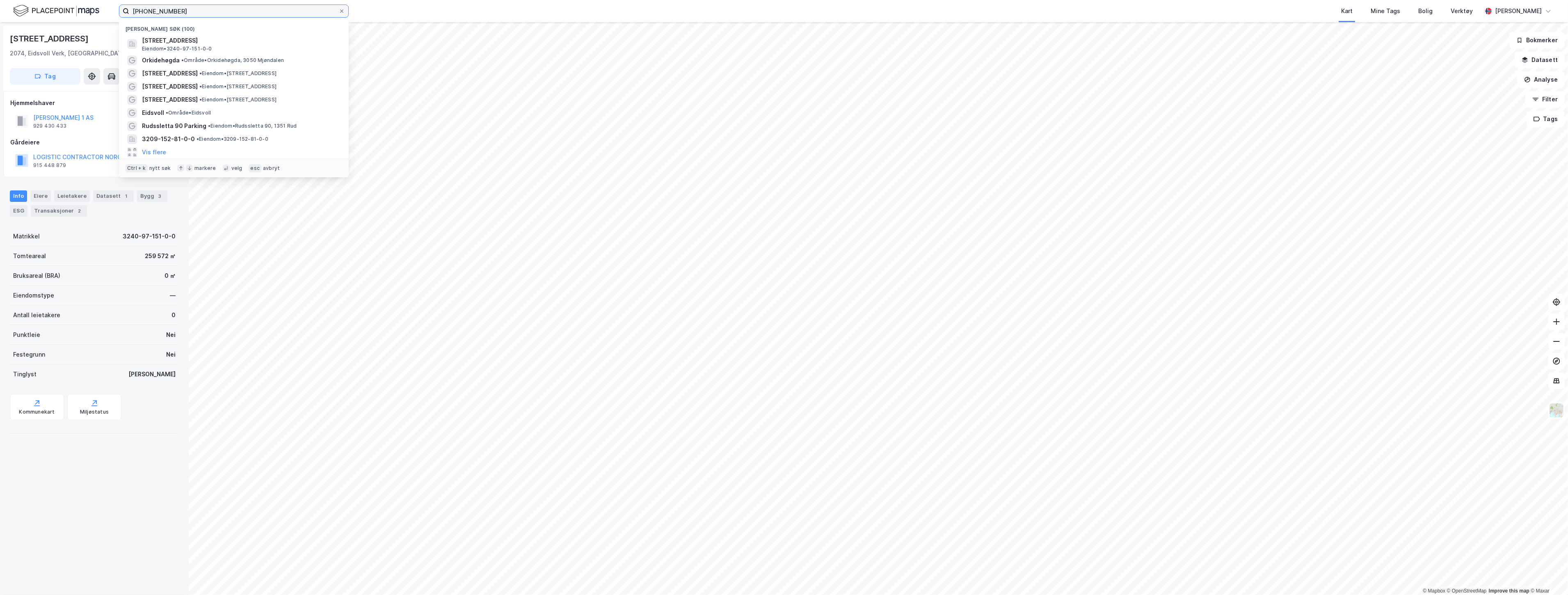
drag, startPoint x: 182, startPoint y: 7, endPoint x: 100, endPoint y: 9, distance: 82.0
click at [100, 9] on div "[PHONE_NUMBER] Nylige søk (100) [STREET_ADDRESS], EIDSVOLL Eiendom • 3240-97-15…" at bounding box center [784, 11] width 1568 height 22
paste input "[STREET_ADDRESS]"
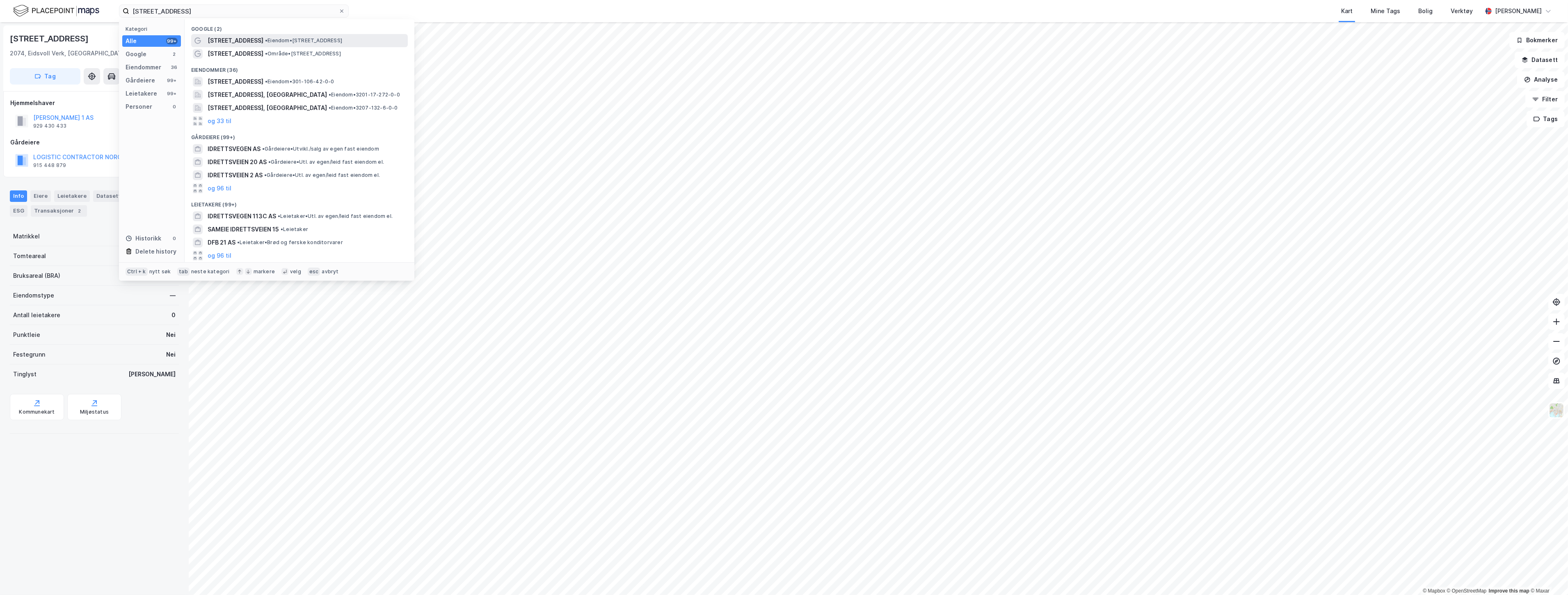
click at [280, 41] on span "• Eiendom • [STREET_ADDRESS]" at bounding box center [304, 40] width 77 height 6
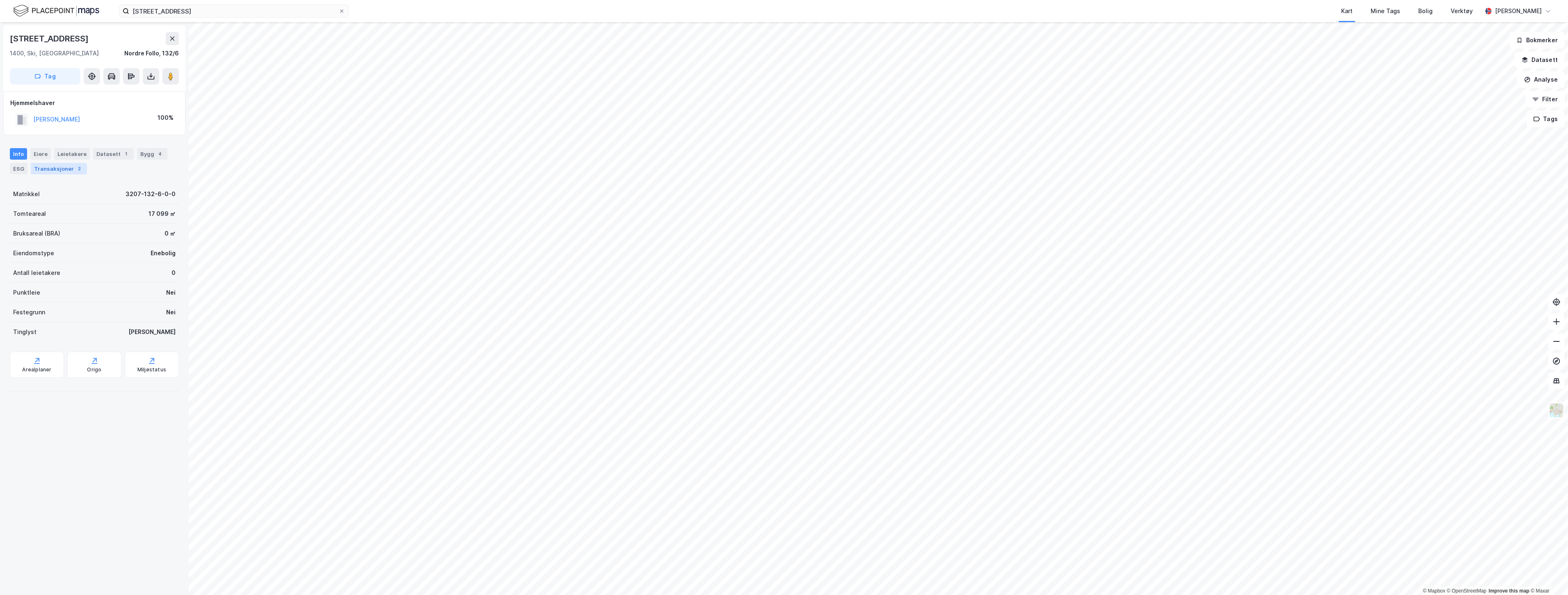
click at [75, 168] on div "2" at bounding box center [79, 169] width 9 height 9
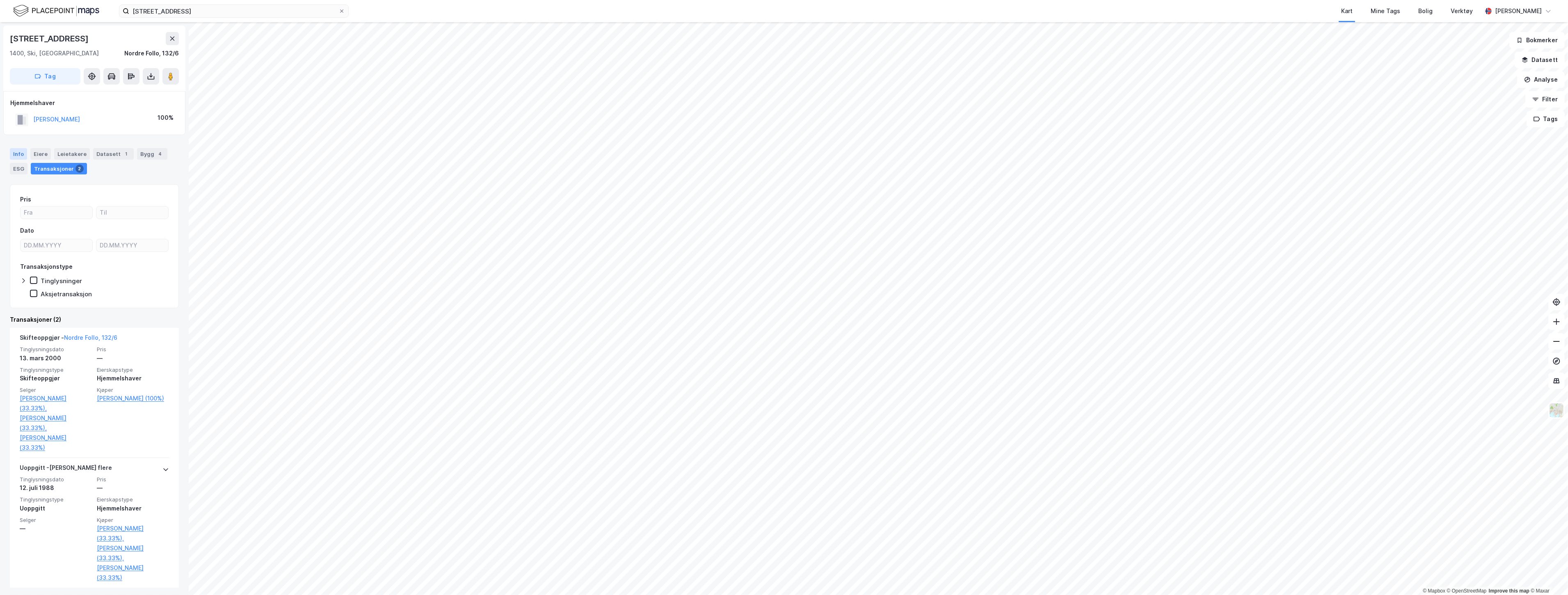
click at [25, 148] on div "Info" at bounding box center [18, 154] width 17 height 11
click at [22, 151] on div "Info" at bounding box center [18, 154] width 17 height 11
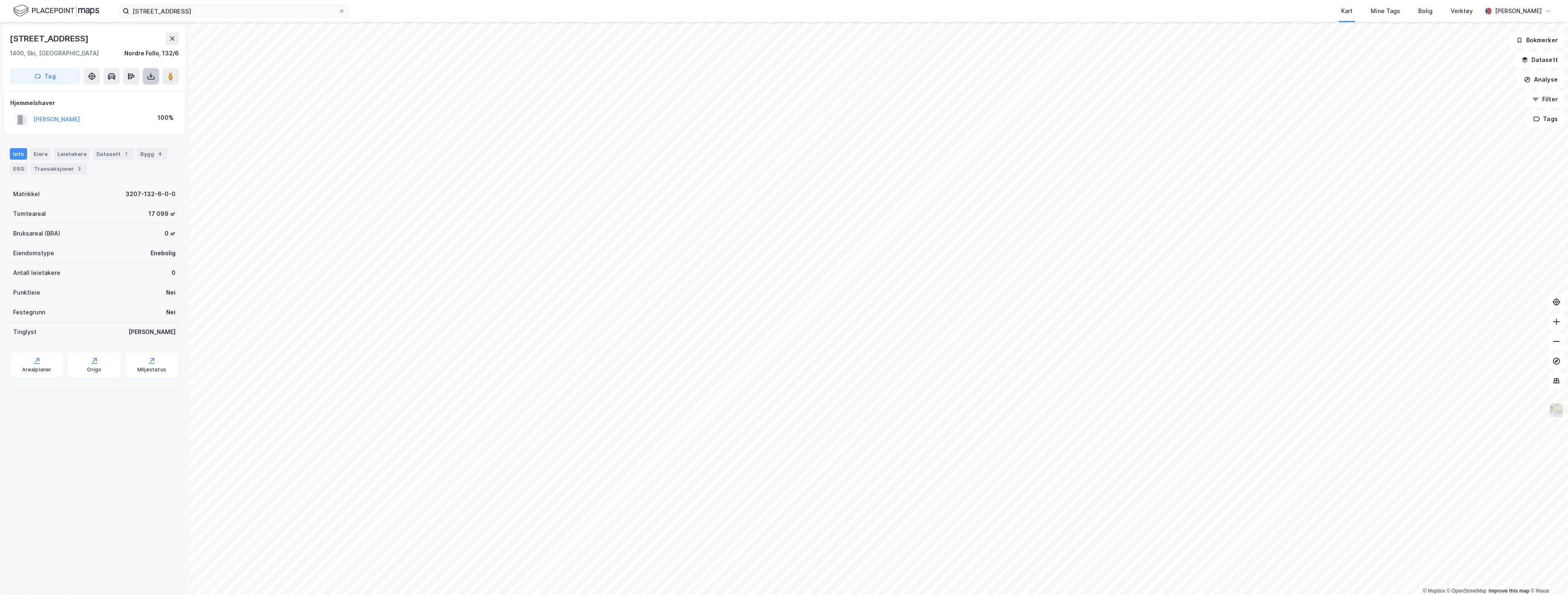
click at [143, 76] on button at bounding box center [150, 76] width 16 height 16
click at [123, 89] on div "Last ned grunnbok" at bounding box center [110, 92] width 48 height 6
click at [278, 9] on input "[STREET_ADDRESS]" at bounding box center [233, 11] width 209 height 12
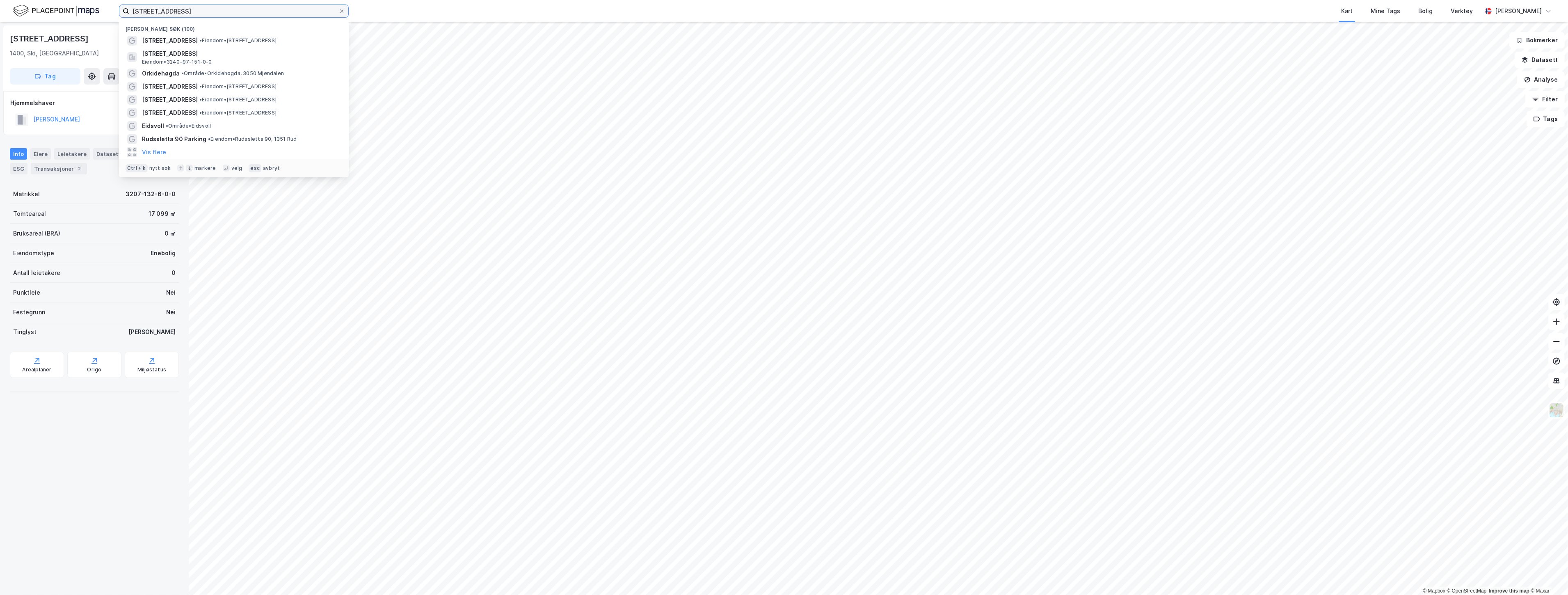
click at [278, 9] on input "[STREET_ADDRESS]" at bounding box center [233, 11] width 209 height 12
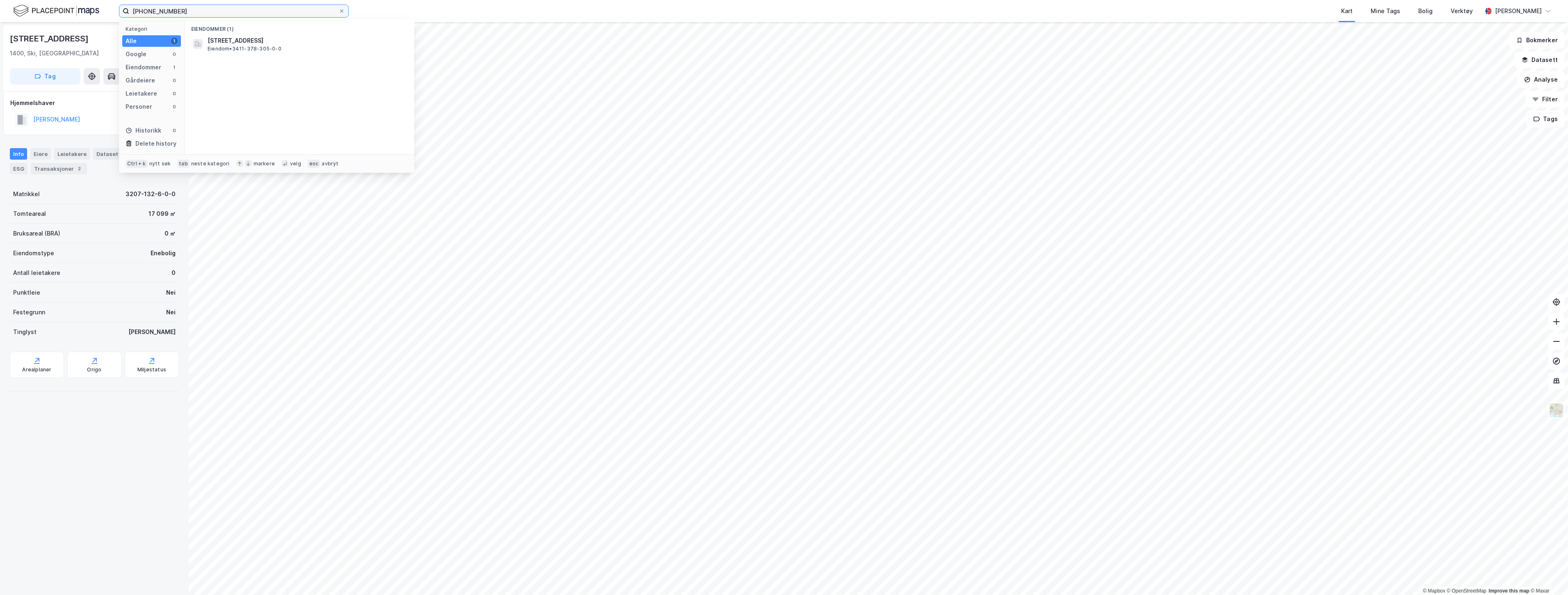
type input "[PHONE_NUMBER]"
click at [280, 32] on div "Eiendommer (1)" at bounding box center [299, 26] width 230 height 15
click at [281, 39] on span "[STREET_ADDRESS]" at bounding box center [307, 40] width 197 height 10
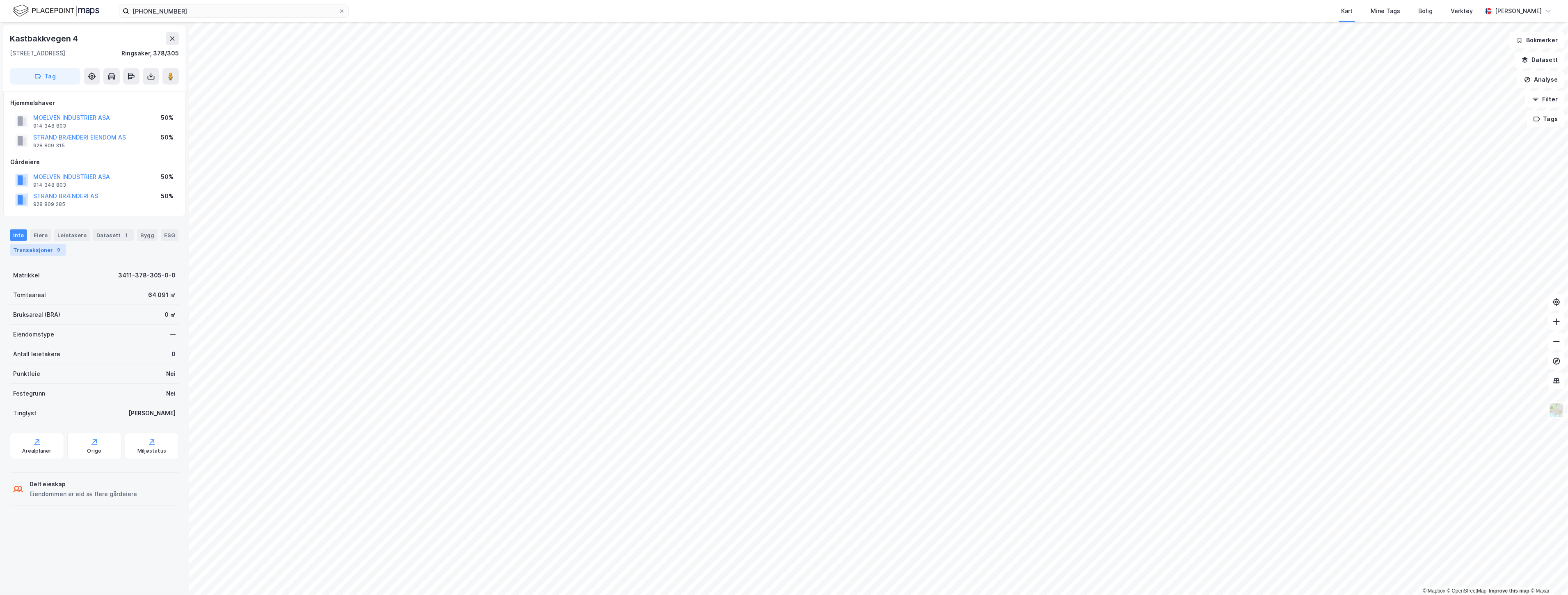
click at [55, 253] on div "9" at bounding box center [59, 250] width 9 height 9
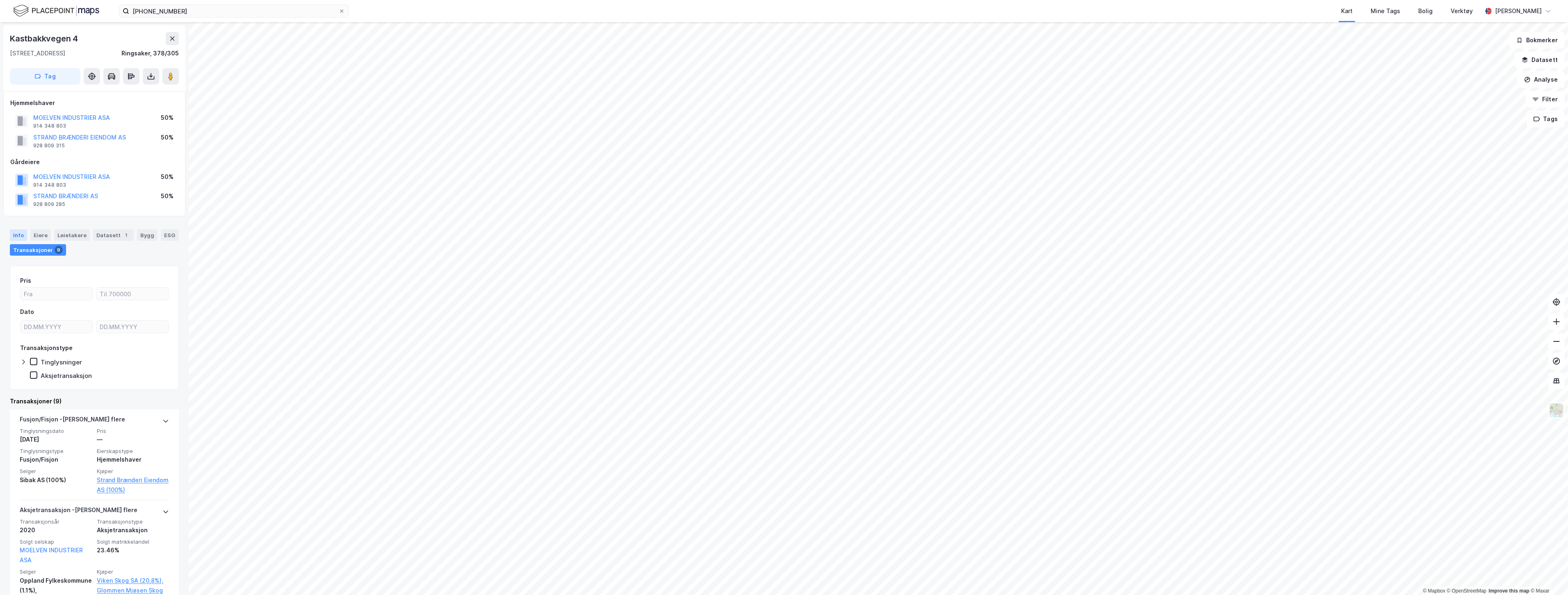
click at [22, 236] on div "Info" at bounding box center [18, 235] width 17 height 11
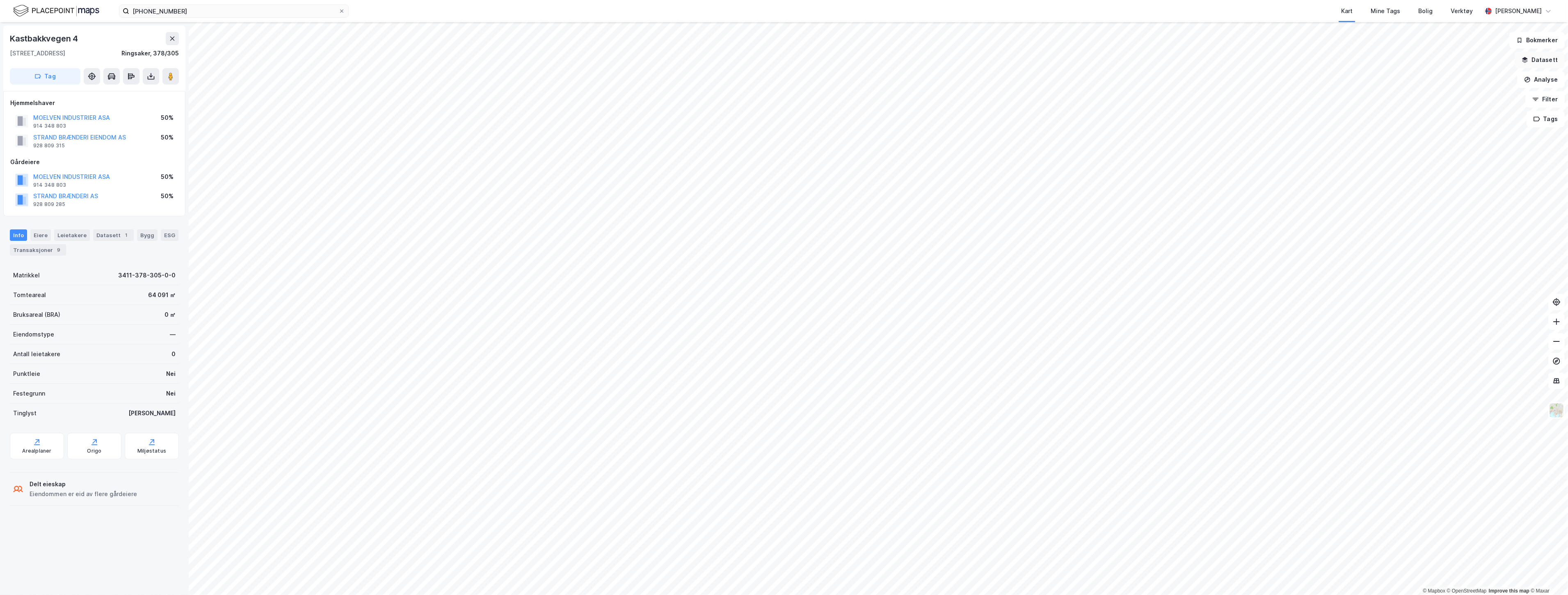
click at [783, 52] on button "Datasett" at bounding box center [1540, 60] width 50 height 16
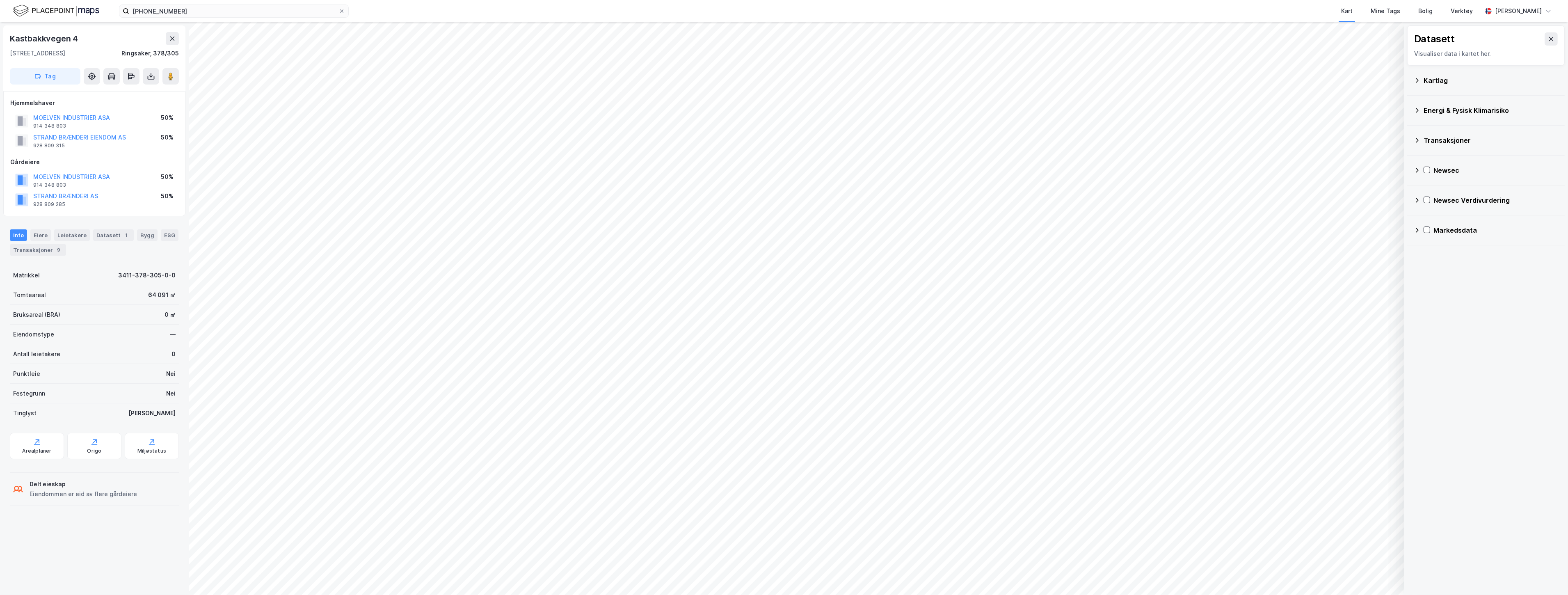
click at [783, 84] on div "Kartlag" at bounding box center [1491, 80] width 135 height 10
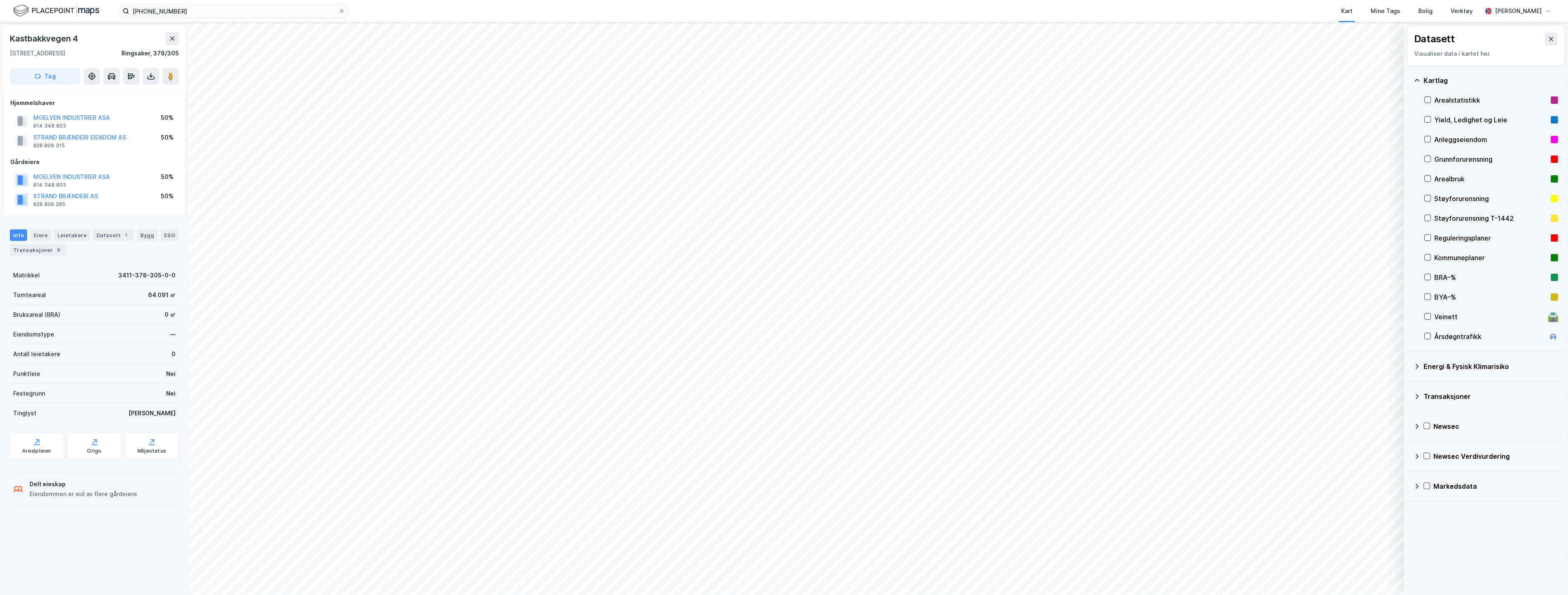
click at [783, 240] on div "Reguleringsplaner" at bounding box center [1491, 238] width 114 height 10
click at [52, 450] on div "Arealplaner" at bounding box center [37, 446] width 54 height 26
click at [55, 246] on div "9" at bounding box center [59, 250] width 9 height 9
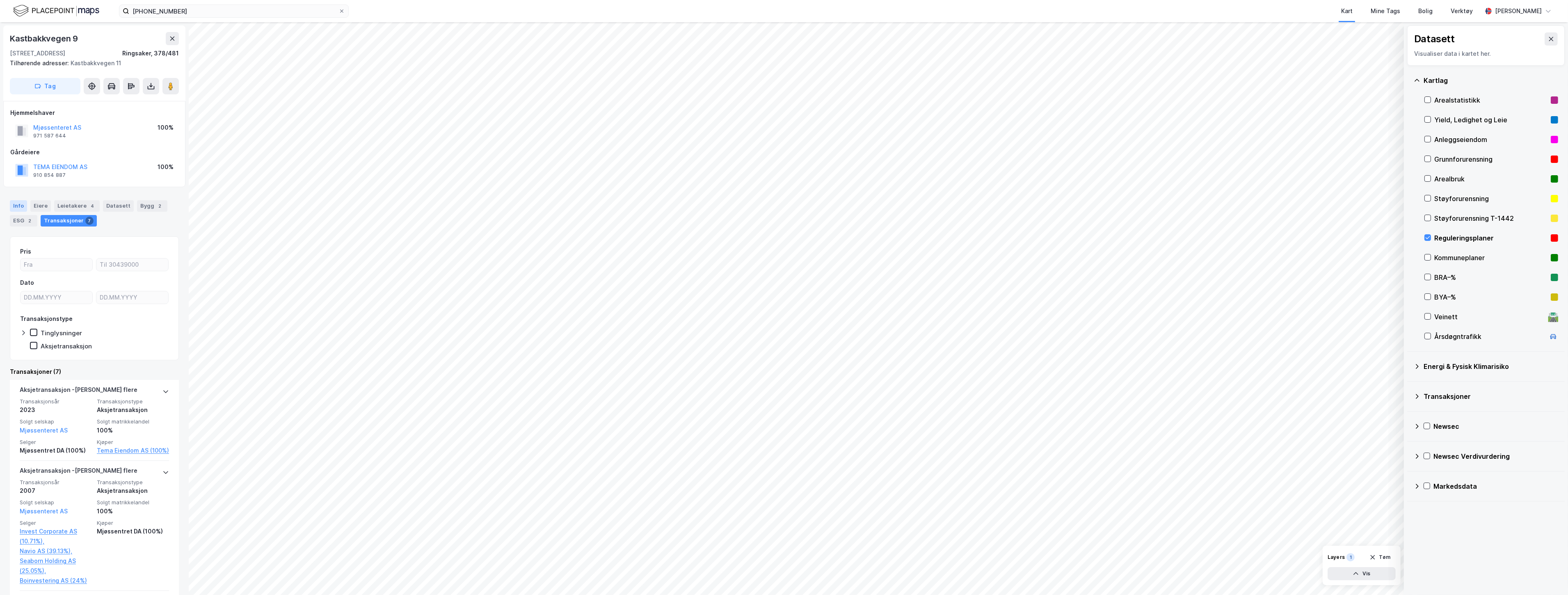
click at [15, 208] on div "Info" at bounding box center [18, 206] width 17 height 11
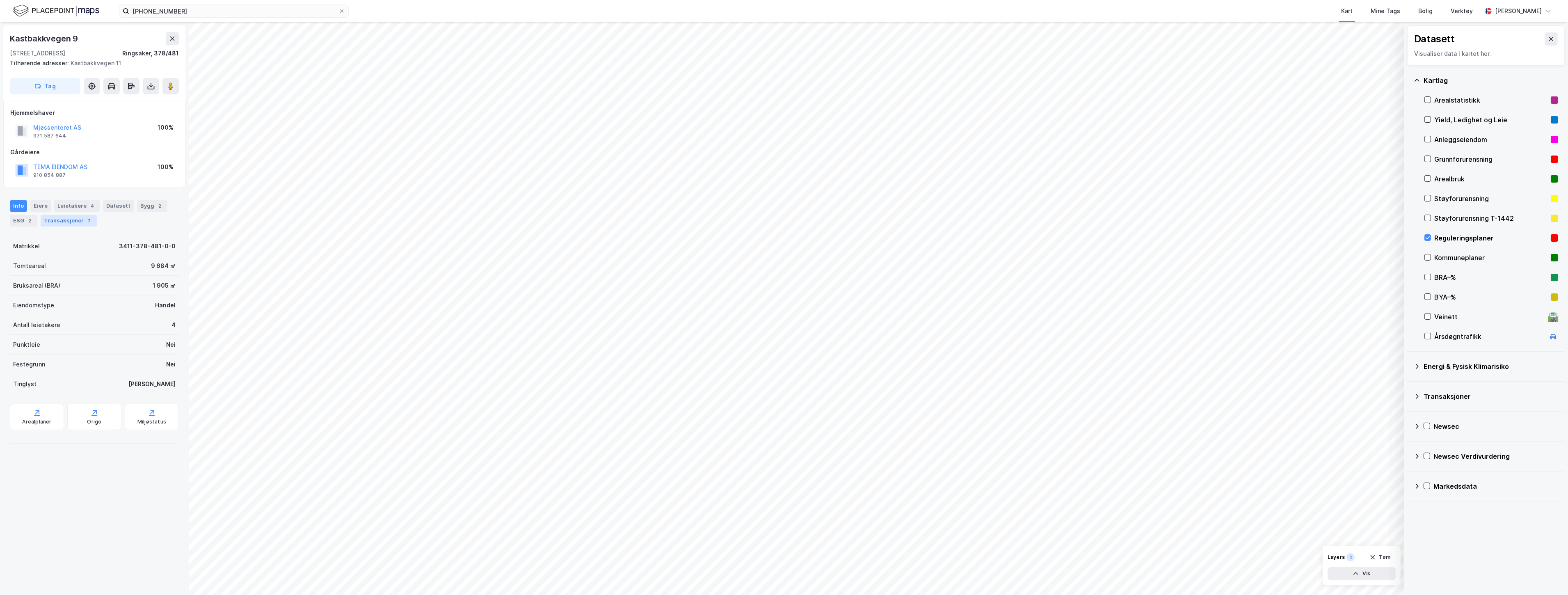
click at [78, 222] on div "Transaksjoner 7" at bounding box center [68, 221] width 56 height 11
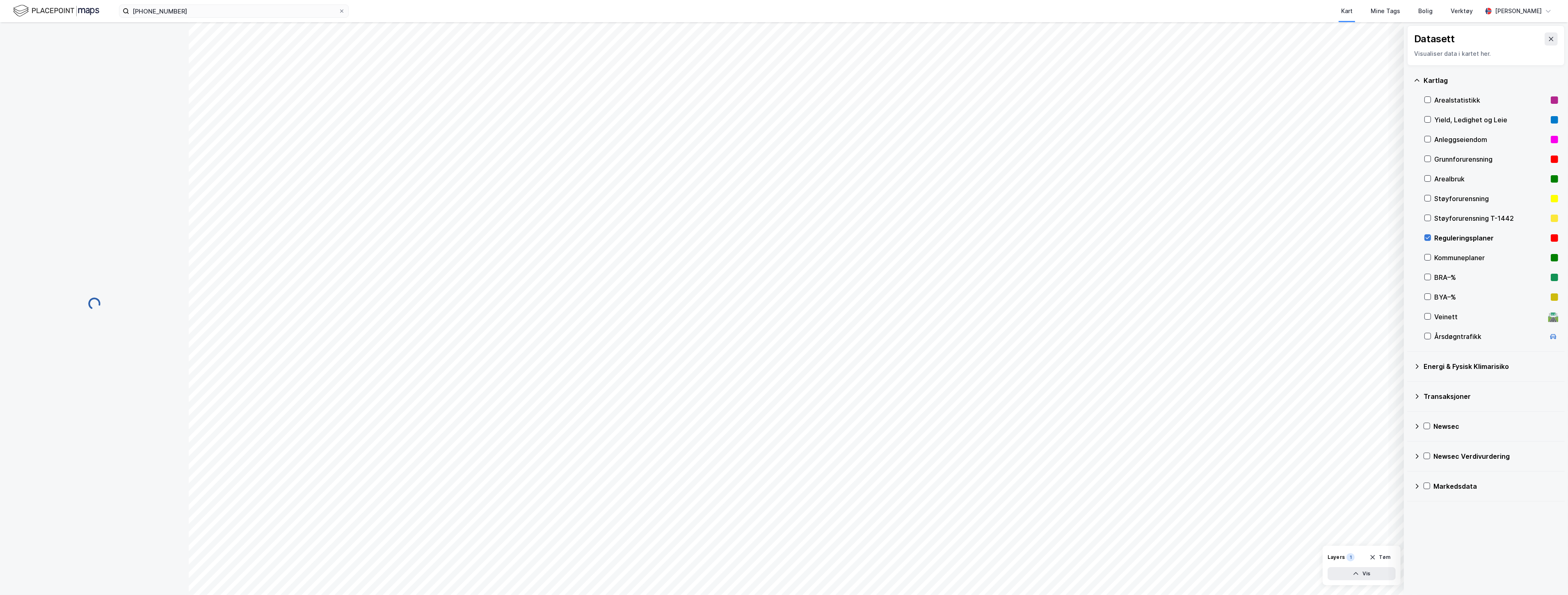
click at [783, 236] on icon at bounding box center [1428, 238] width 6 height 6
